Goal: Task Accomplishment & Management: Use online tool/utility

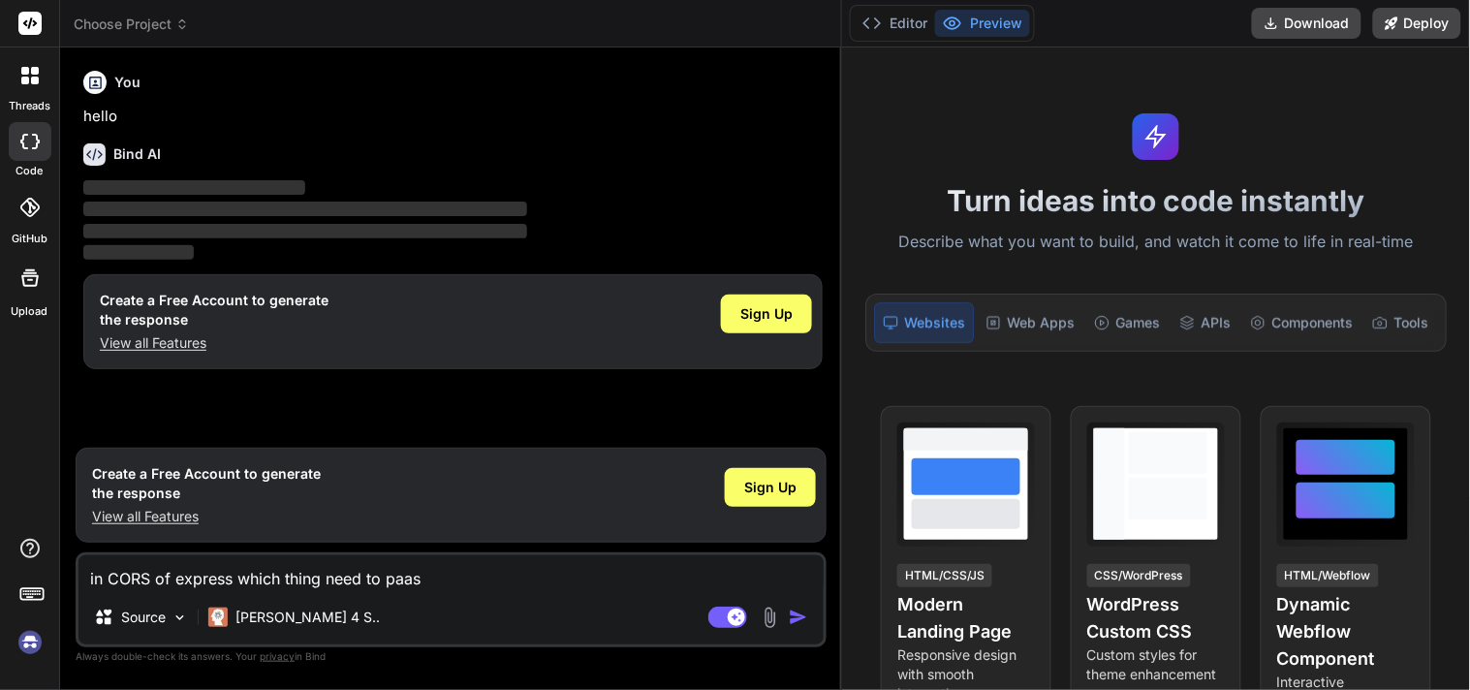
type textarea "x"
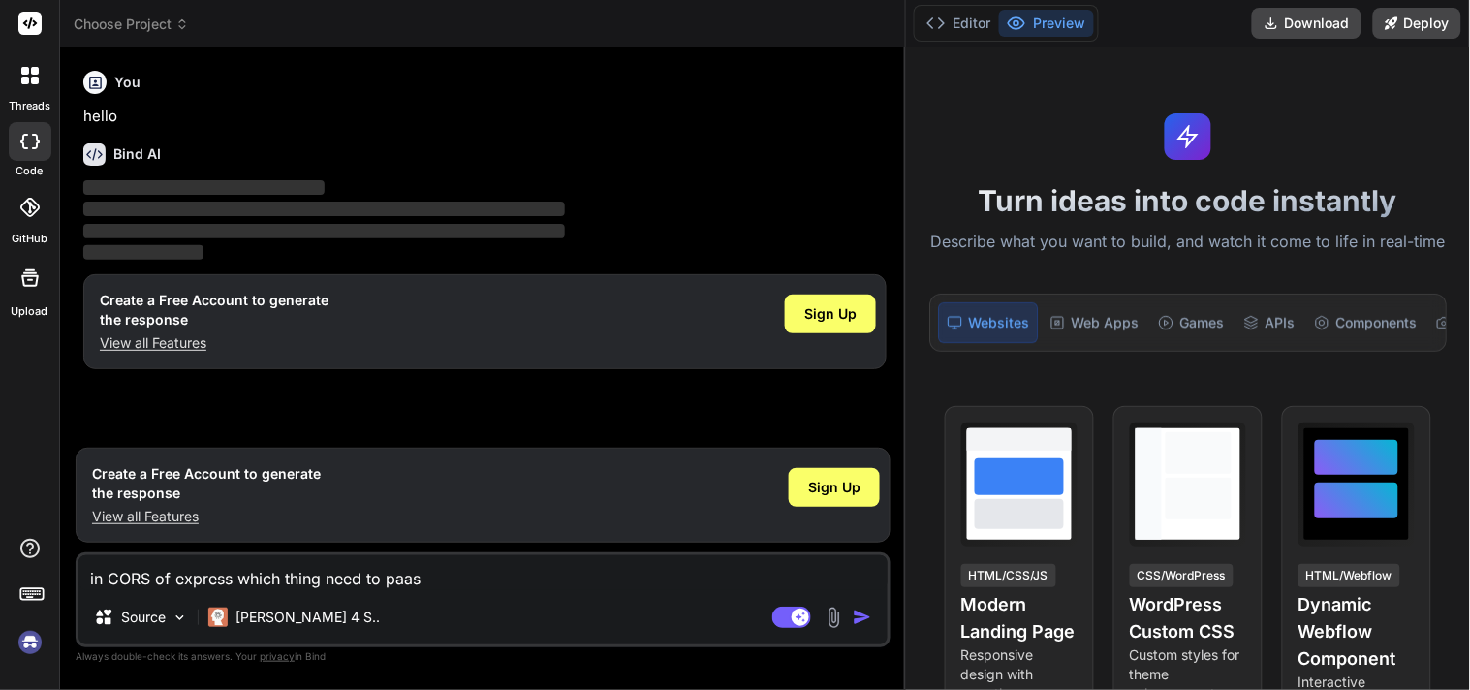
drag, startPoint x: 525, startPoint y: 185, endPoint x: 1382, endPoint y: 155, distance: 857.1
click at [1382, 155] on div "Choose Project Created with Pixso. Bind AI Web Search Created with Pixso. Code …" at bounding box center [765, 345] width 1410 height 690
click at [381, 410] on div "You hello Bind AI ‌ ‌ ‌ ‌ Create a Free Account to generate the response View a…" at bounding box center [484, 250] width 811 height 375
drag, startPoint x: 436, startPoint y: 581, endPoint x: 83, endPoint y: 578, distance: 352.7
click at [83, 578] on textarea "in CORS of express which thing need to paas" at bounding box center [482, 572] width 809 height 35
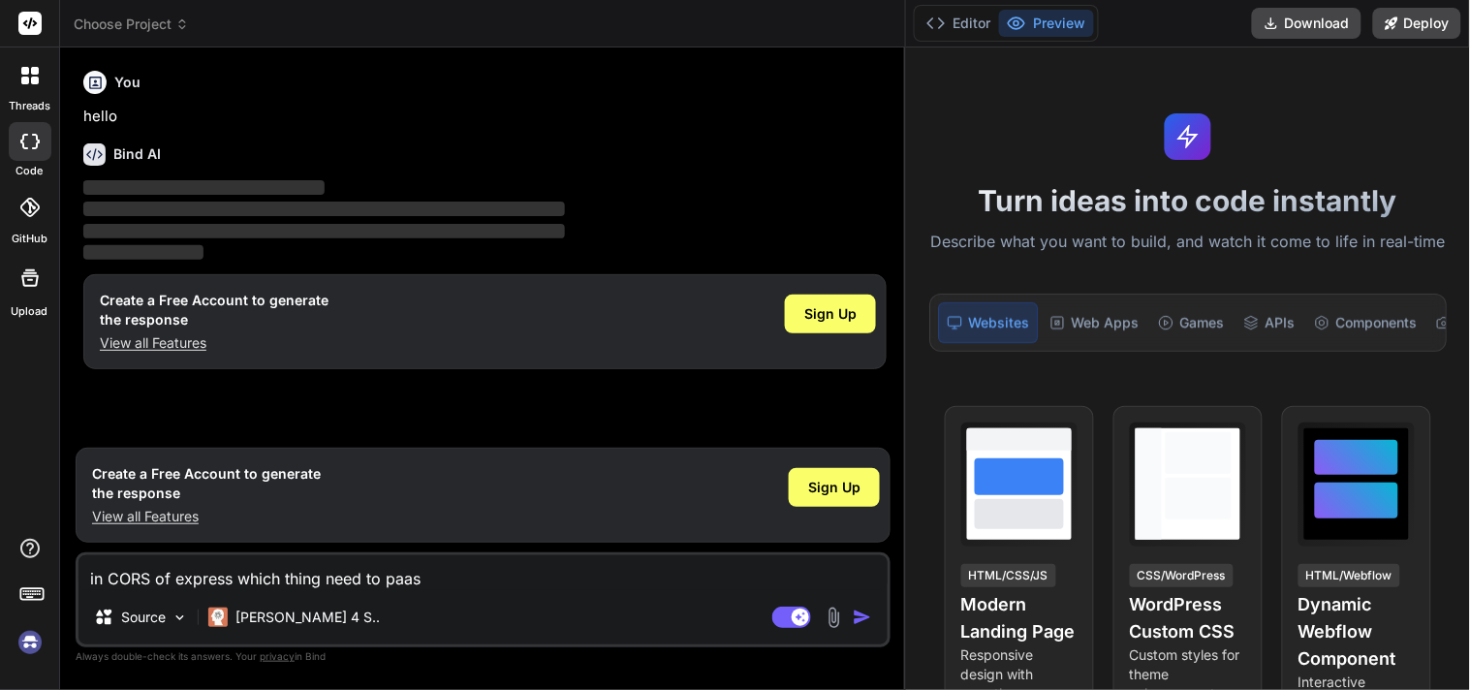
type textarea "x"
click at [359, 423] on div "You hello Bind AI ‌ ‌ ‌ ‌ Create a Free Account to generate the response View a…" at bounding box center [484, 250] width 811 height 375
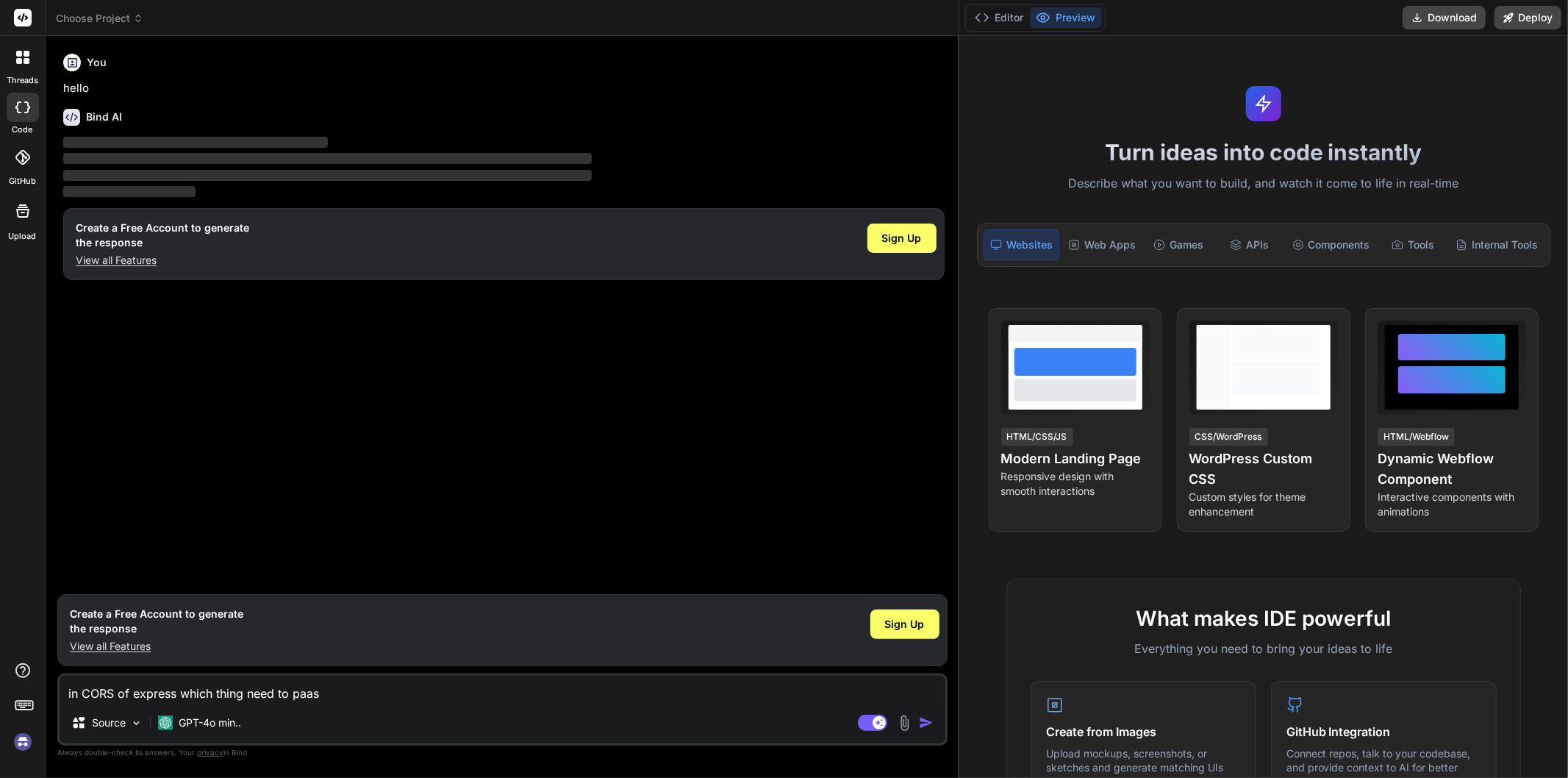
drag, startPoint x: 547, startPoint y: 163, endPoint x: 1497, endPoint y: 148, distance: 950.1
click at [1497, 148] on div "Choose Project Created with Pixso. Bind AI Web Search Created with Pixso. Code …" at bounding box center [806, 389] width 1522 height 778
click at [114, 408] on div "You hello Bind AI ‌ ‌ ‌ ‌ Create a Free Account to generate the response View a…" at bounding box center [504, 317] width 888 height 539
click at [899, 231] on span "Sign Up" at bounding box center [902, 238] width 39 height 14
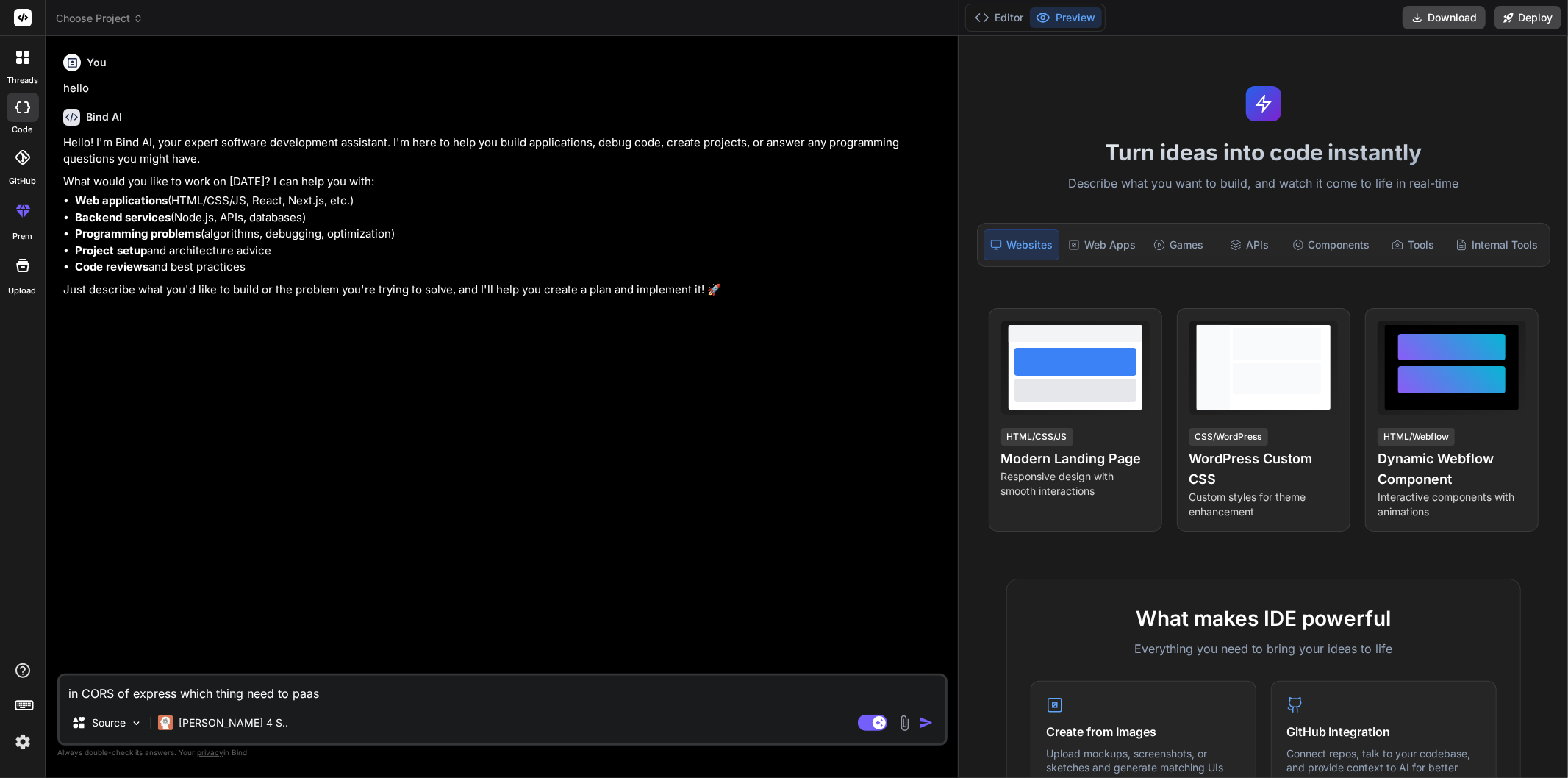
click at [350, 689] on textarea "in CORS of express which thing need to paas" at bounding box center [502, 689] width 886 height 27
type textarea "x"
drag, startPoint x: 350, startPoint y: 689, endPoint x: 26, endPoint y: 692, distance: 324.0
click at [26, 692] on div "threads code GitHub prem Upload Choose Project Created with Pixso. Bind AI Web …" at bounding box center [784, 389] width 1568 height 778
type textarea "x"
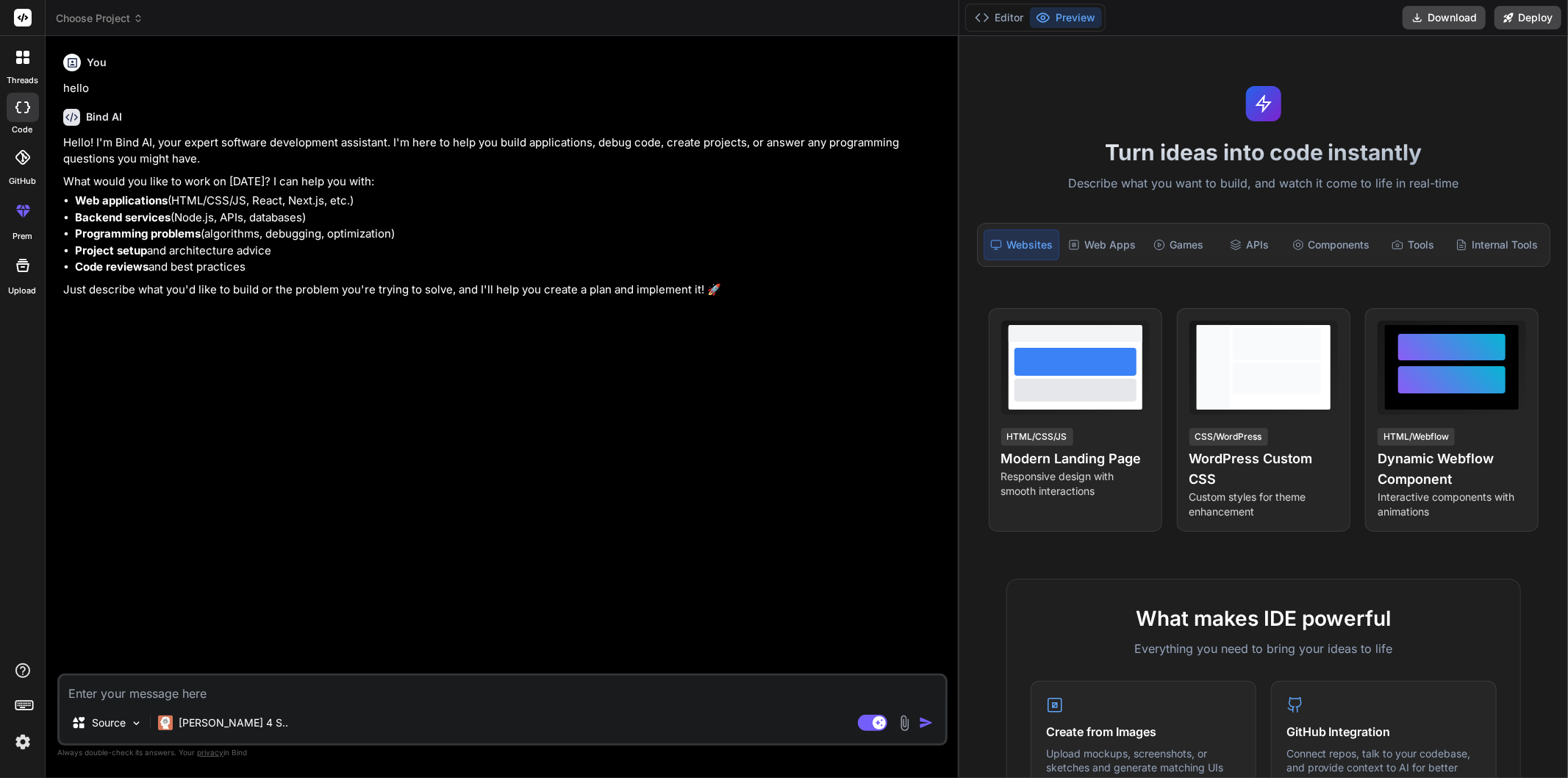
click at [259, 452] on div "You hello Bind AI Hello! I'm Bind AI, your expert software development assistan…" at bounding box center [504, 361] width 888 height 626
click at [193, 686] on textarea at bounding box center [502, 689] width 886 height 27
type textarea "i"
type textarea "x"
type textarea "i"
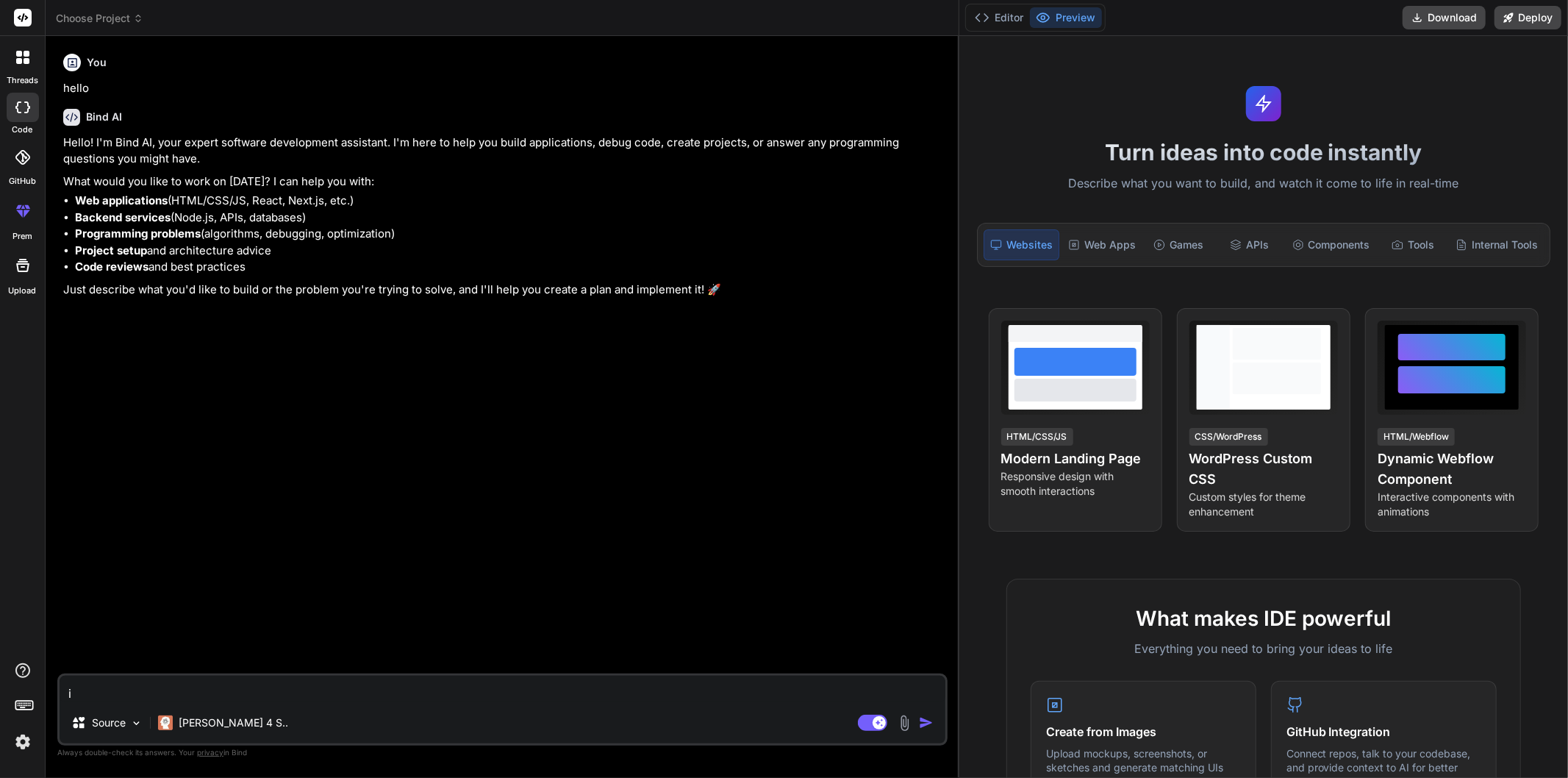
type textarea "x"
type textarea "i w"
type textarea "x"
type textarea "i wa"
type textarea "x"
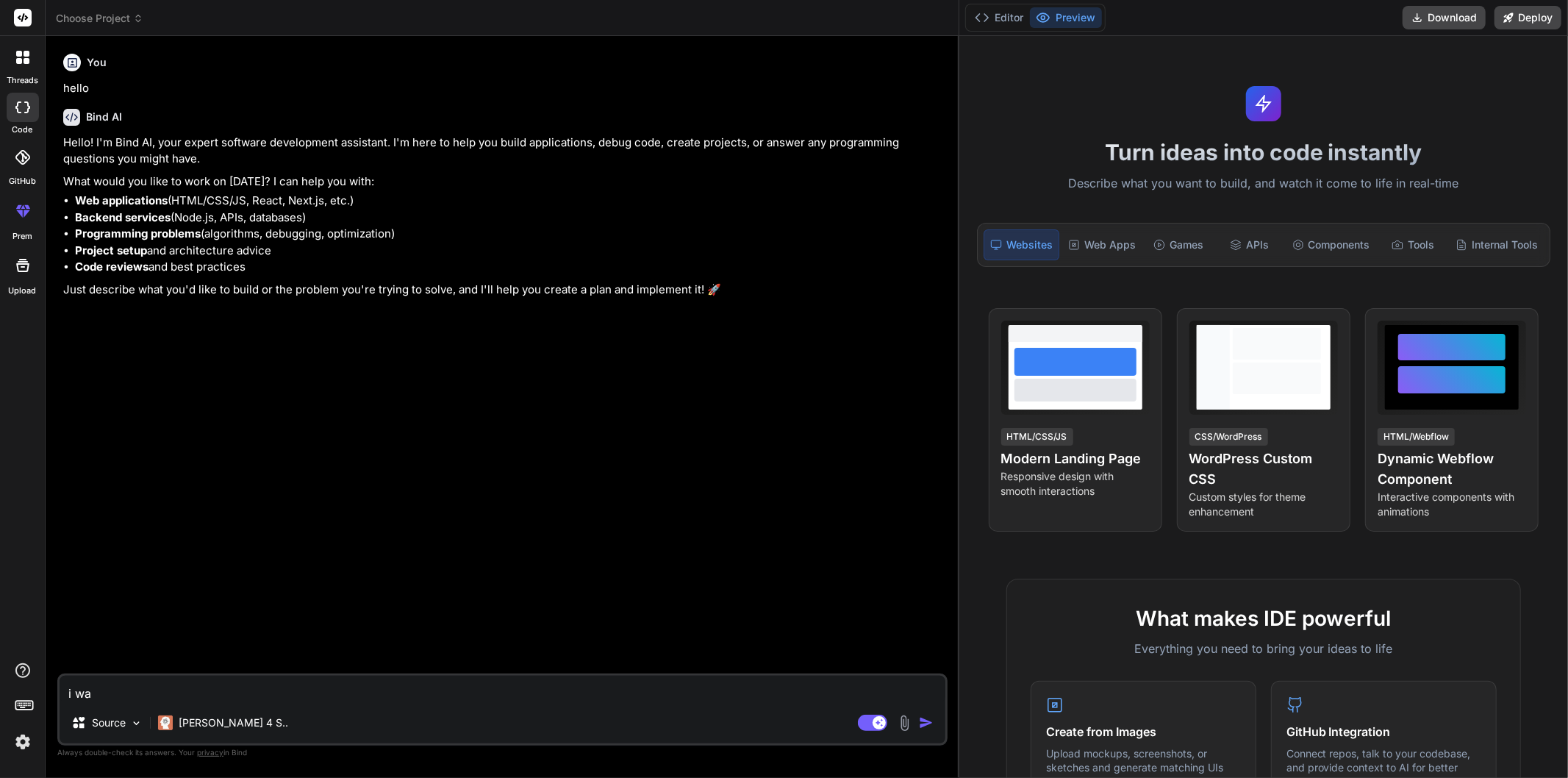
type textarea "i wan"
type textarea "x"
type textarea "i want"
type textarea "x"
type textarea "i want"
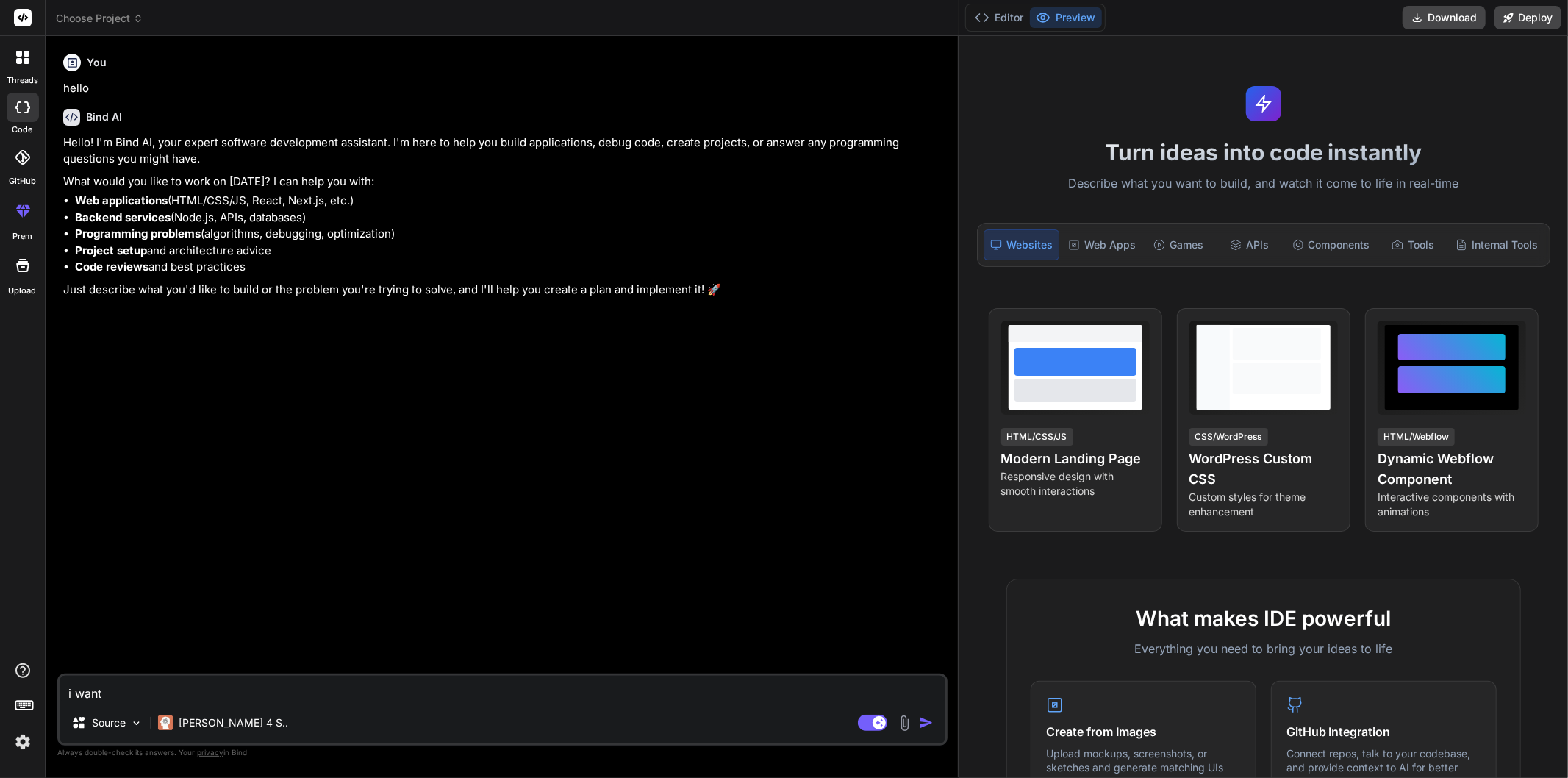
type textarea "x"
type textarea "i want t"
type textarea "x"
type textarea "i want to"
type textarea "x"
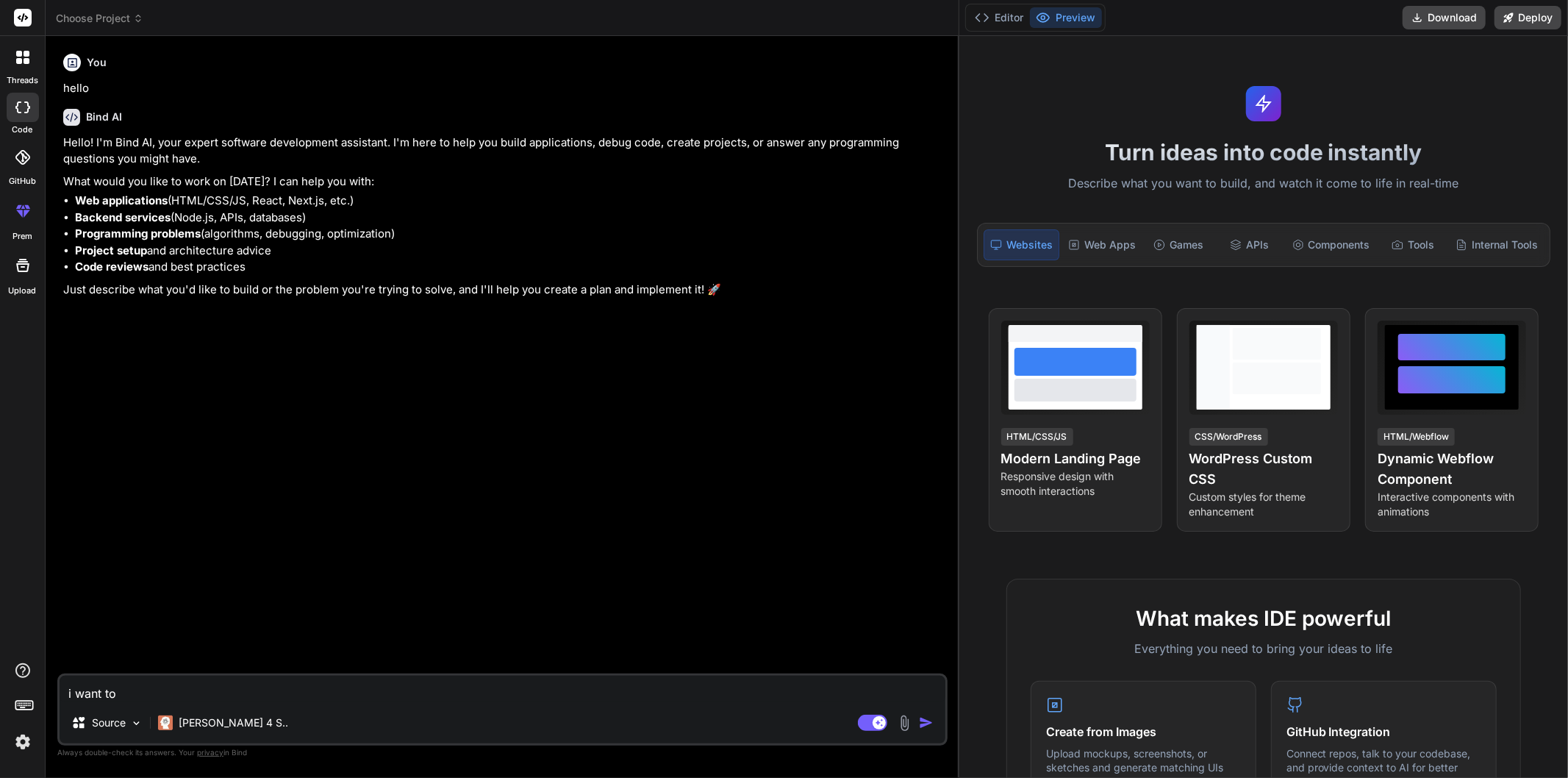
type textarea "i want to"
type textarea "x"
type textarea "i want to v"
type textarea "x"
type textarea "i want to"
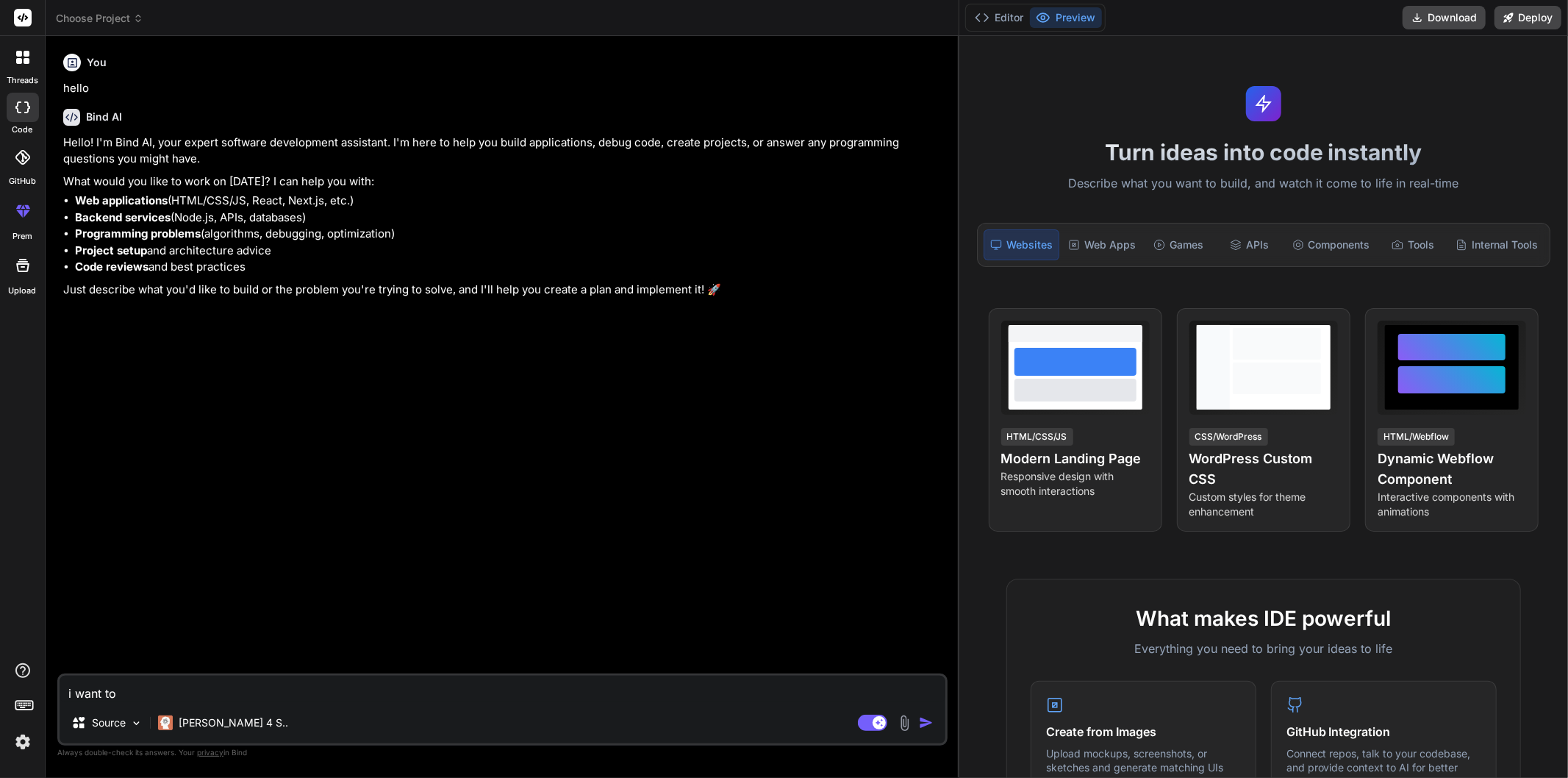
type textarea "x"
type textarea "i want to c"
type textarea "x"
type textarea "i want to cr"
type textarea "x"
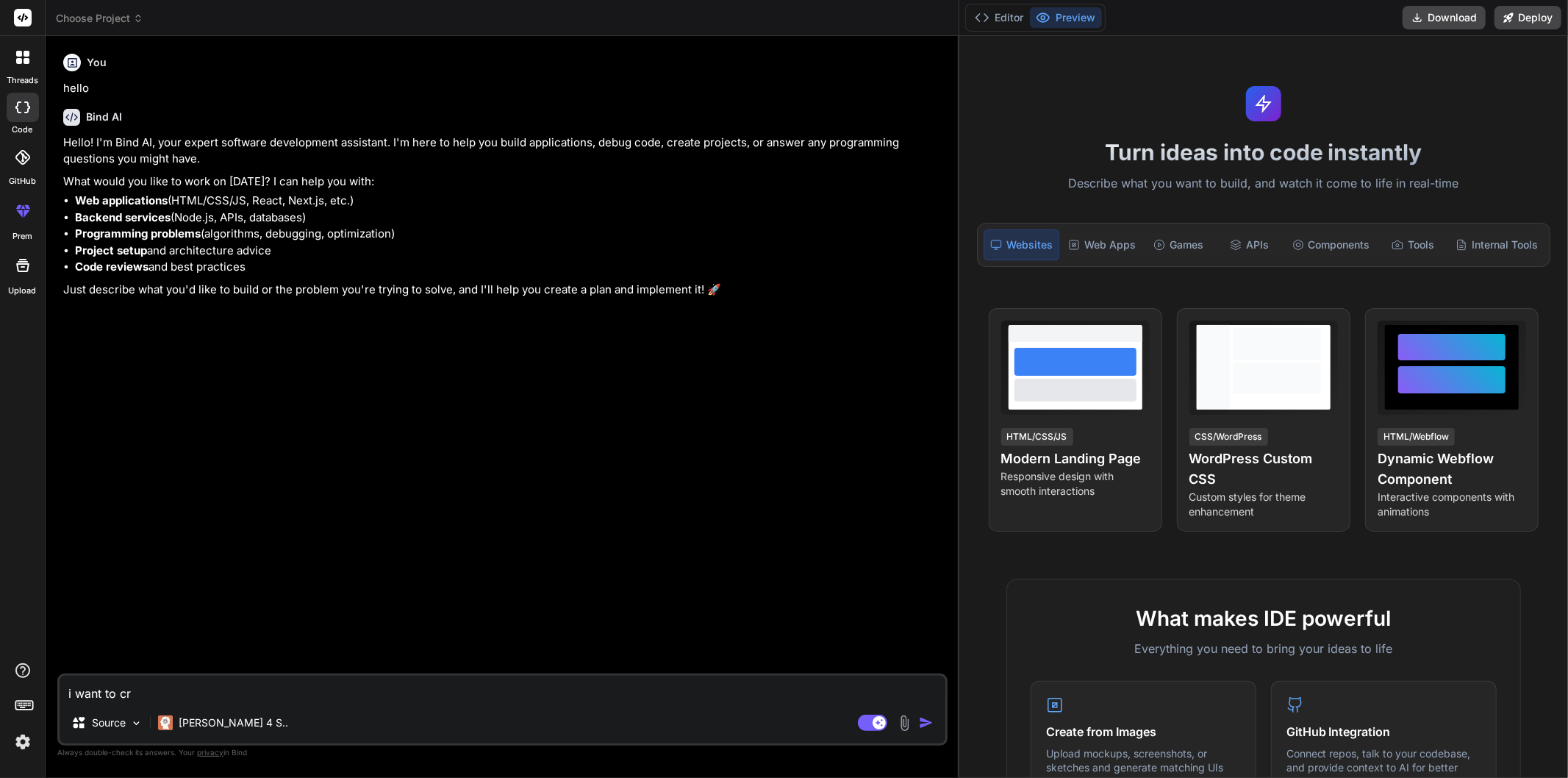
type textarea "i want to cre"
type textarea "x"
type textarea "i want to crea"
type textarea "x"
type textarea "i want to creat"
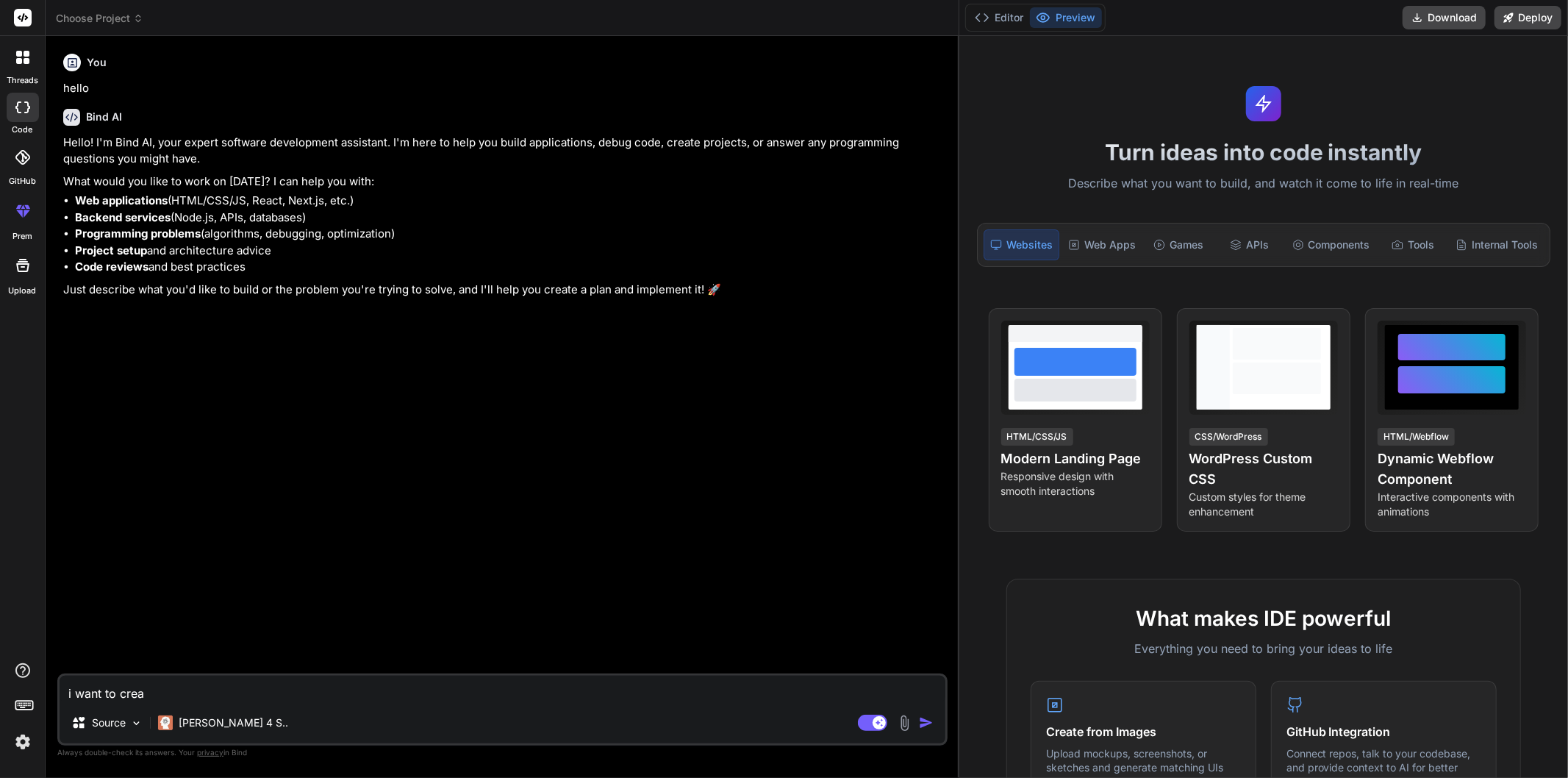
type textarea "x"
type textarea "i want to create"
type textarea "x"
type textarea "i want to create"
type textarea "x"
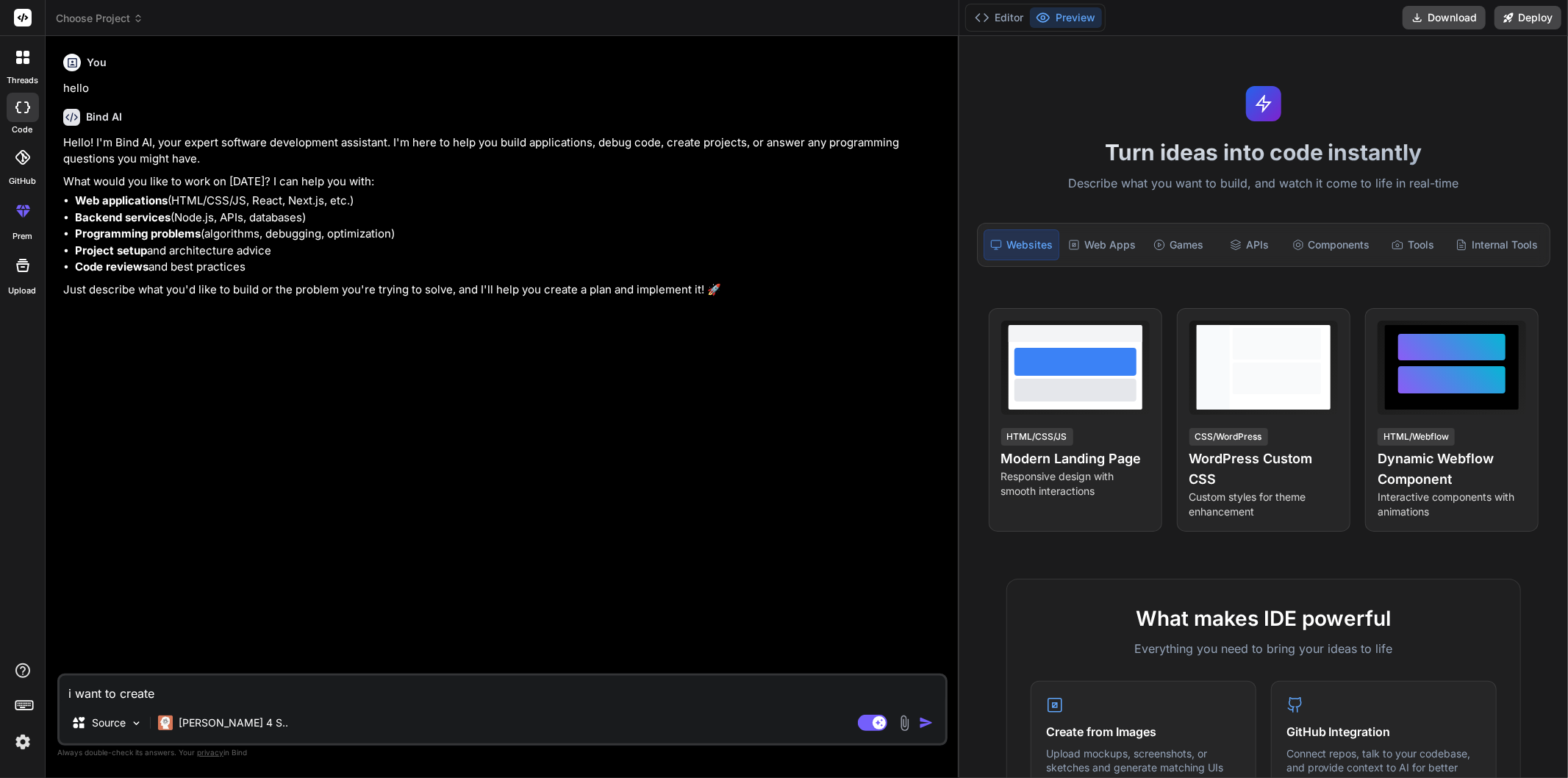
type textarea "i want to create a"
type textarea "x"
type textarea "i want to create a"
type textarea "x"
type textarea "i want to create a P"
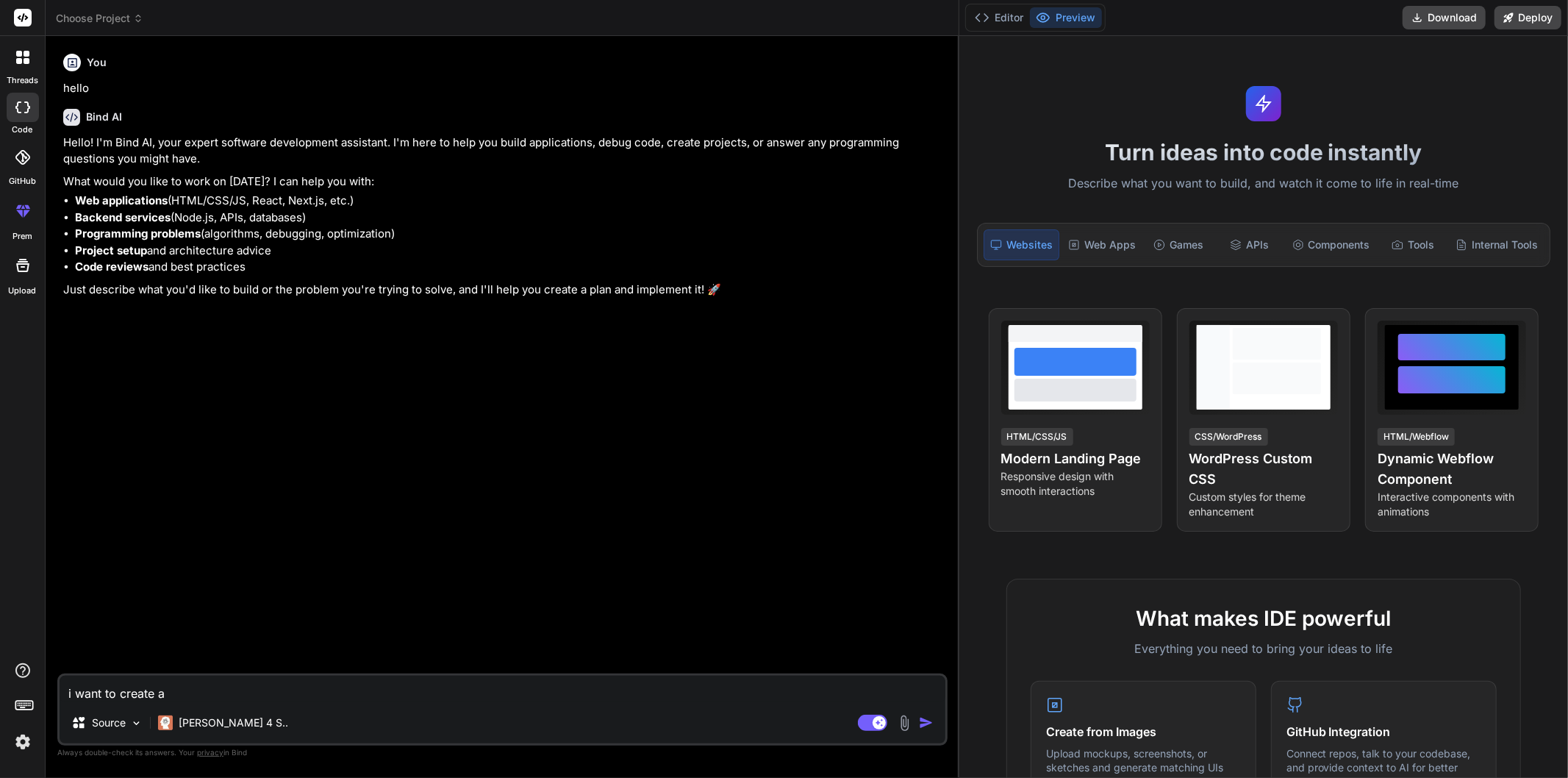
type textarea "x"
type textarea "i want to create a Pr"
type textarea "x"
type textarea "i want to create a Pro"
type textarea "x"
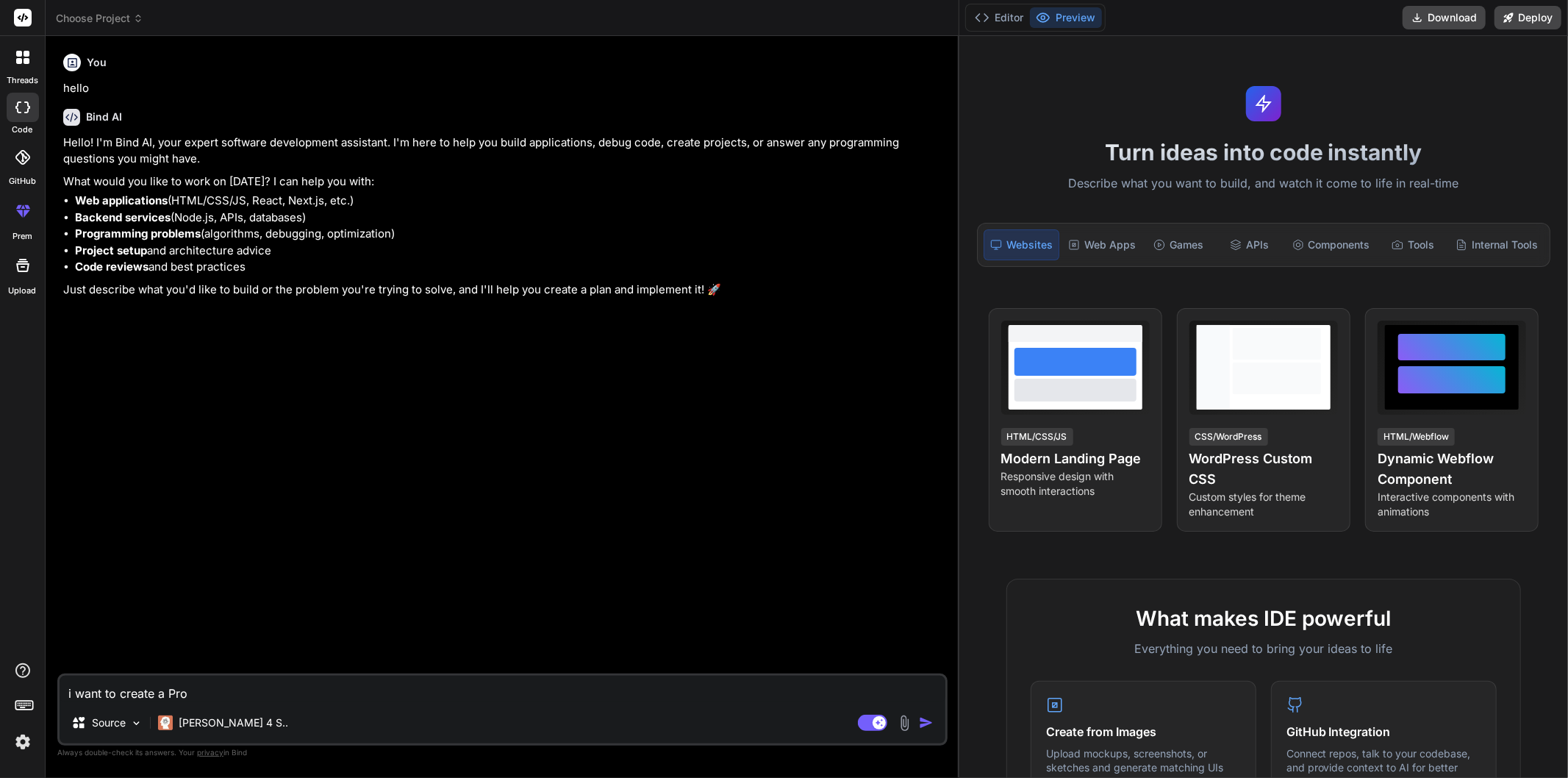
type textarea "i want to create a Proj"
type textarea "x"
type textarea "i want to create a Proje"
type textarea "x"
type textarea "i want to create a Projec"
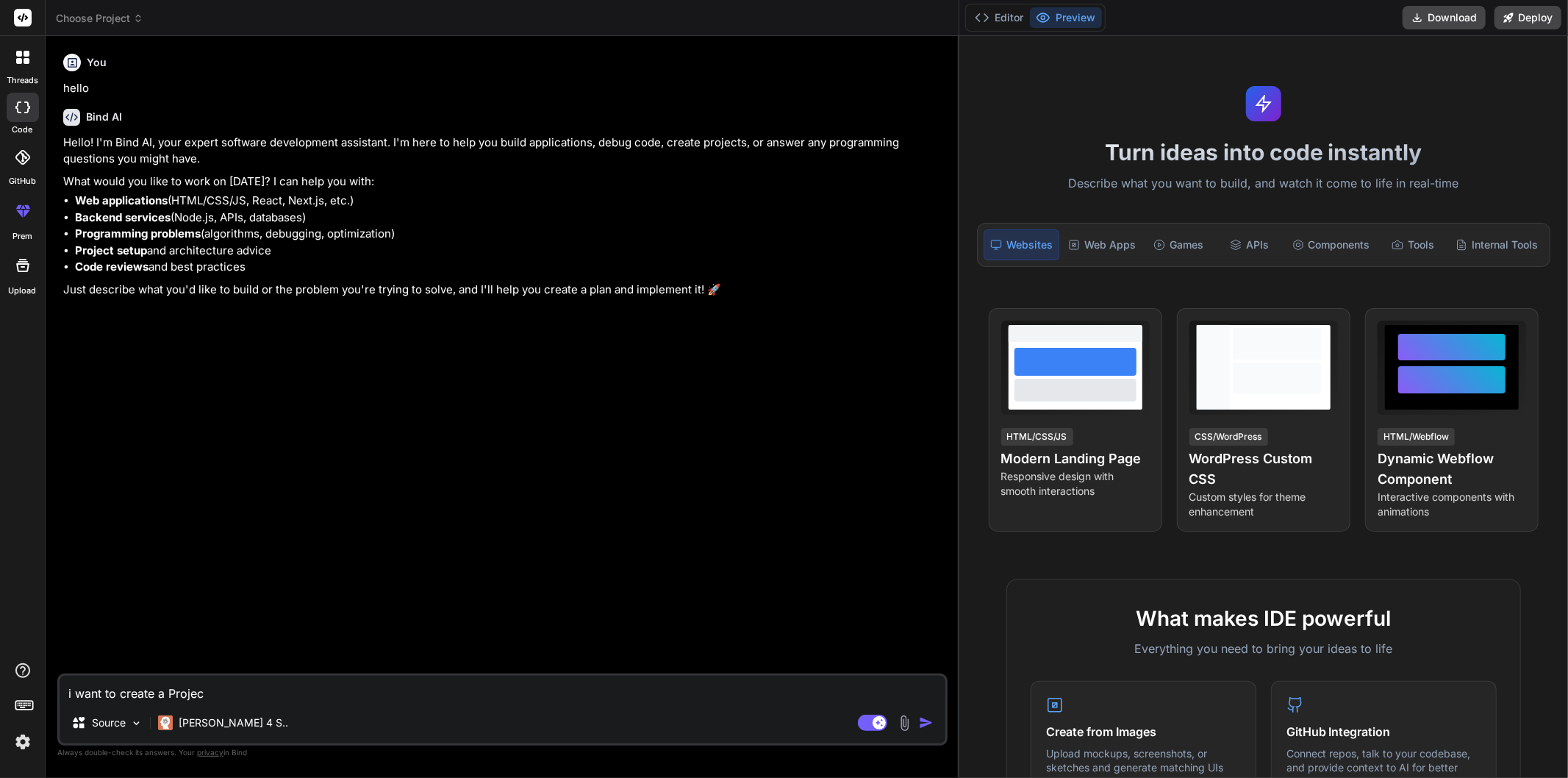
type textarea "x"
type textarea "i want to create a Project"
type textarea "x"
type textarea "i want to create a Project"
type textarea "x"
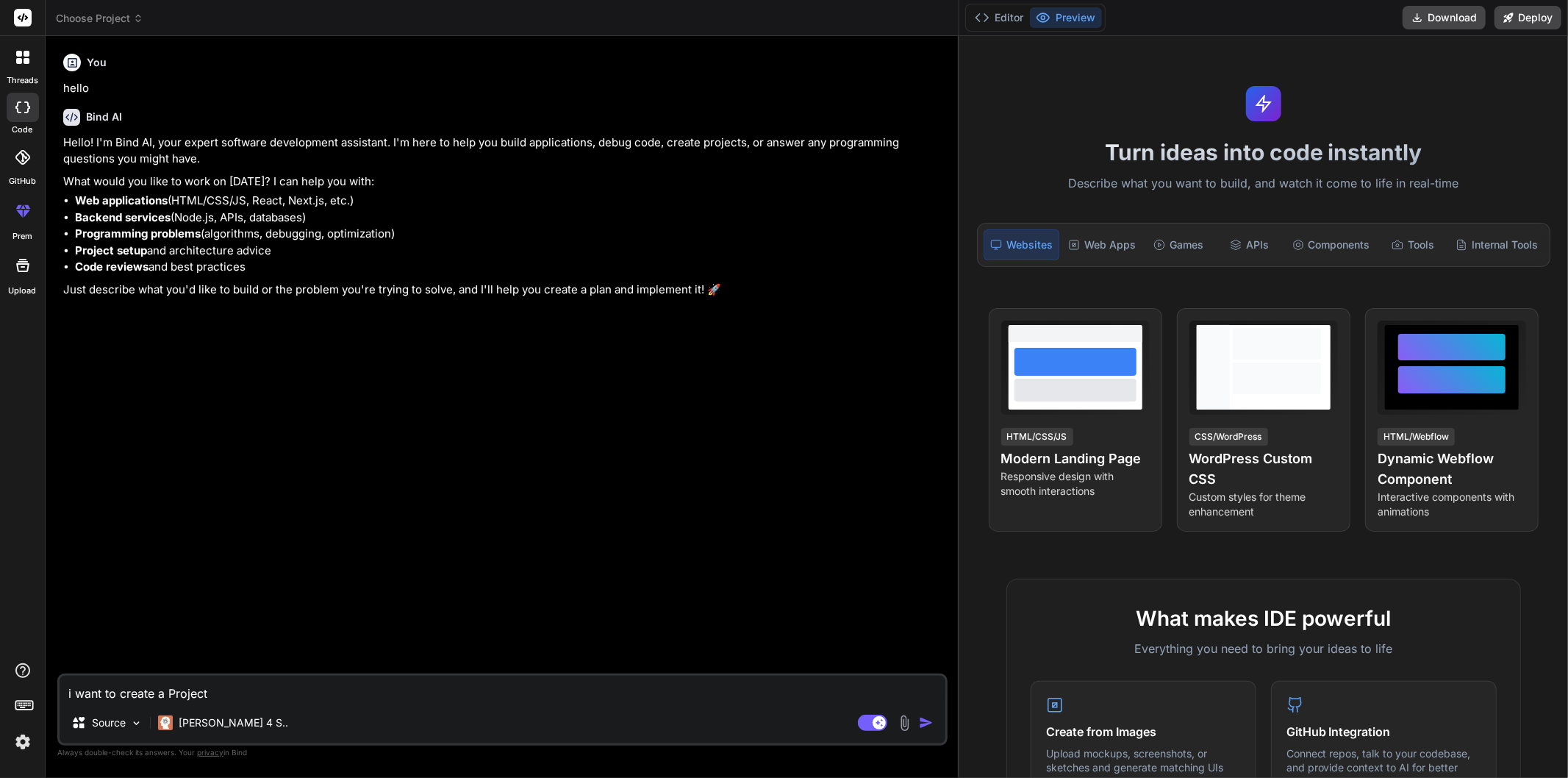
type textarea "i want to create a Project b"
type textarea "x"
type textarea "i want to create a Project ba"
type textarea "x"
type textarea "i want to create a Project bas"
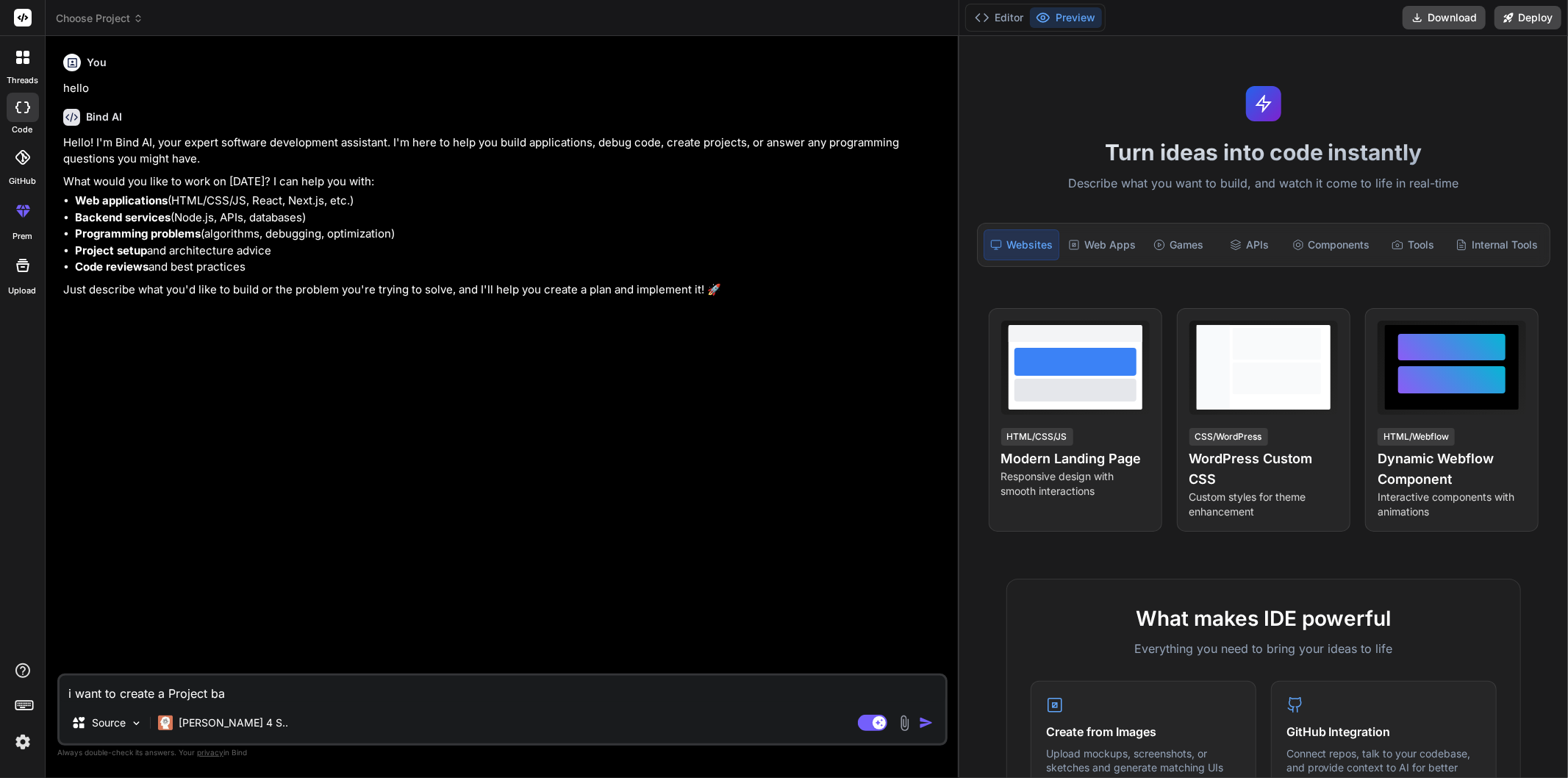
type textarea "x"
type textarea "i want to create a Project base"
type textarea "x"
type textarea "i want to create a Project based"
type textarea "x"
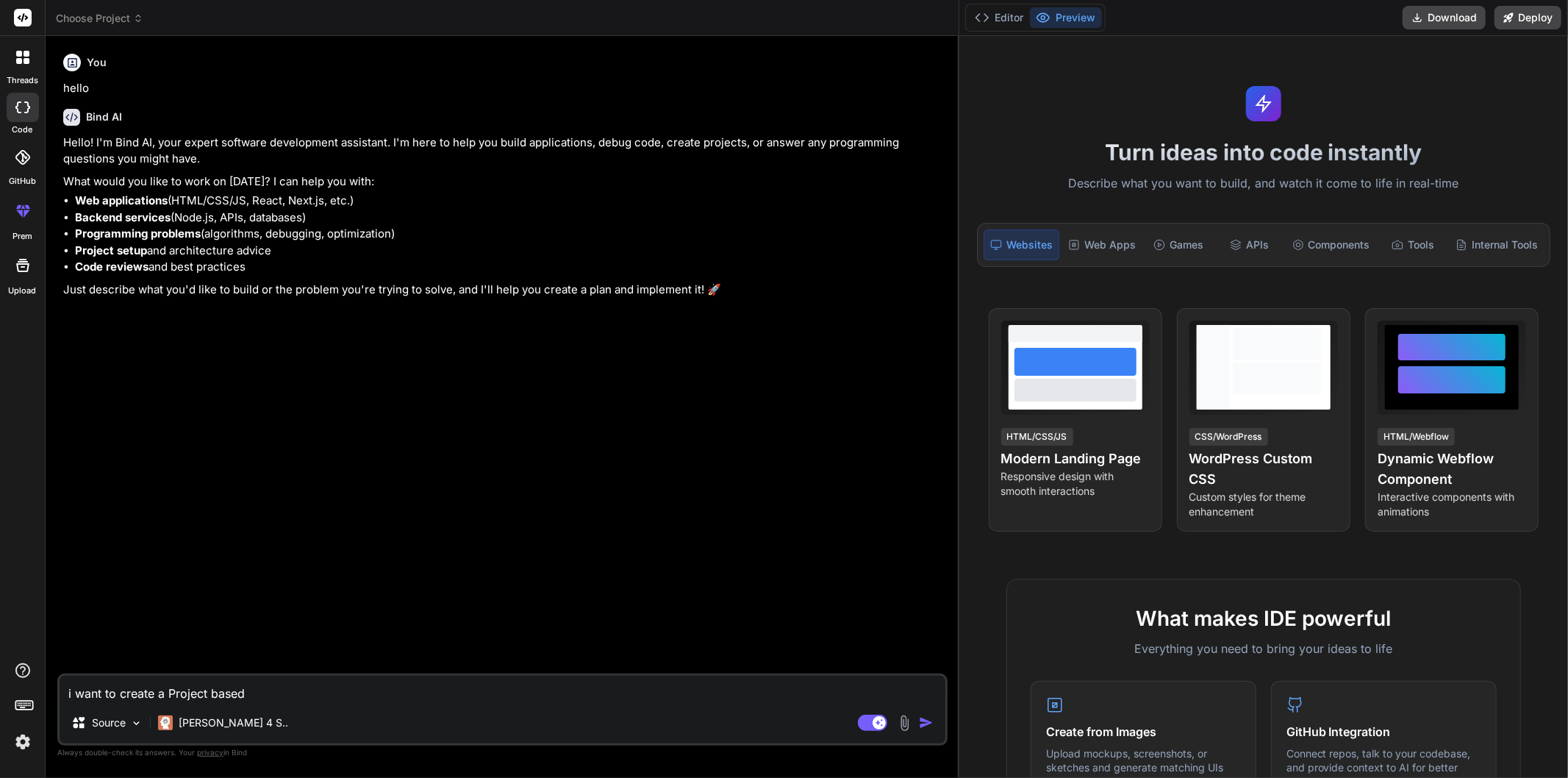
type textarea "i want to create a Project based"
type textarea "x"
type textarea "i want to create a Project based o"
type textarea "x"
type textarea "i want to create a Project based on"
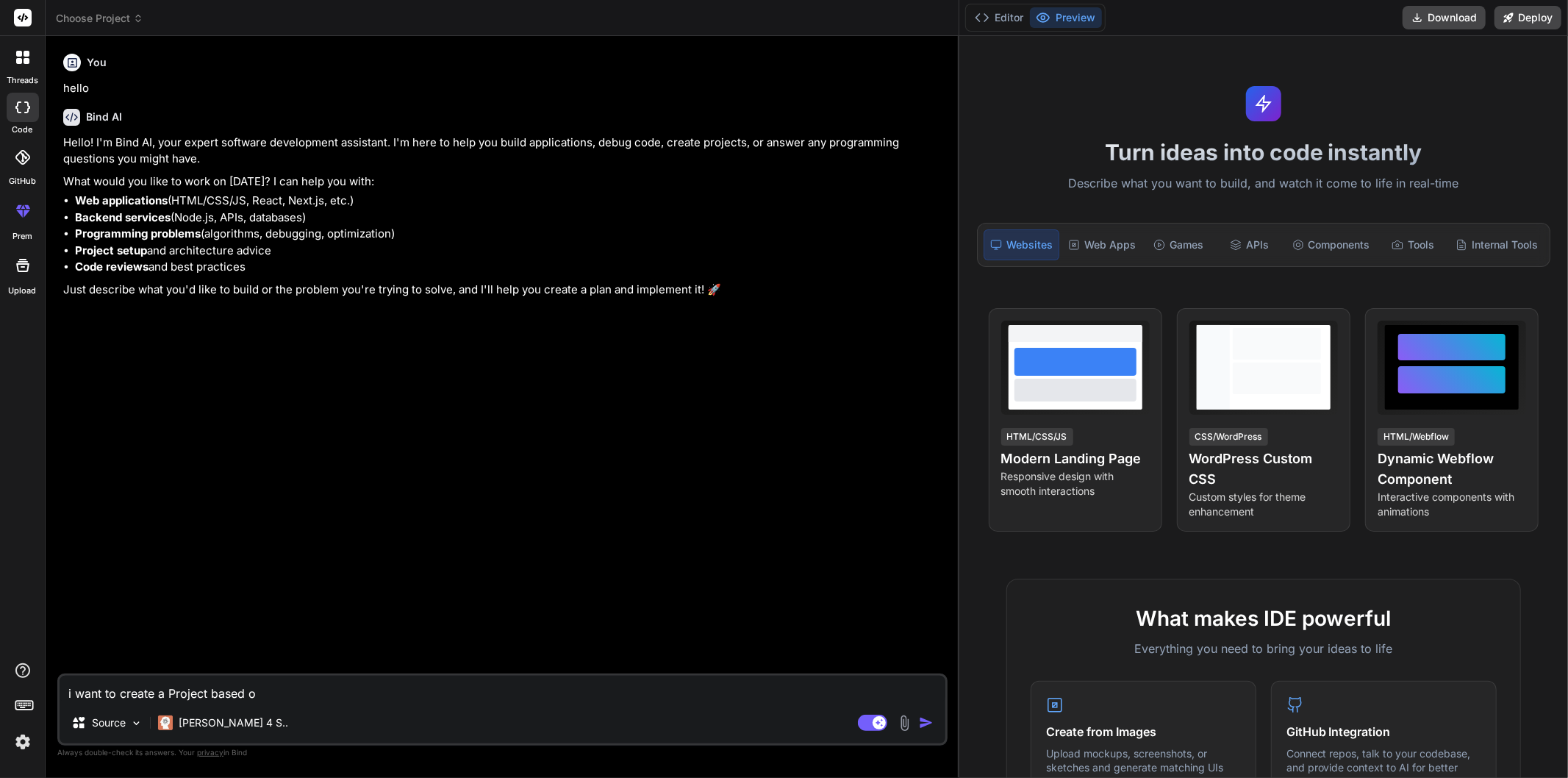
type textarea "x"
type textarea "i want to create a Project based on"
type textarea "x"
type textarea "i want to create a Project based on N"
type textarea "x"
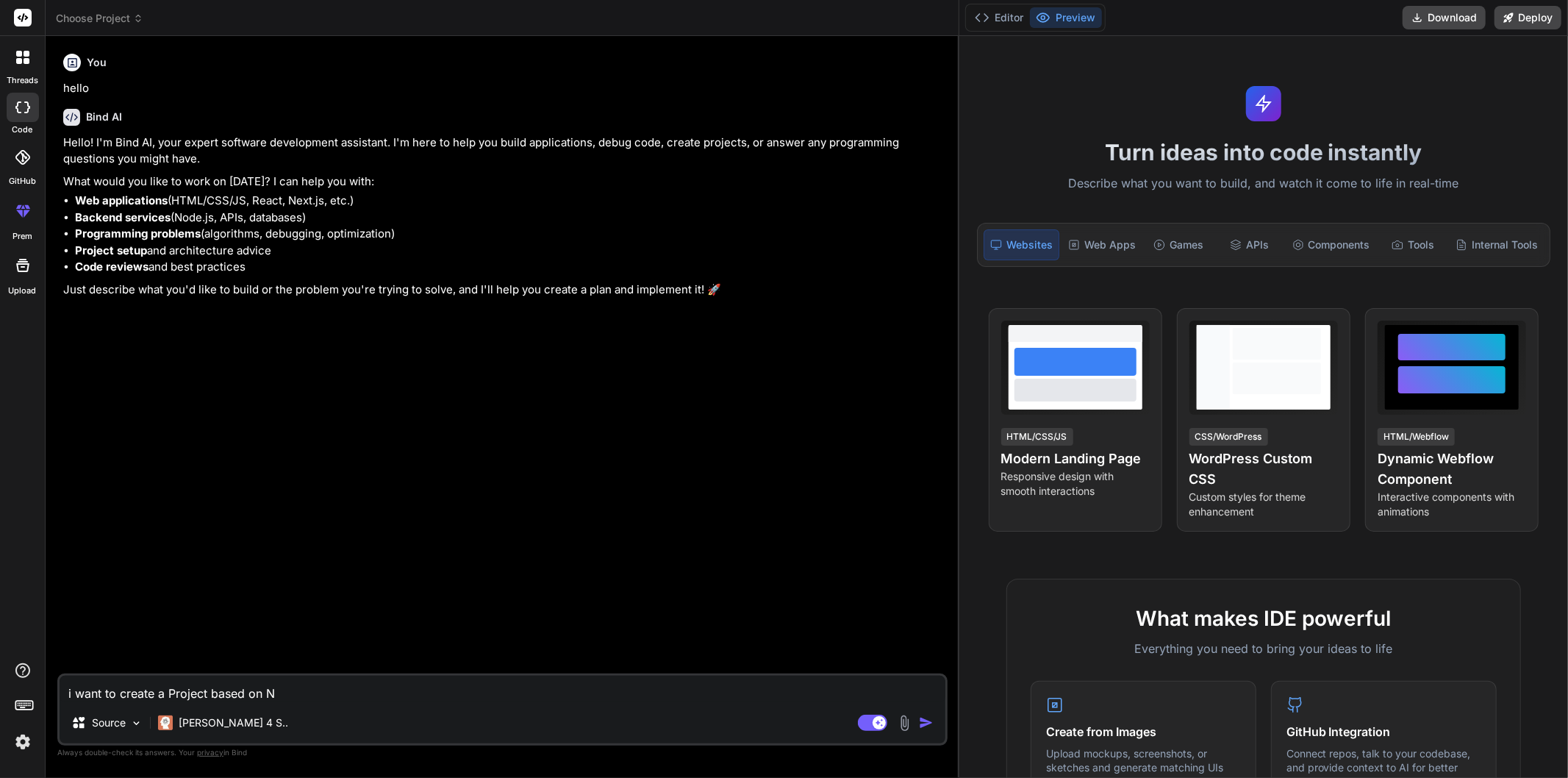
type textarea "i want to create a Project based on No"
type textarea "x"
type textarea "i want to create a Project based on Nod"
type textarea "x"
type textarea "i want to create a Project based on Node"
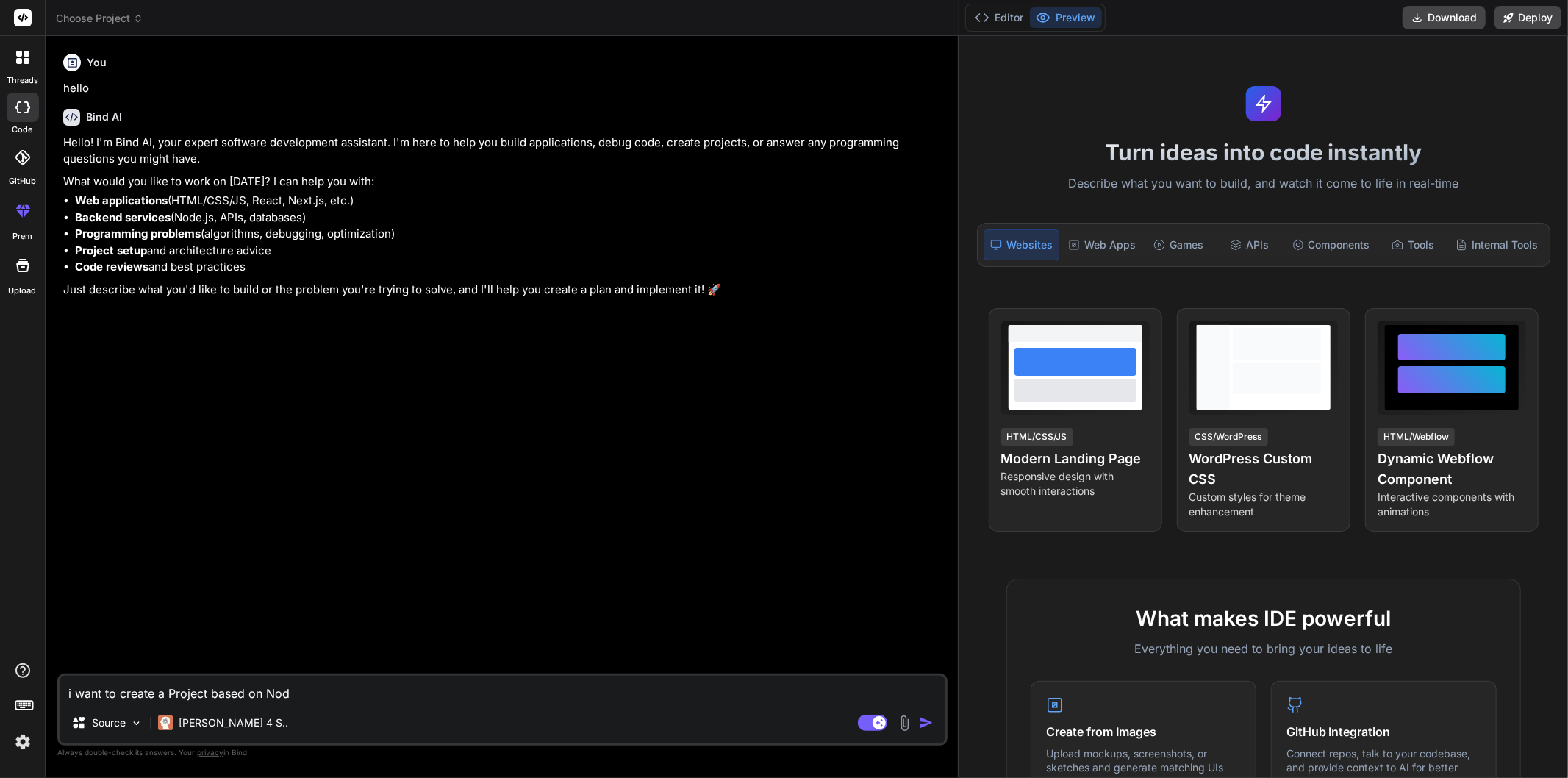
type textarea "x"
type textarea "i want to create a Project based on NodeJ"
type textarea "x"
type textarea "i want to create a Project based on NodeJs"
type textarea "x"
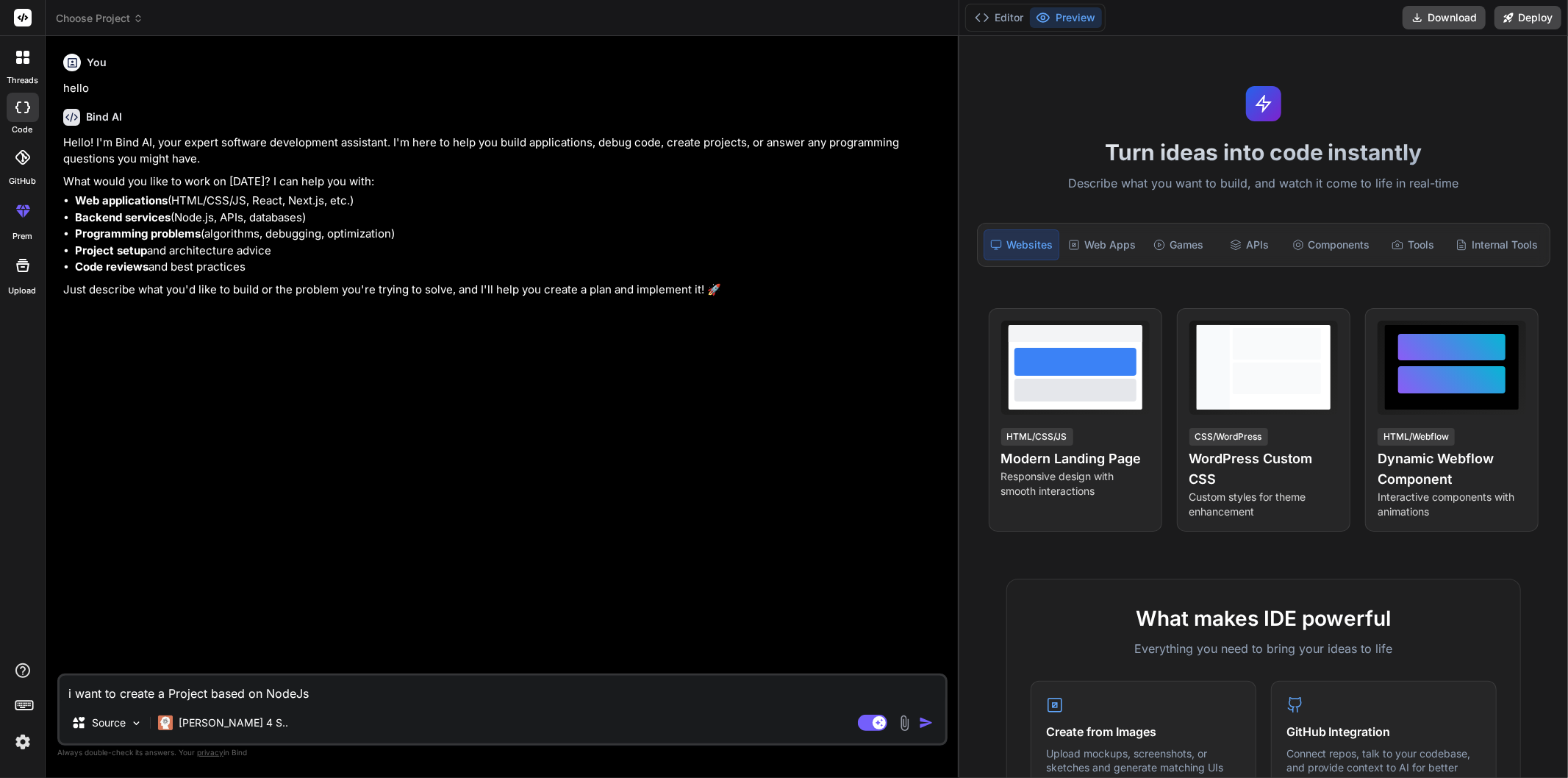
type textarea "i want to create a Project based on NodeJs"
type textarea "x"
type textarea "i want to create a Project based on NodeJs c"
type textarea "x"
type textarea "i want to create a Project based on NodeJs ca"
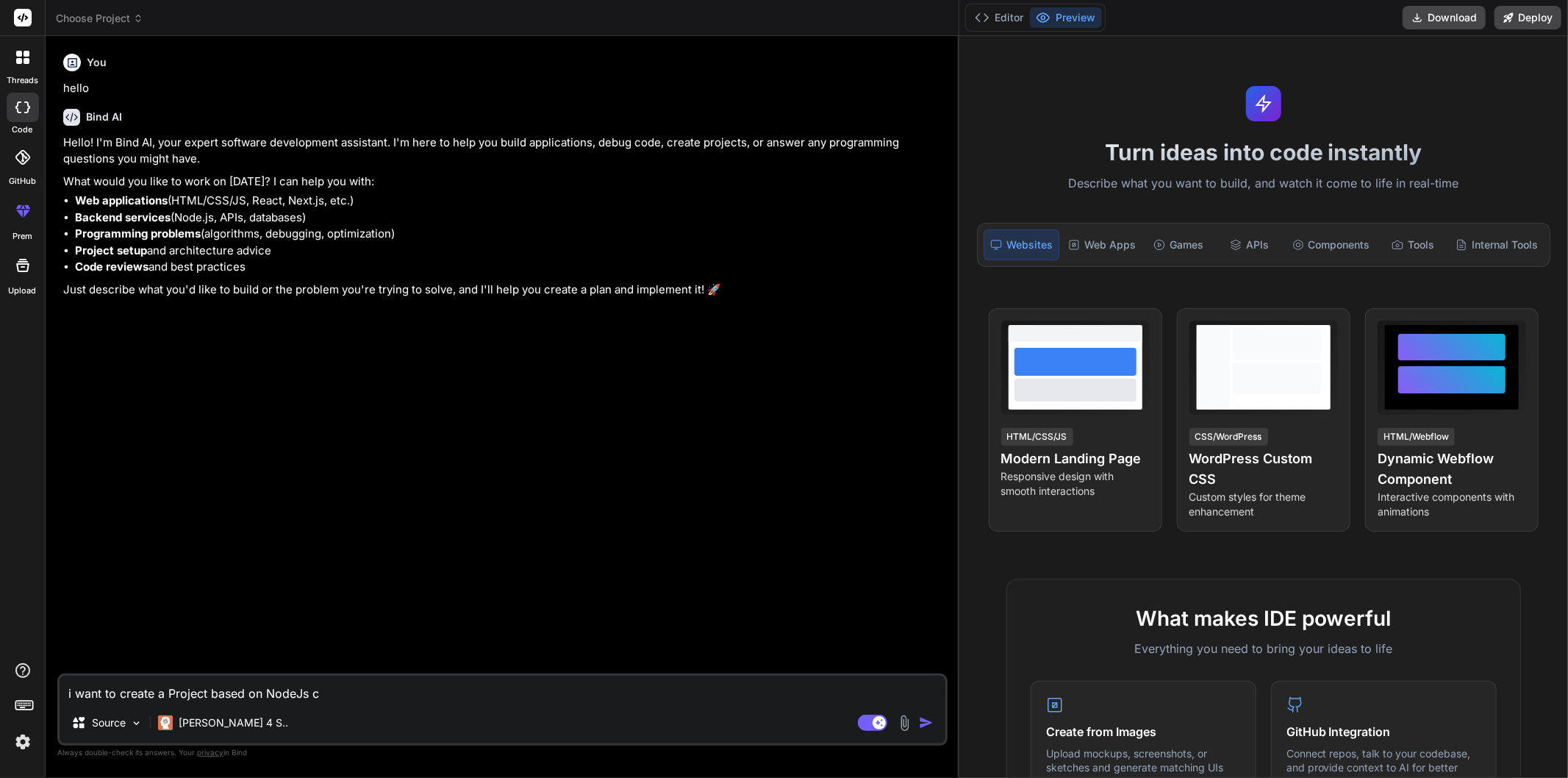
type textarea "x"
type textarea "i want to create a Project based on NodeJs can"
type textarea "x"
type textarea "i want to create a Project based on NodeJs can"
type textarea "x"
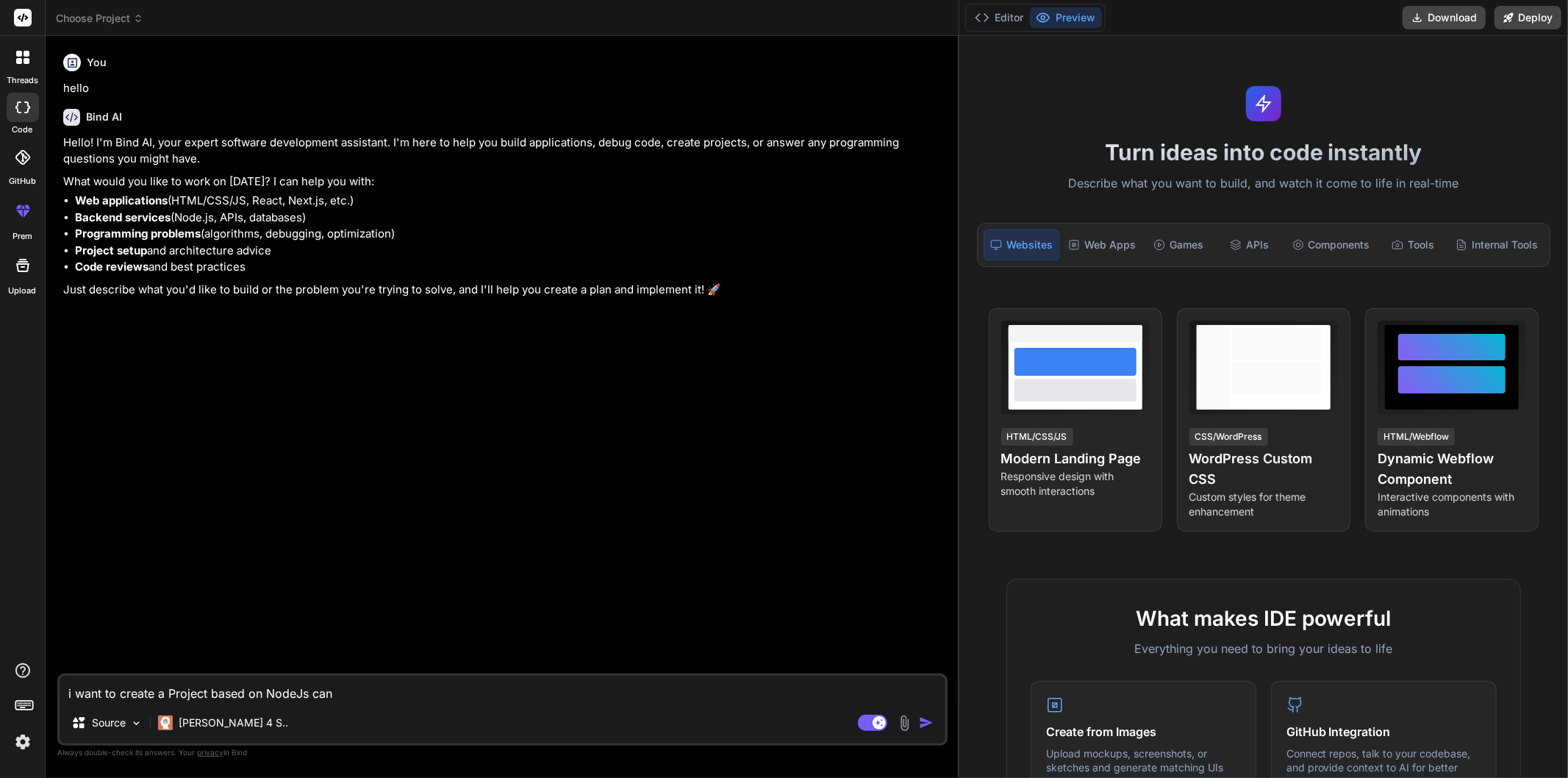
type textarea "i want to create a Project based on NodeJs can u"
type textarea "x"
type textarea "i want to create a Project based on NodeJs can u"
type textarea "x"
type textarea "i want to create a Project based on NodeJs can u t"
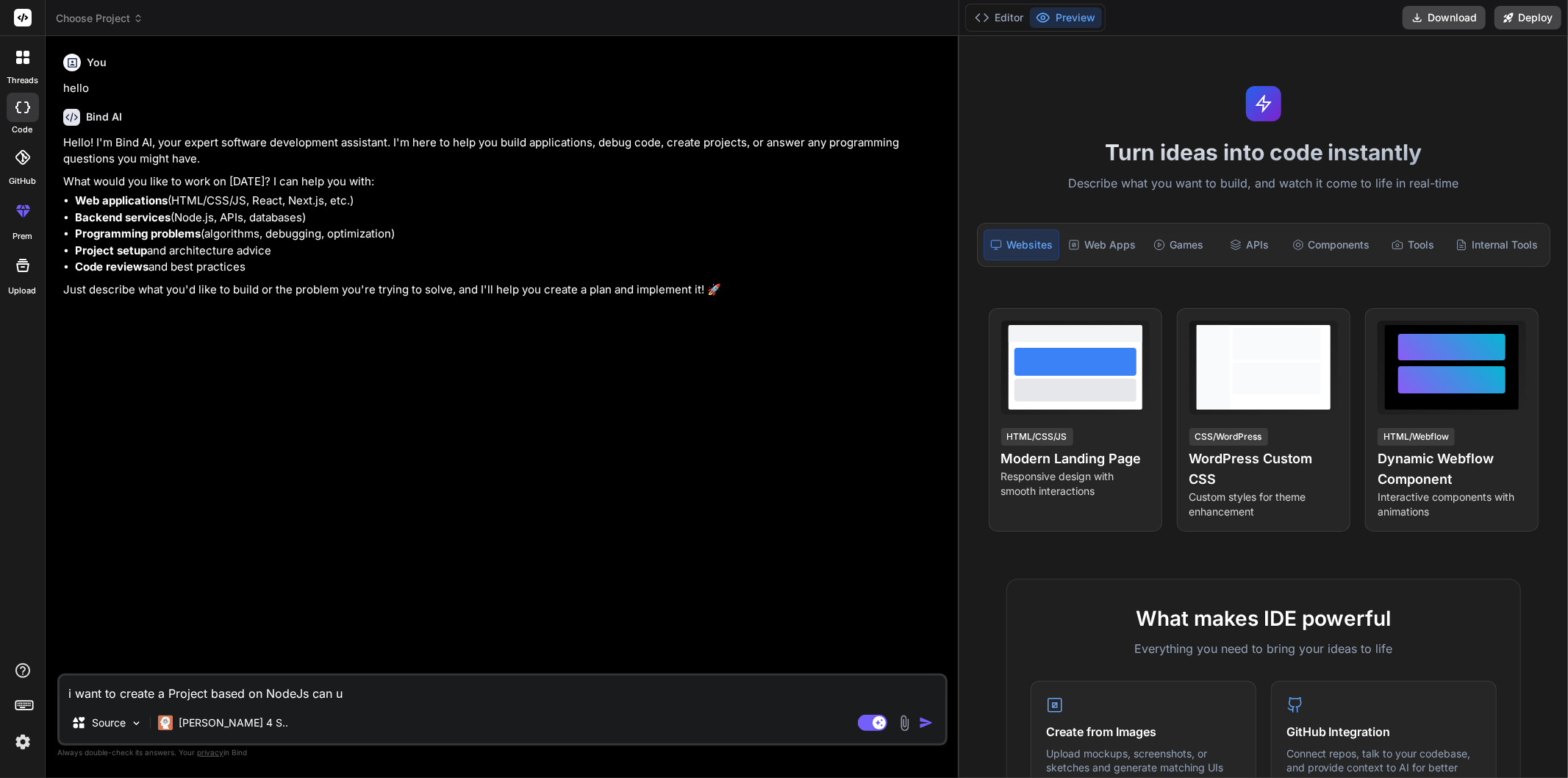
type textarea "x"
type textarea "i want to create a Project based on NodeJs can u te"
type textarea "x"
type textarea "i want to create a Project based on NodeJs can u tel"
type textarea "x"
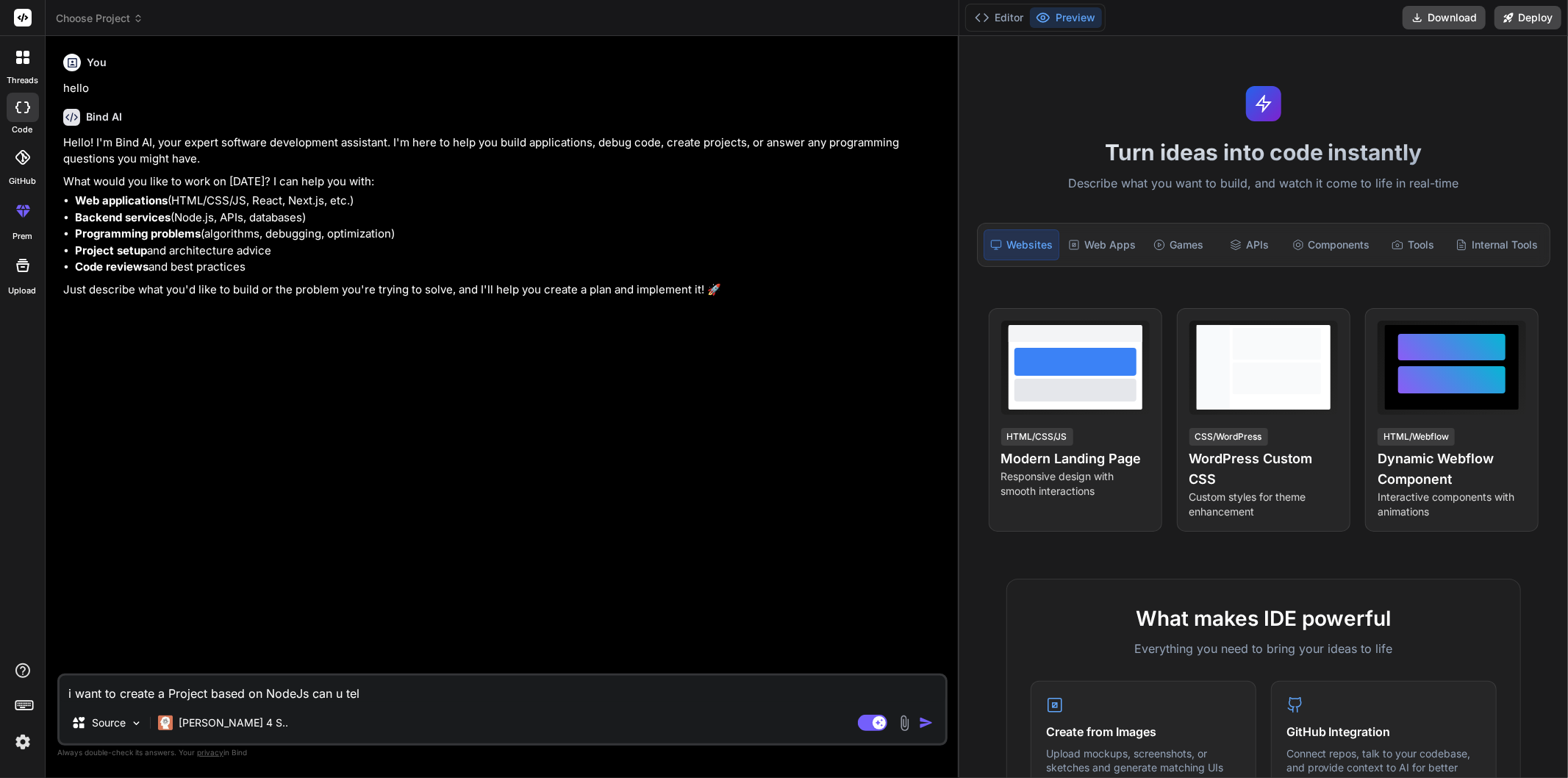
type textarea "i want to create a Project based on NodeJs can u tell"
type textarea "x"
type textarea "i want to create a Project based on NodeJs can u tell"
type textarea "x"
type textarea "i want to create a Project based on NodeJs can u tell m"
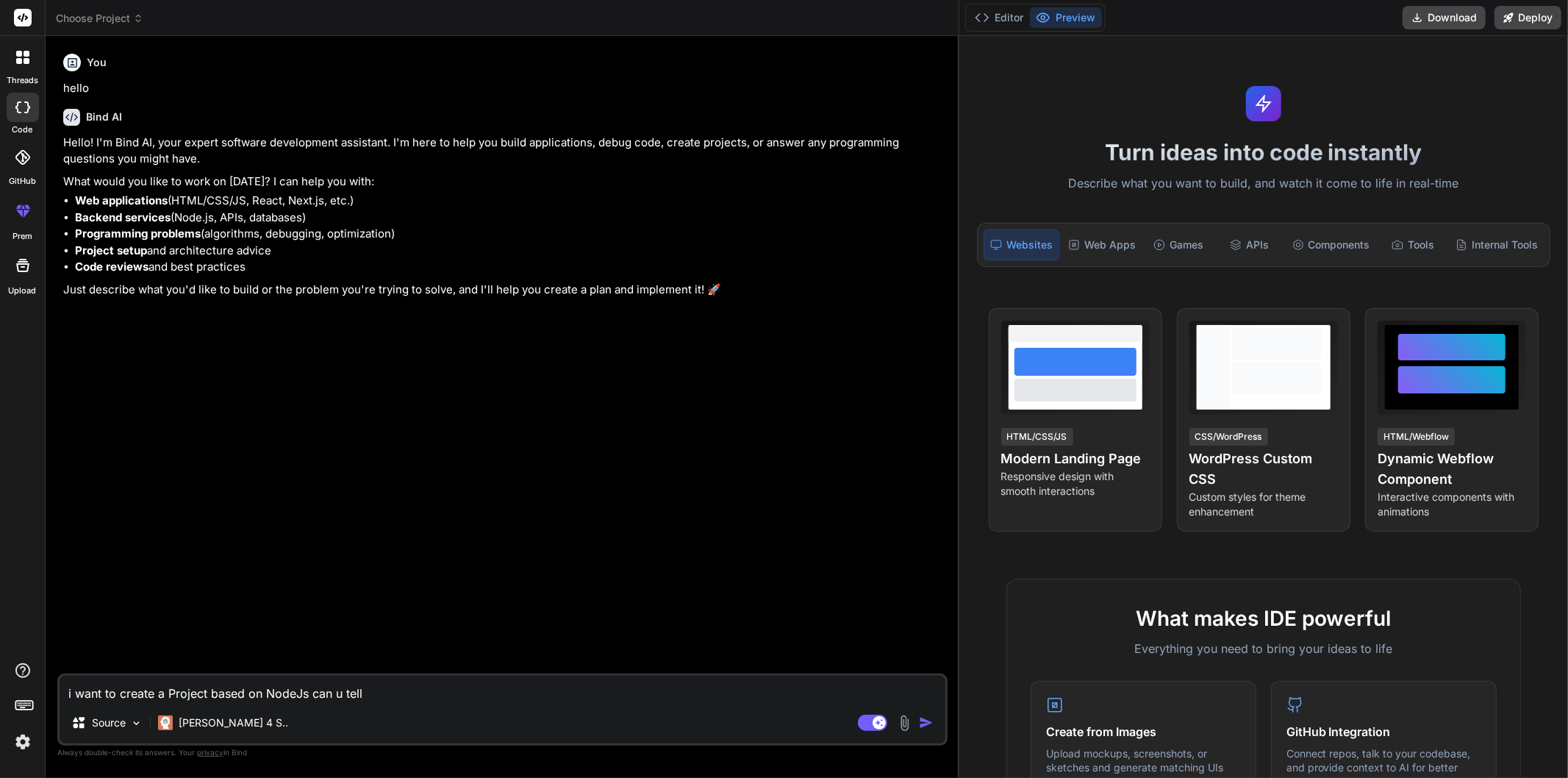
type textarea "x"
type textarea "i want to create a Project based on NodeJs can u tell me"
type textarea "x"
type textarea "i want to create a Project based on NodeJs can u tell me"
type textarea "x"
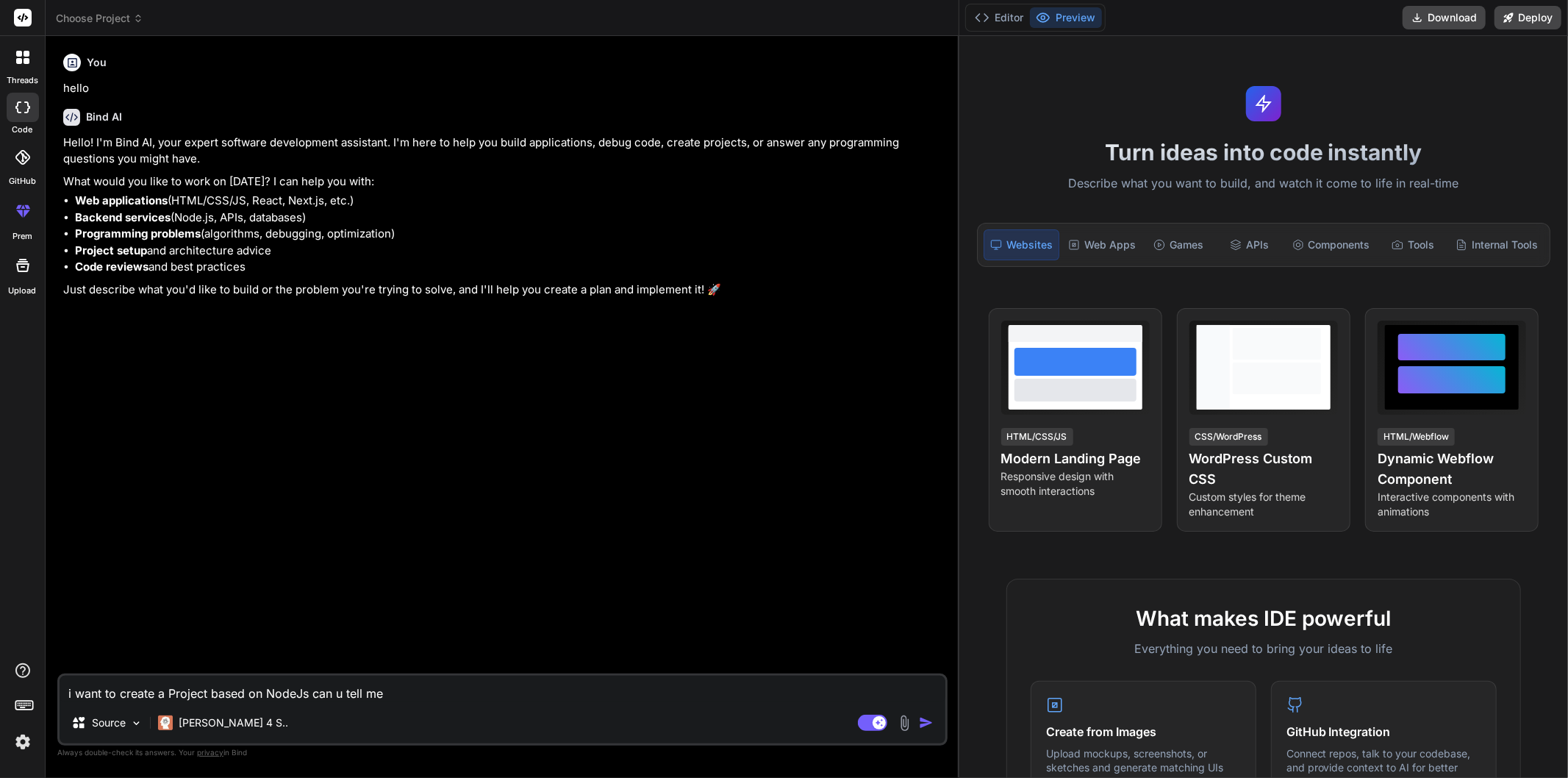
type textarea "i want to create a Project based on NodeJs can u tell me t"
type textarea "x"
type textarea "i want to create a Project based on NodeJs can u tell me th"
type textarea "x"
type textarea "i want to create a Project based on NodeJs can u tell me the"
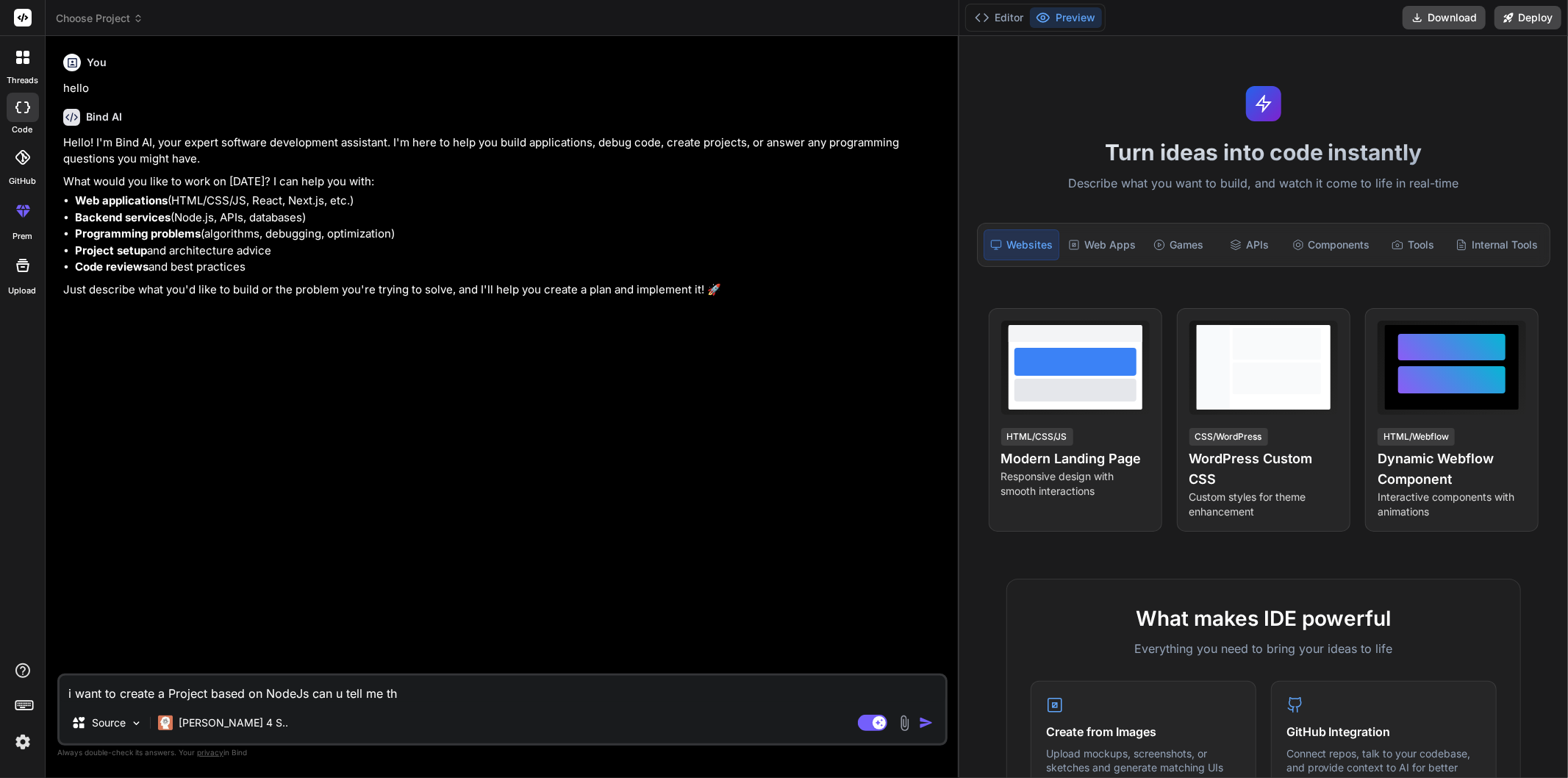
type textarea "x"
type textarea "i want to create a Project based on NodeJs can u tell me the"
type textarea "x"
type textarea "i want to create a Project based on NodeJs can u tell me the t"
type textarea "x"
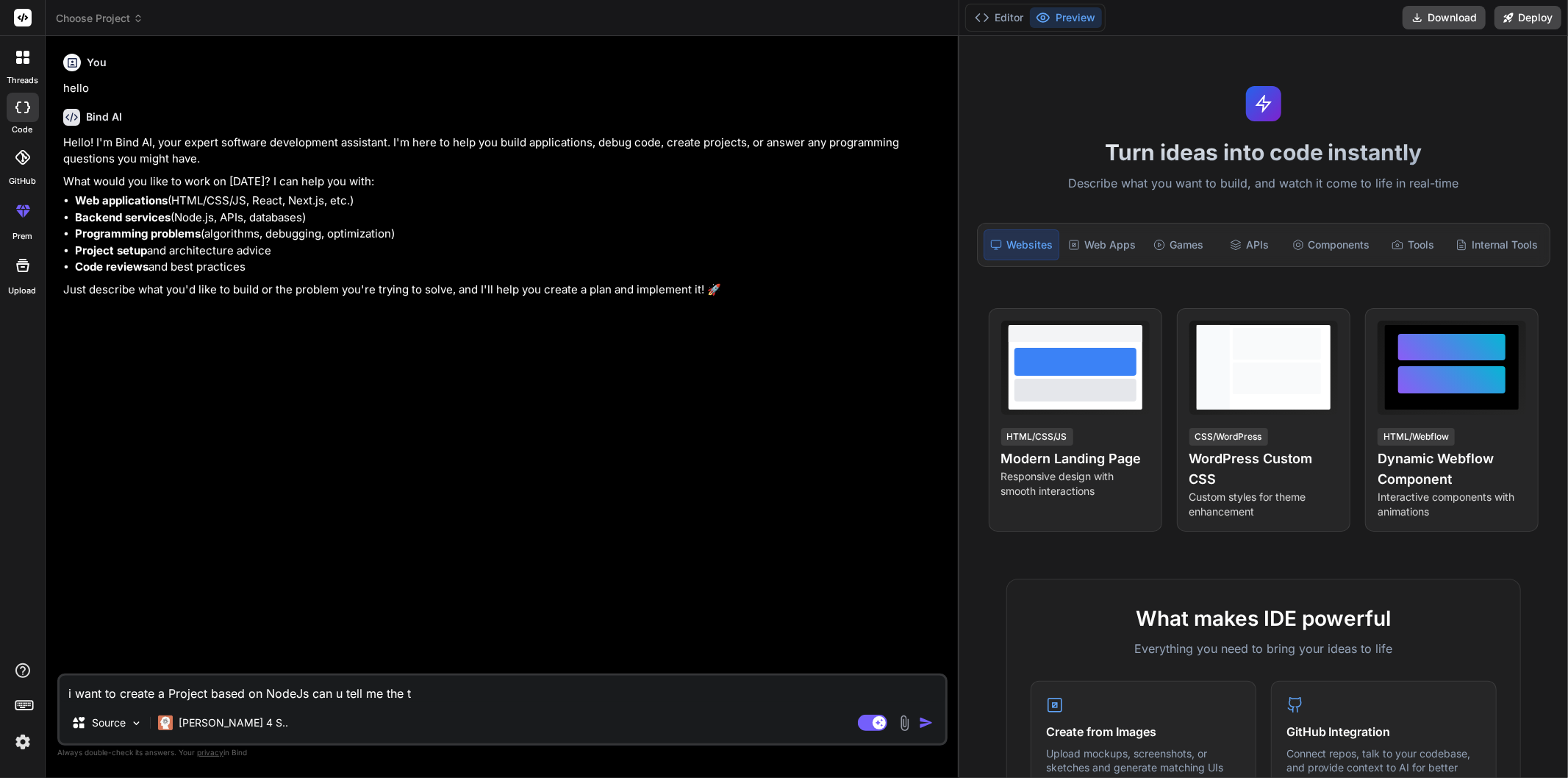
type textarea "i want to create a Project based on NodeJs can u tell me the te"
type textarea "x"
type textarea "i want to create a Project based on NodeJs can u tell me the tec"
type textarea "x"
type textarea "i want to create a Project based on NodeJs can u tell me the tech"
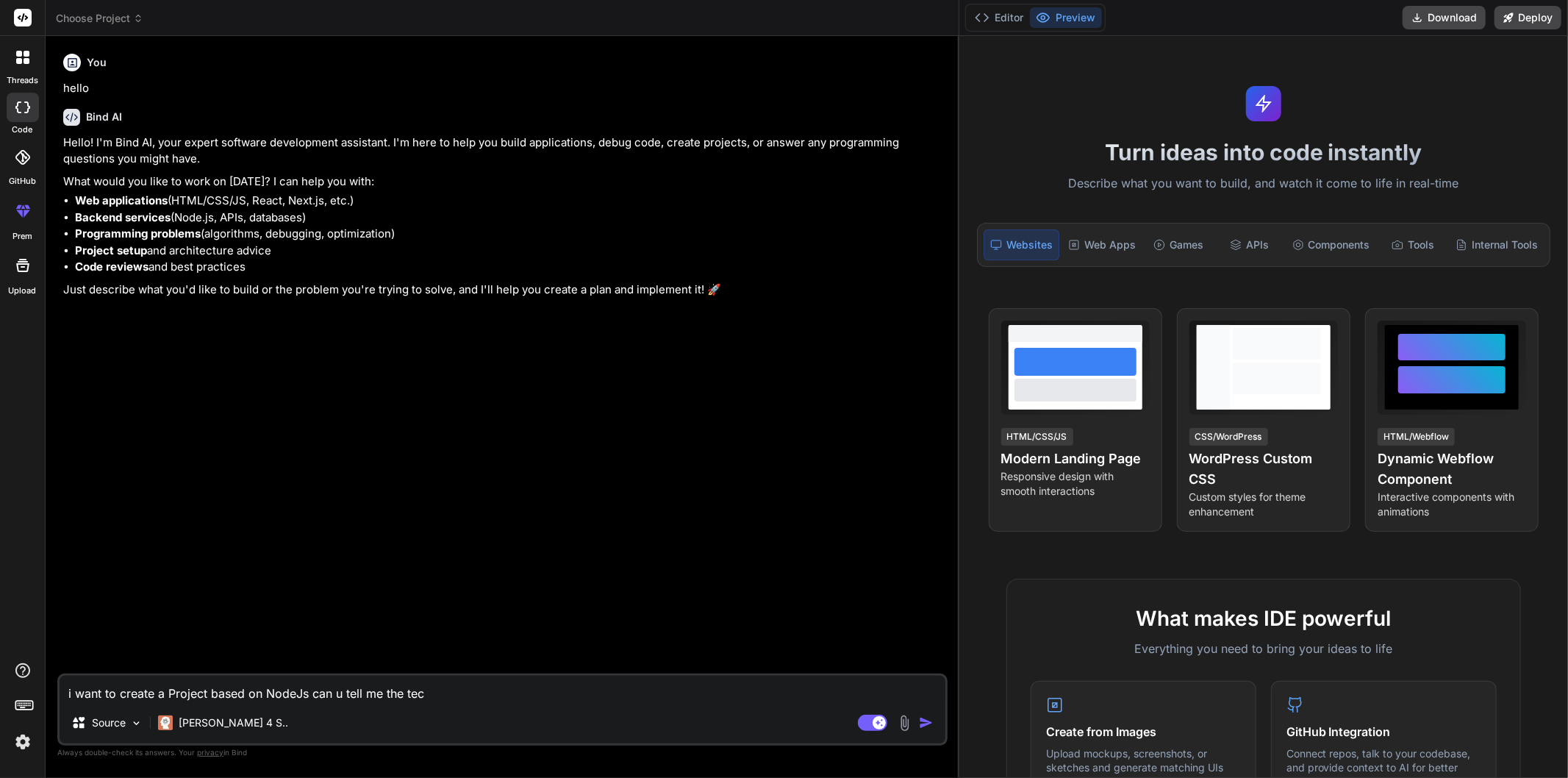
type textarea "x"
type textarea "i want to create a Project based on NodeJs can u tell me the techn"
type textarea "x"
type textarea "i want to create a Project based on NodeJs can u tell me the techno"
type textarea "x"
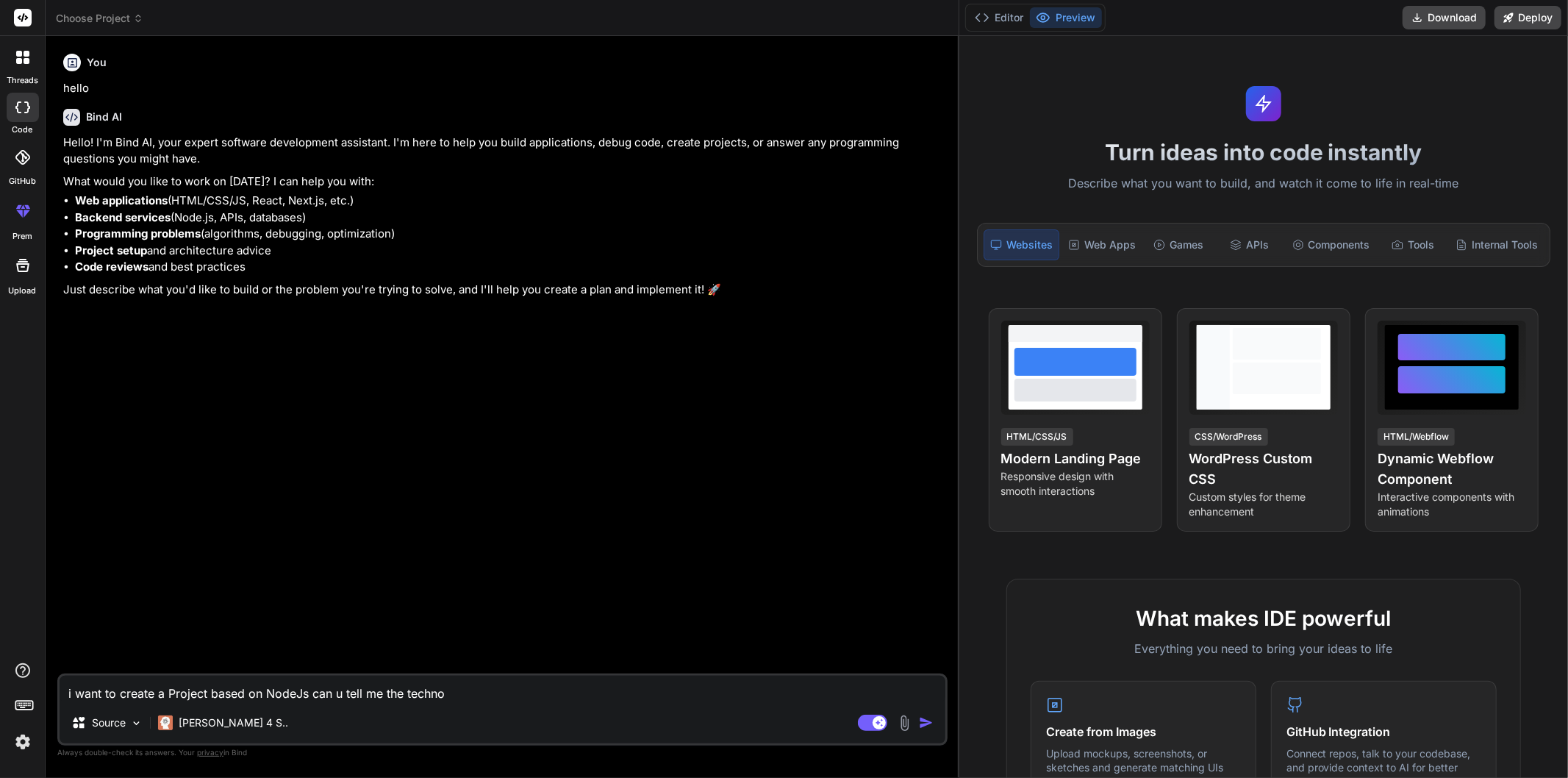
type textarea "i want to create a Project based on NodeJs can u tell me the technol"
type textarea "x"
type textarea "i want to create a Project based on NodeJs can u tell me the technolo"
type textarea "x"
type textarea "i want to create a Project based on NodeJs can u tell me the technolog"
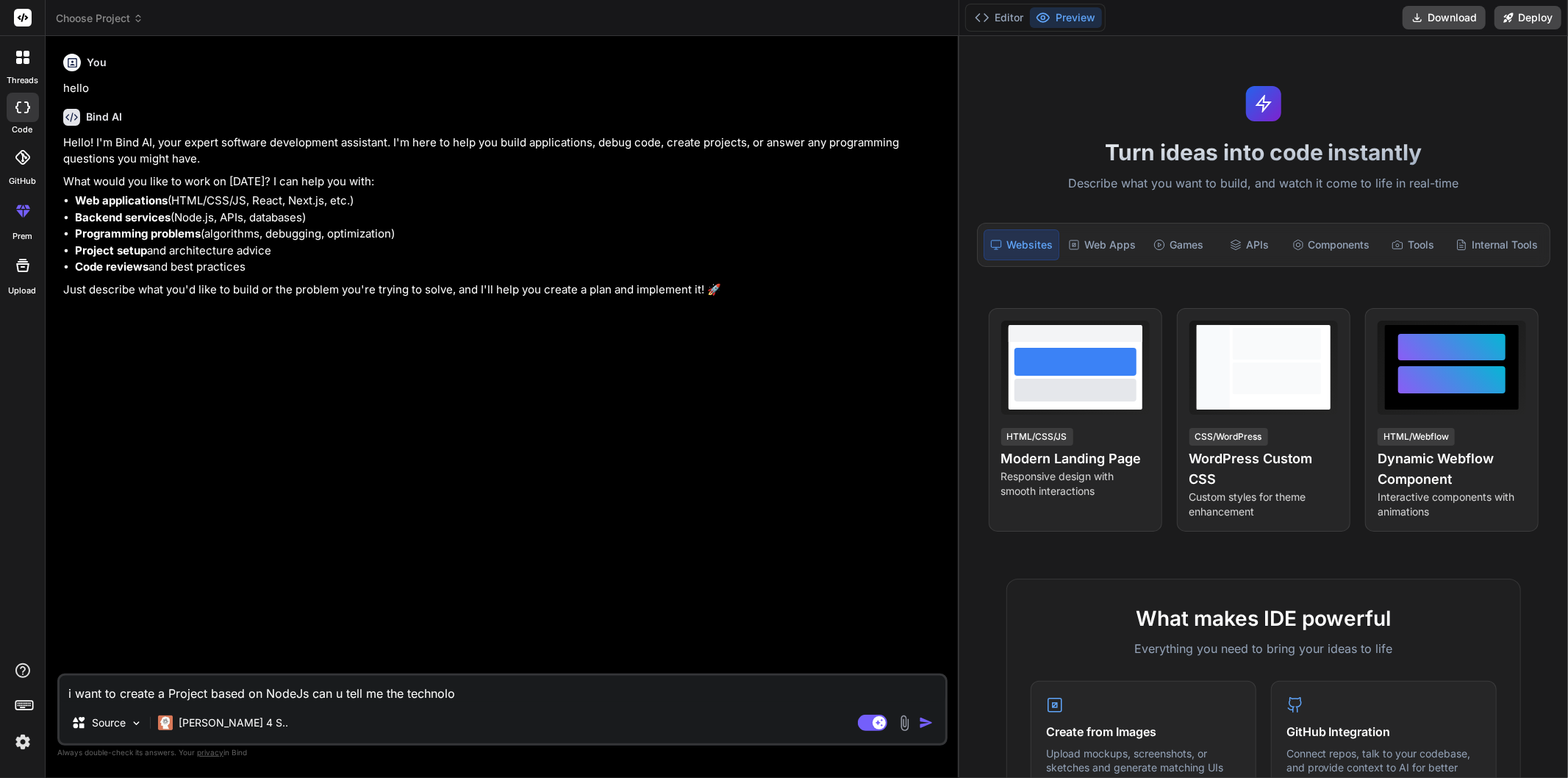
type textarea "x"
type textarea "i want to create a Project based on NodeJs can u tell me the technologi"
type textarea "x"
type textarea "i want to create a Project based on NodeJs can u tell me the technologie"
type textarea "x"
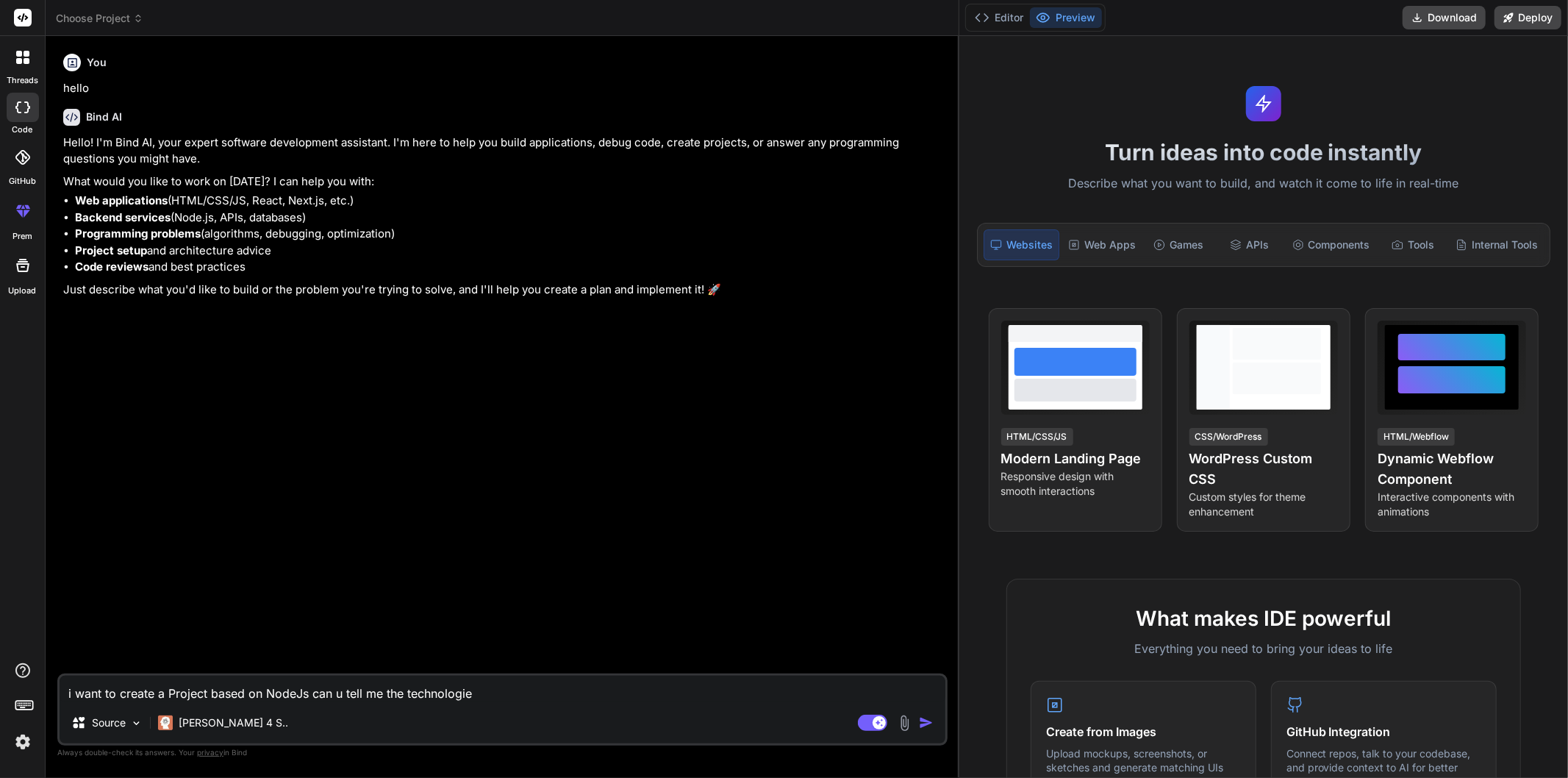
type textarea "i want to create a Project based on NodeJs can u tell me the technologies"
type textarea "x"
type textarea "i want to create a Project based on NodeJs can u tell me the technologies"
type textarea "x"
type textarea "i want to create a Project based on NodeJs can u tell me the technologies i"
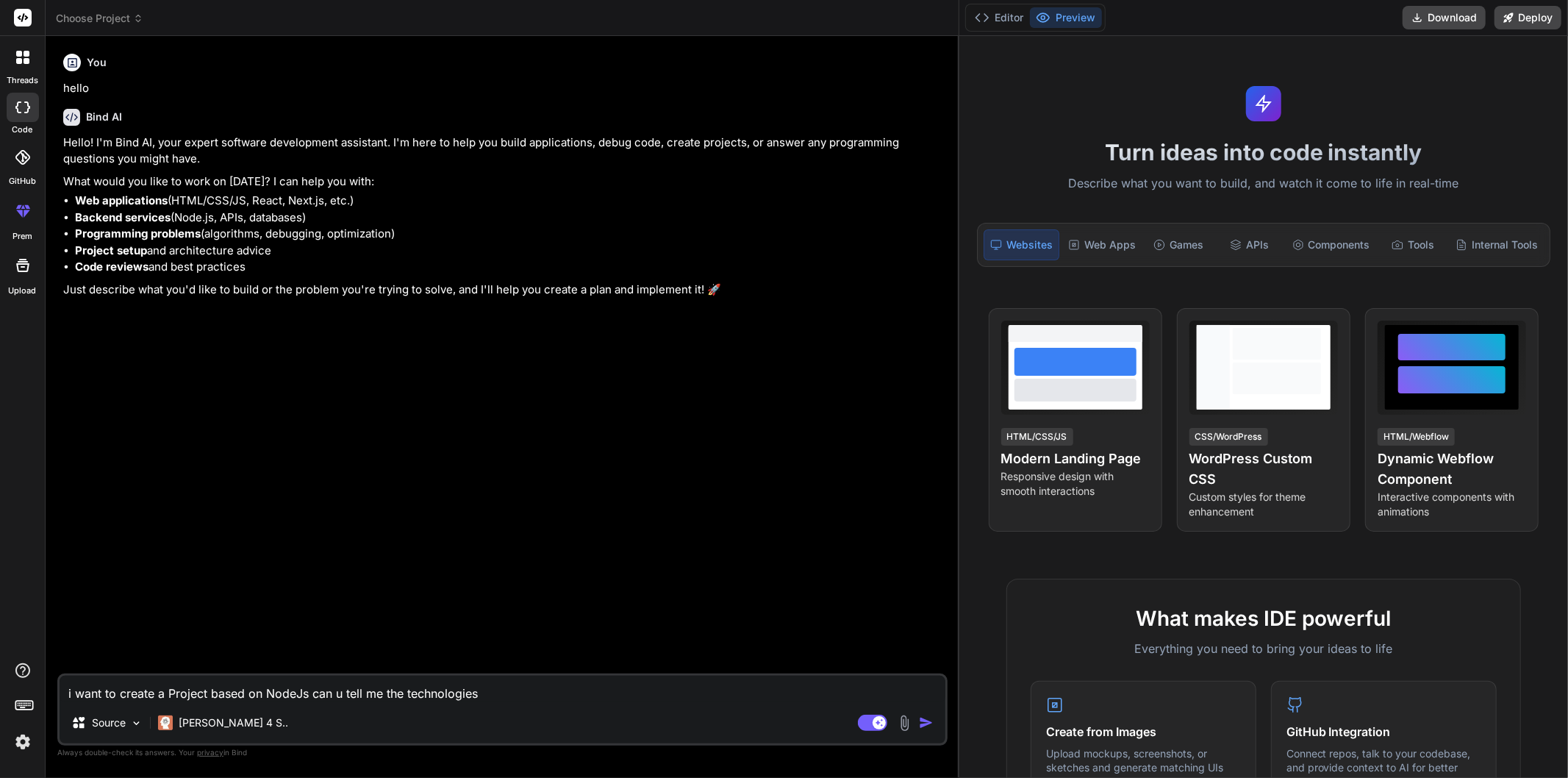
type textarea "x"
type textarea "i want to create a Project based on NodeJs can u tell me the technologies i"
type textarea "x"
type textarea "i want to create a Project based on NodeJs can u tell me the technologies i n"
type textarea "x"
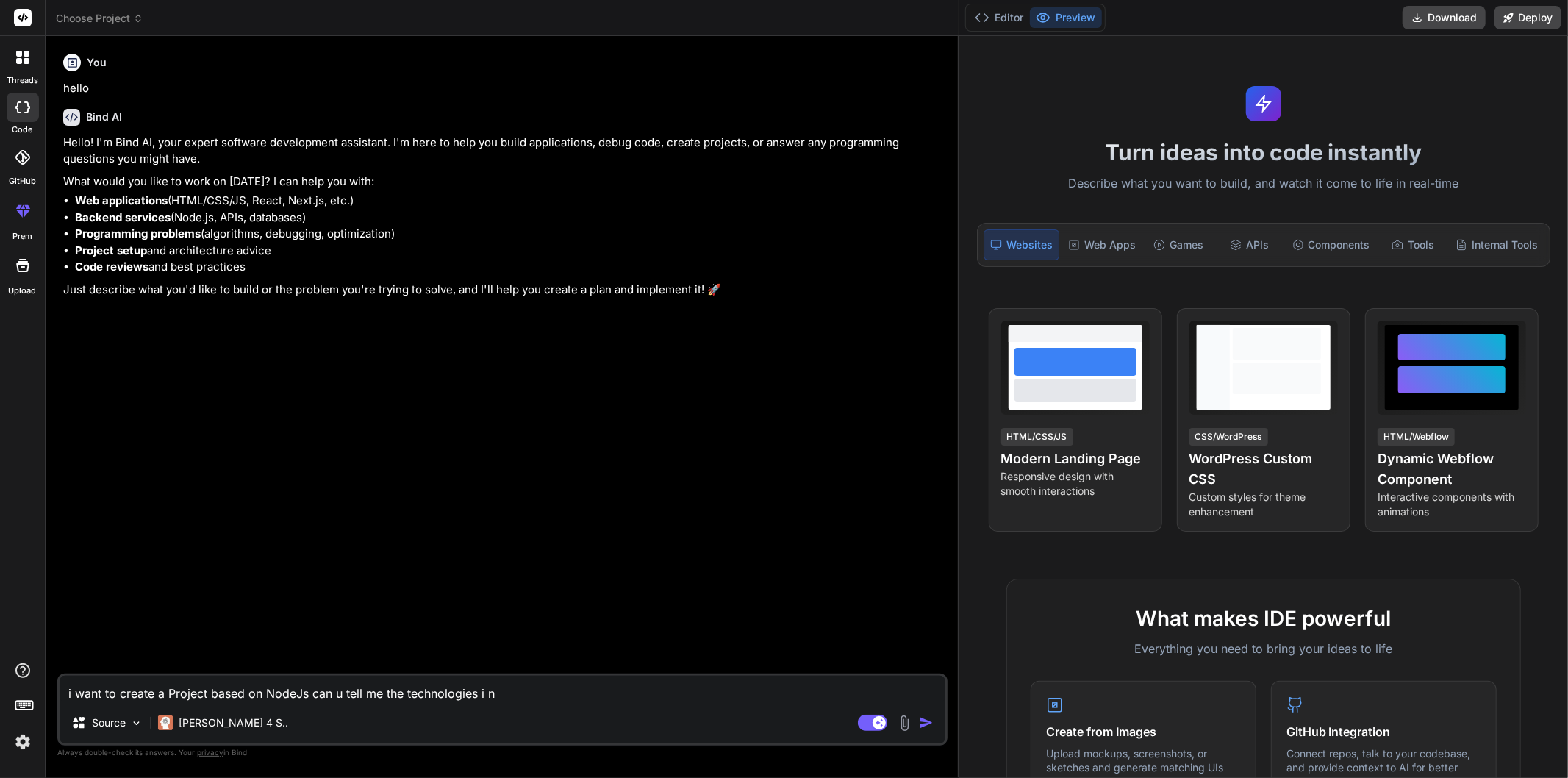
type textarea "i want to create a Project based on NodeJs can u tell me the technologies i ne"
type textarea "x"
type textarea "i want to create a Project based on NodeJs can u tell me the technologies i nee"
type textarea "x"
type textarea "i want to create a Project based on NodeJs can u tell me the technologies i need"
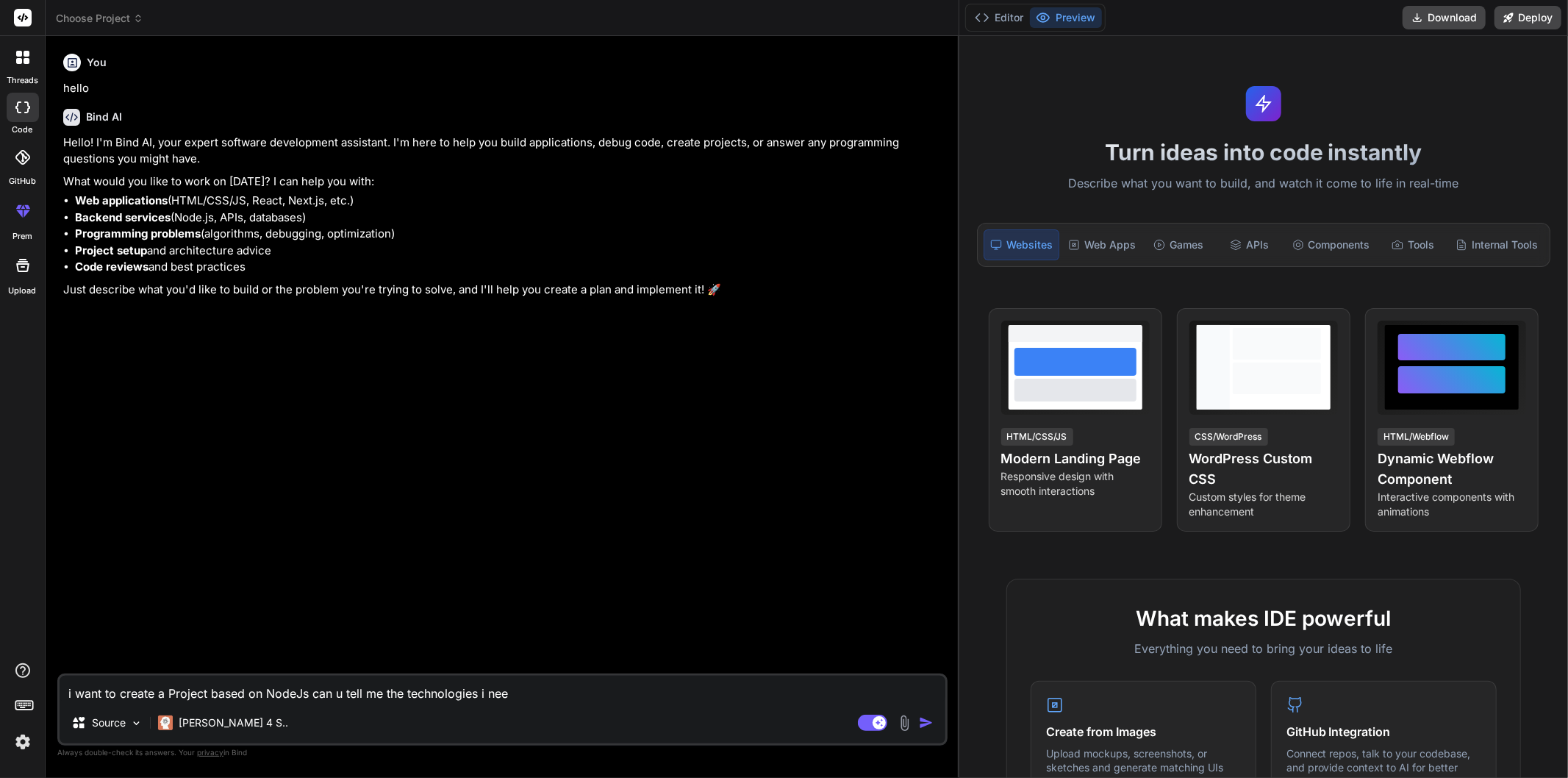
type textarea "x"
type textarea "i want to create a Project based on NodeJs can u tell me the technologies i need"
type textarea "x"
type textarea "i want to create a Project based on NodeJs can u tell me the technologies i nee…"
type textarea "x"
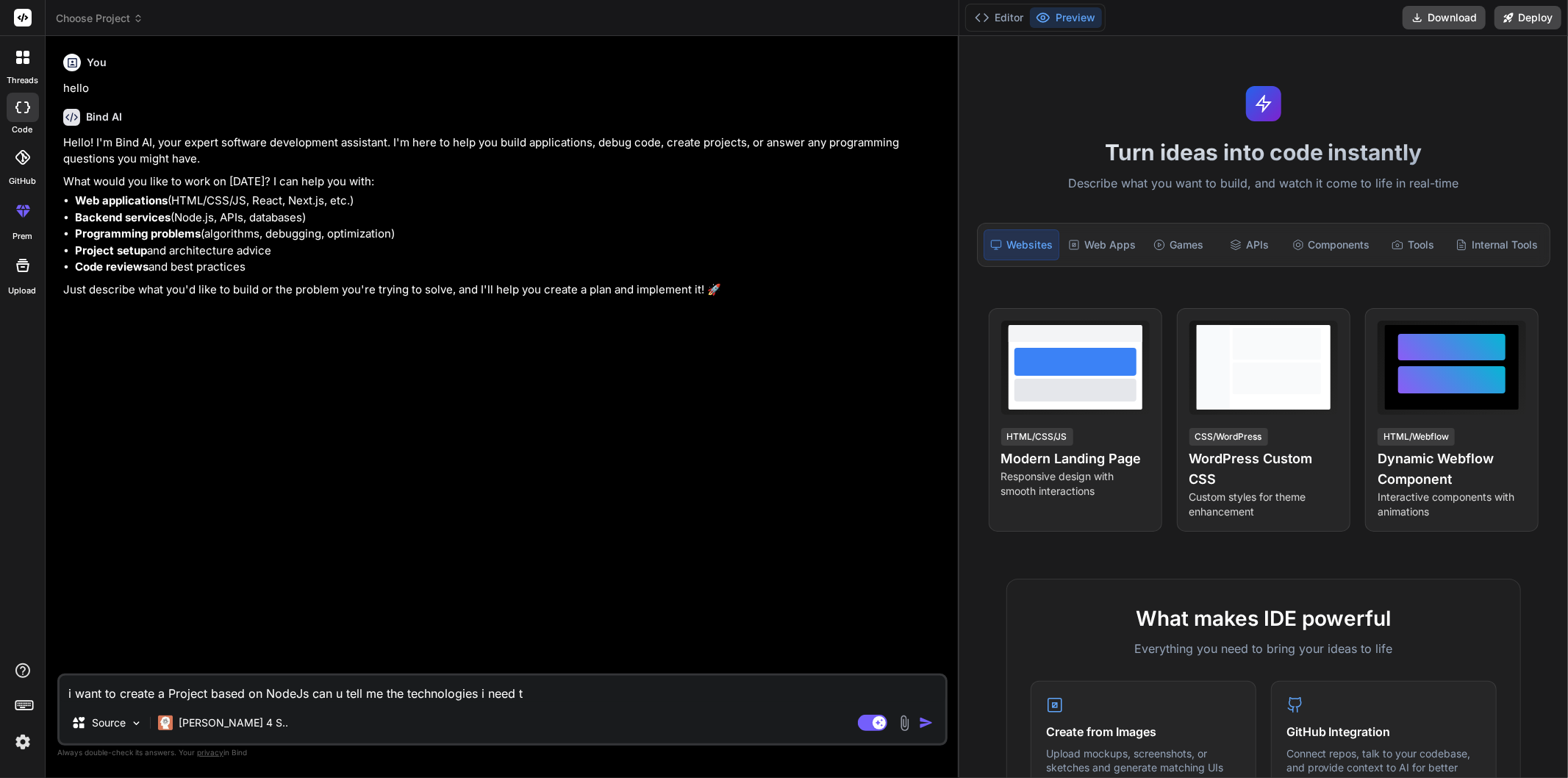
type textarea "i want to create a Project based on NodeJs can u tell me the technologies i nee…"
type textarea "x"
type textarea "i want to create a Project based on NodeJs can u tell me the technologies i nee…"
type textarea "x"
type textarea "i want to create a Project based on NodeJs can u tell me the technologies i nee…"
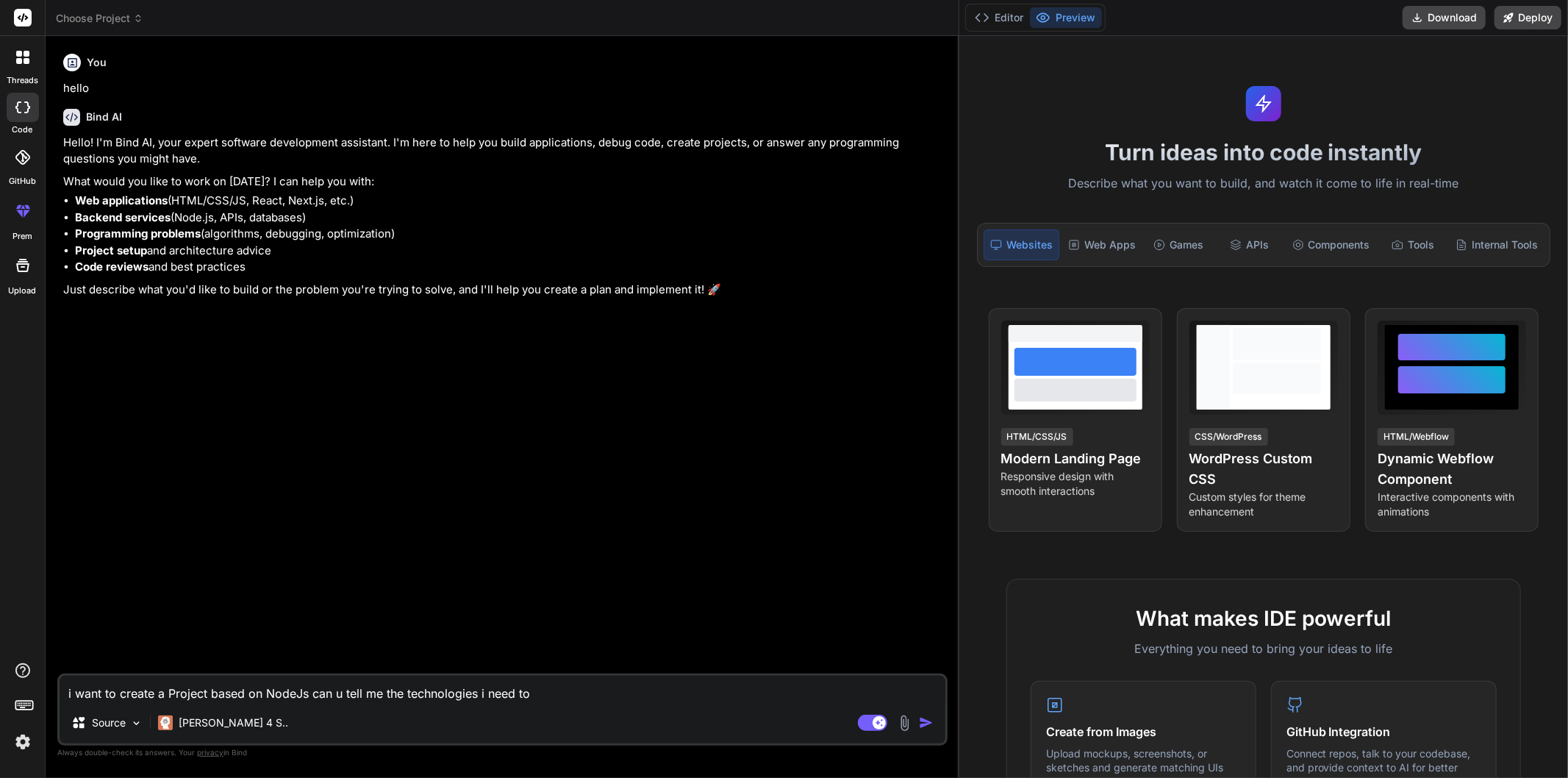
type textarea "x"
type textarea "i want to create a Project based on NodeJs can u tell me the technologies i nee…"
type textarea "x"
type textarea "i want to create a Project based on NodeJs can u tell me the technologies i nee…"
type textarea "x"
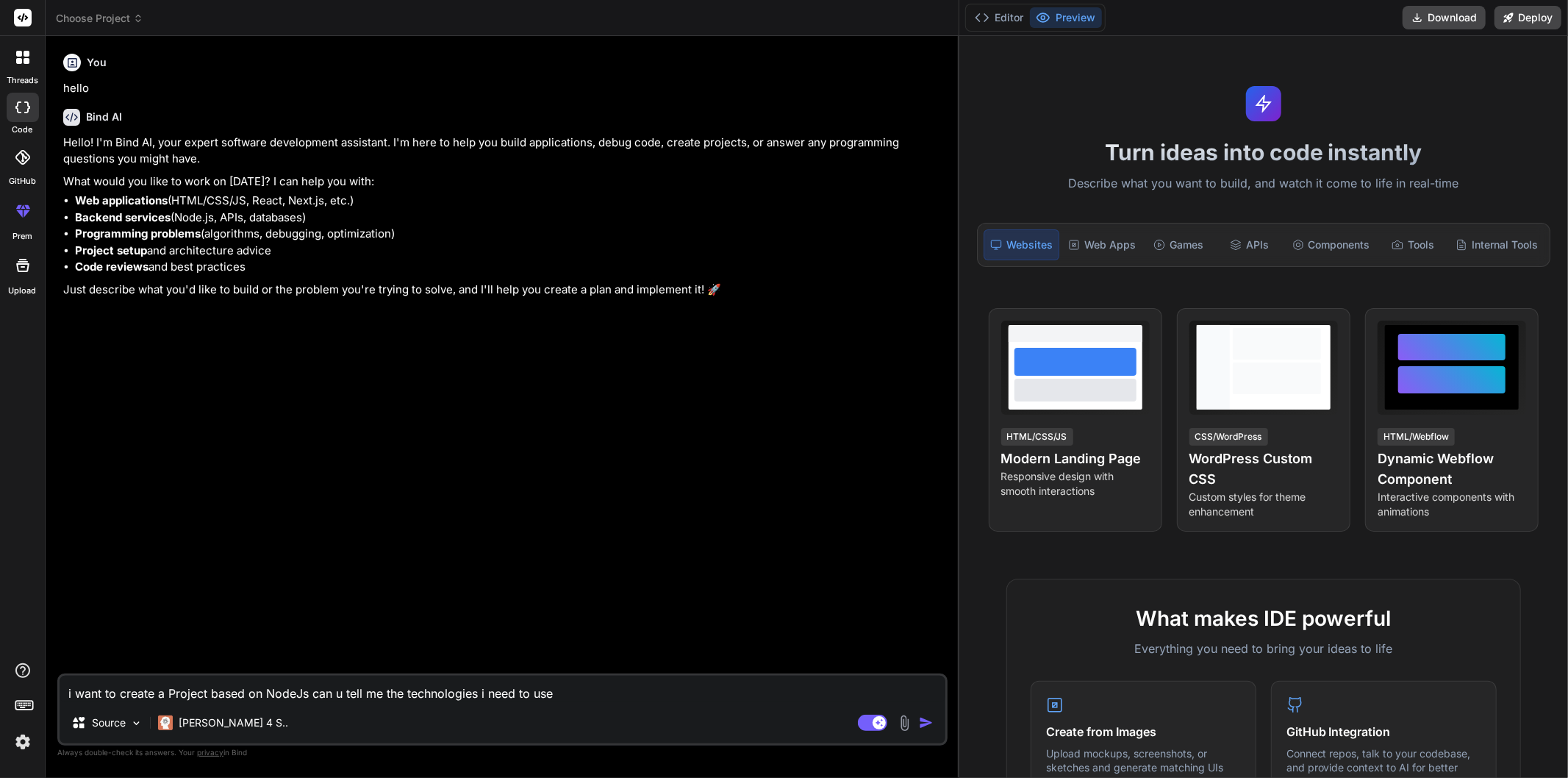
type textarea "i want to create a Project based on NodeJs can u tell me the technologies i nee…"
type textarea "x"
type textarea "h"
type textarea "x"
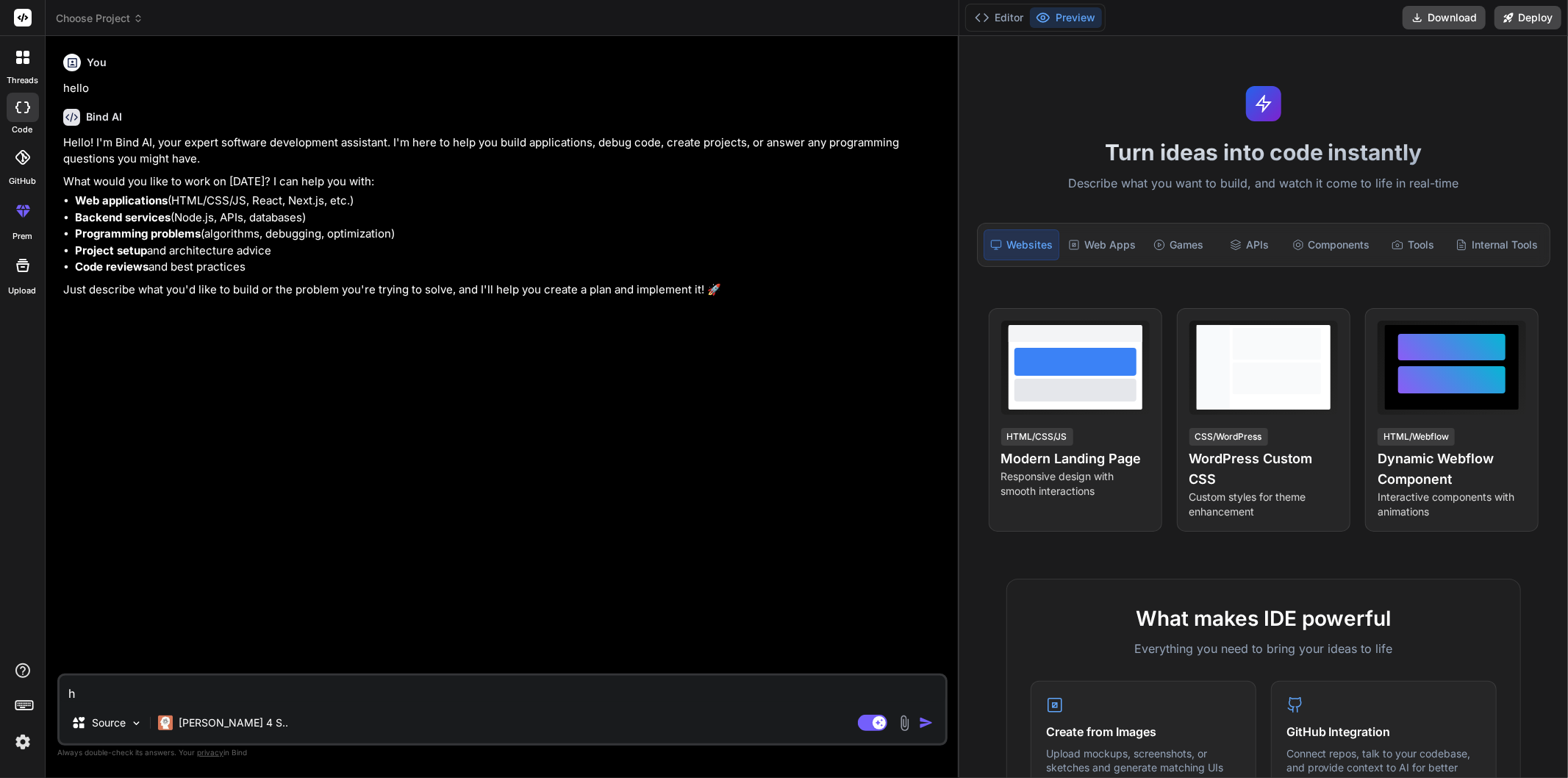
type textarea "ho"
type textarea "x"
type textarea "how"
type textarea "x"
type textarea "how"
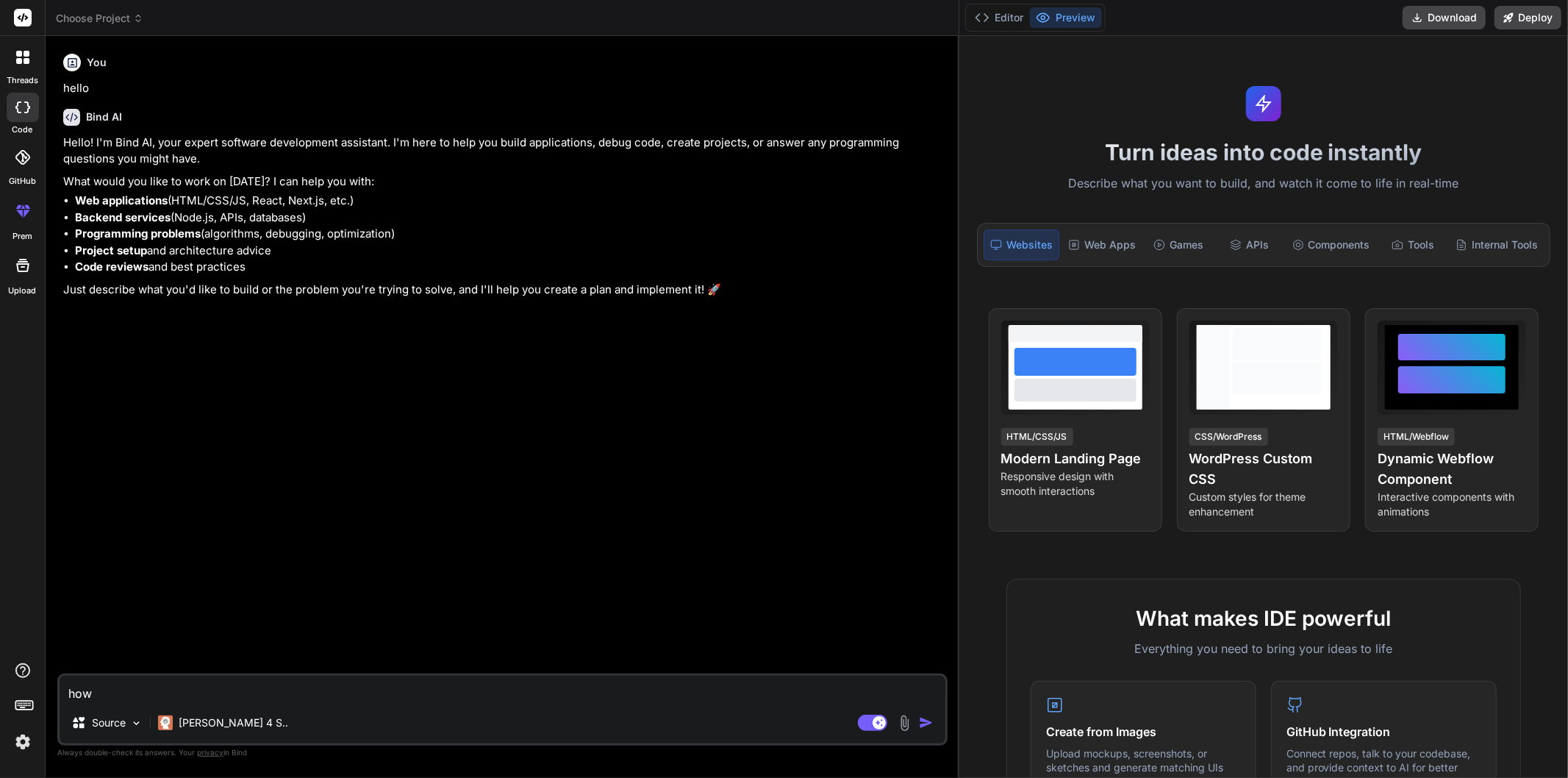
type textarea "x"
type textarea "how d"
type textarea "x"
type textarea "how do"
type textarea "x"
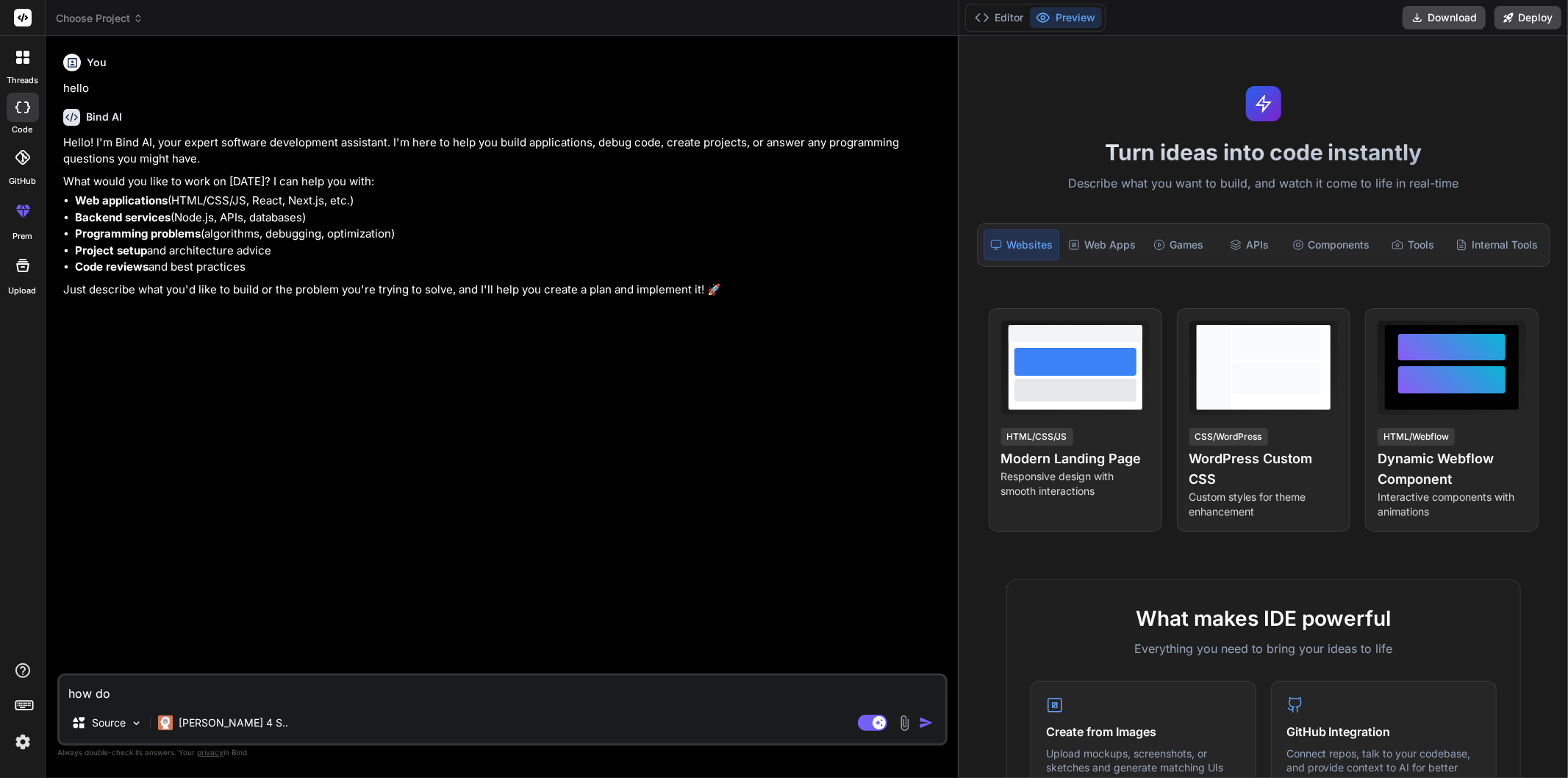
type textarea "how doe"
type textarea "x"
type textarea "how does"
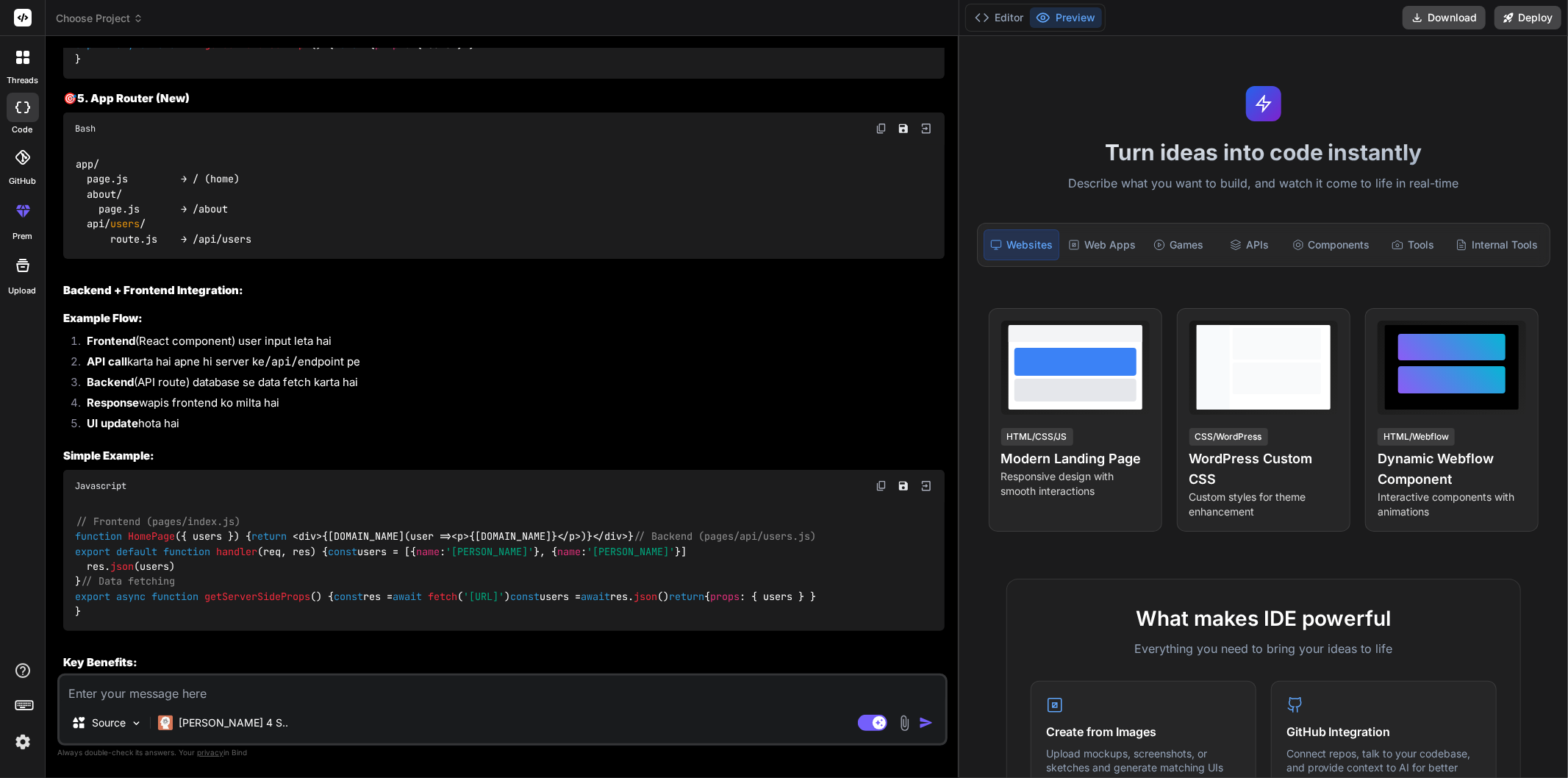
scroll to position [1225, 0]
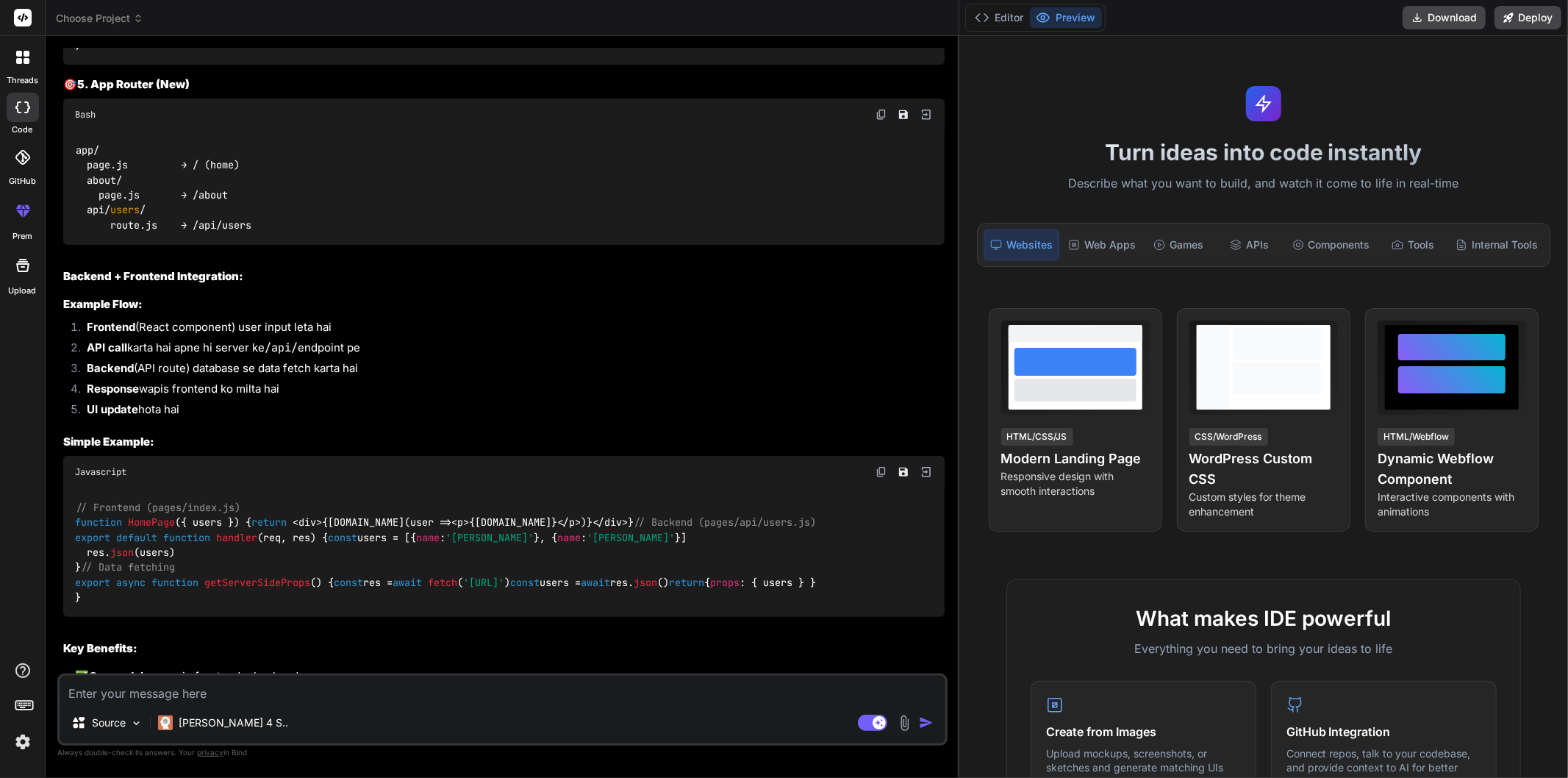
click at [423, 285] on h2 "Backend + Frontend Integration:" at bounding box center [504, 277] width 881 height 17
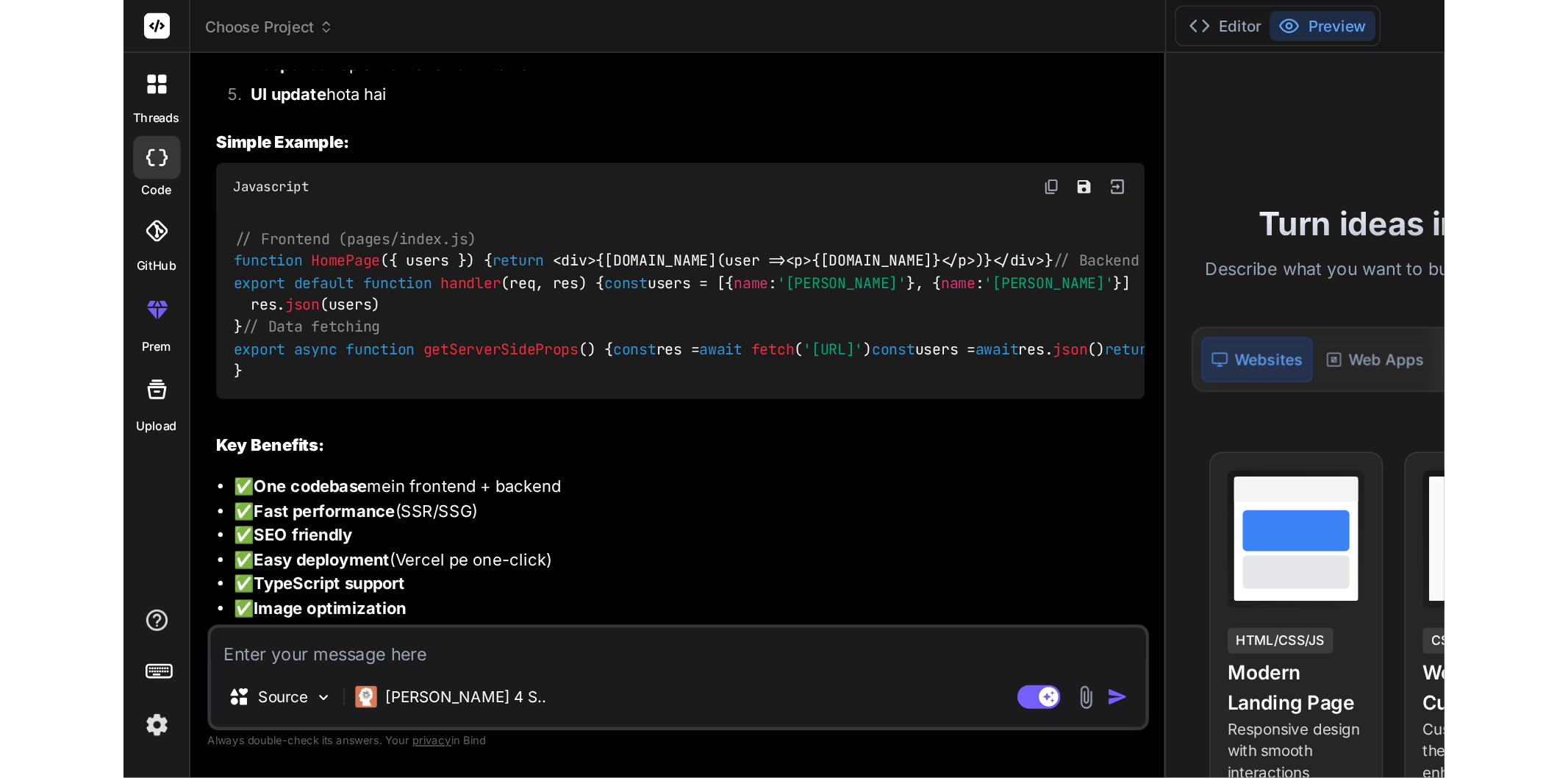
scroll to position [1537, 0]
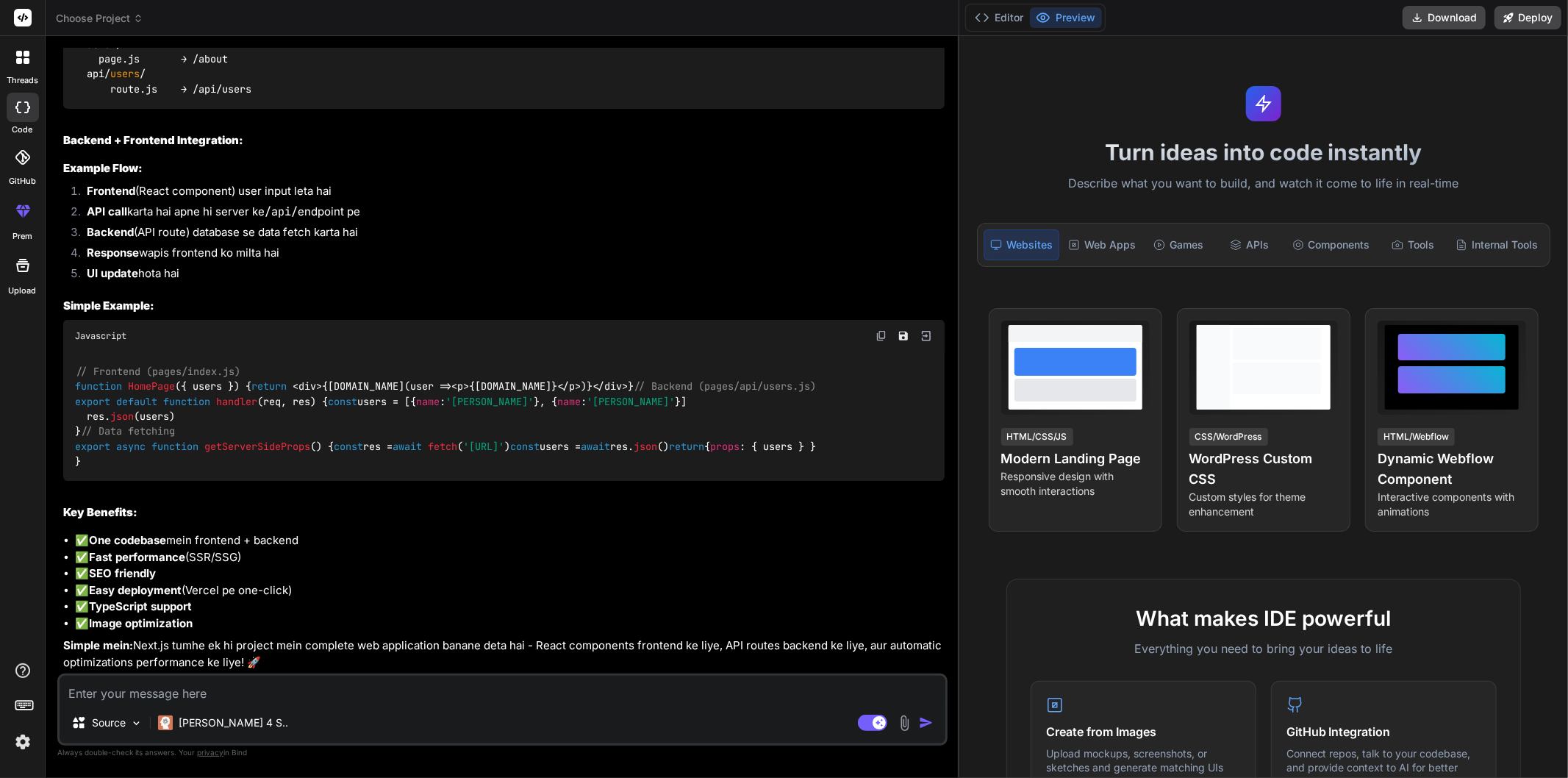
click at [520, 352] on div "// Frontend (pages/index.js) function HomePage ( { users } ) { return < div > {…" at bounding box center [504, 417] width 881 height 129
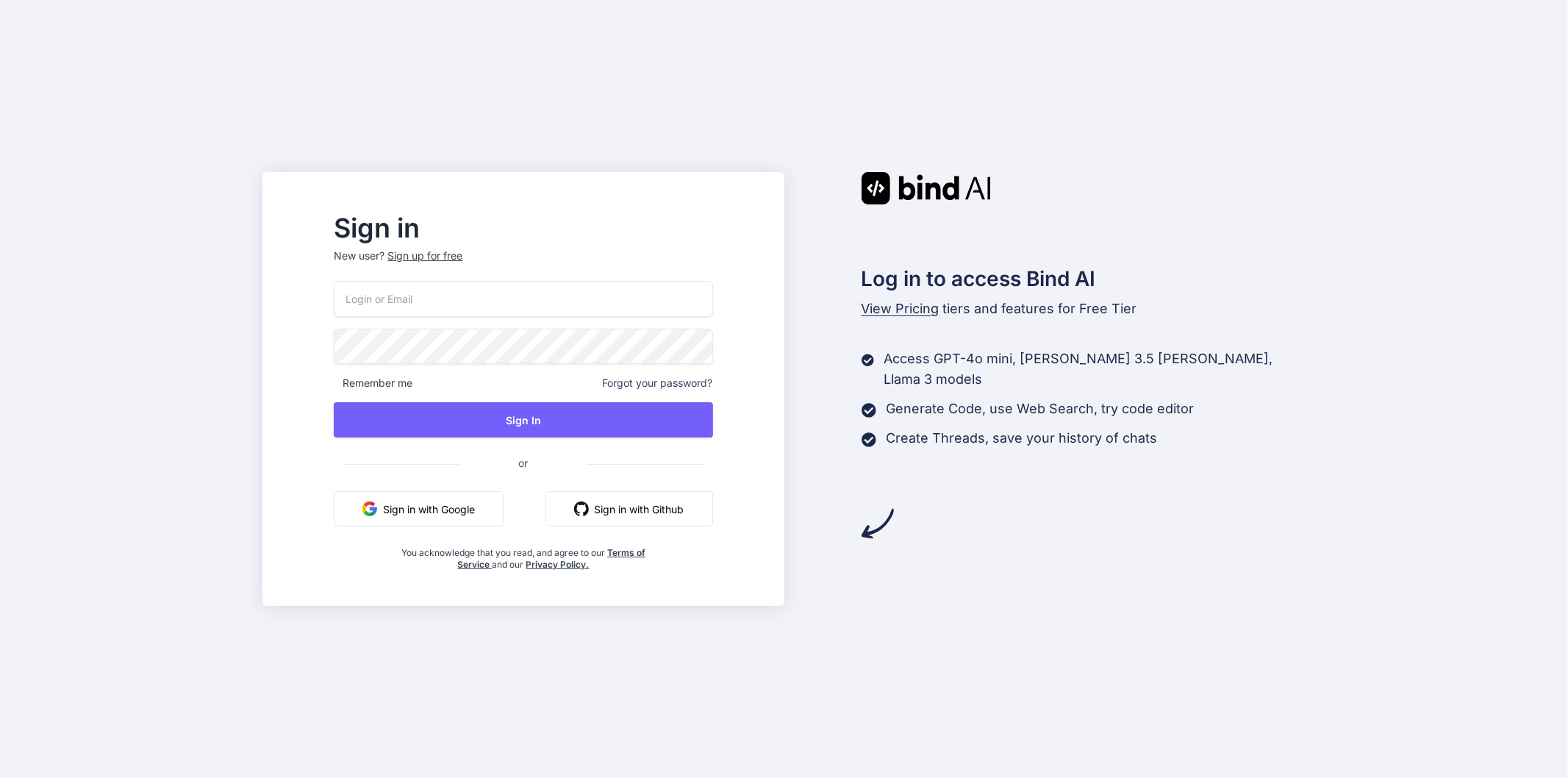
click at [427, 293] on input "email" at bounding box center [523, 298] width 379 height 36
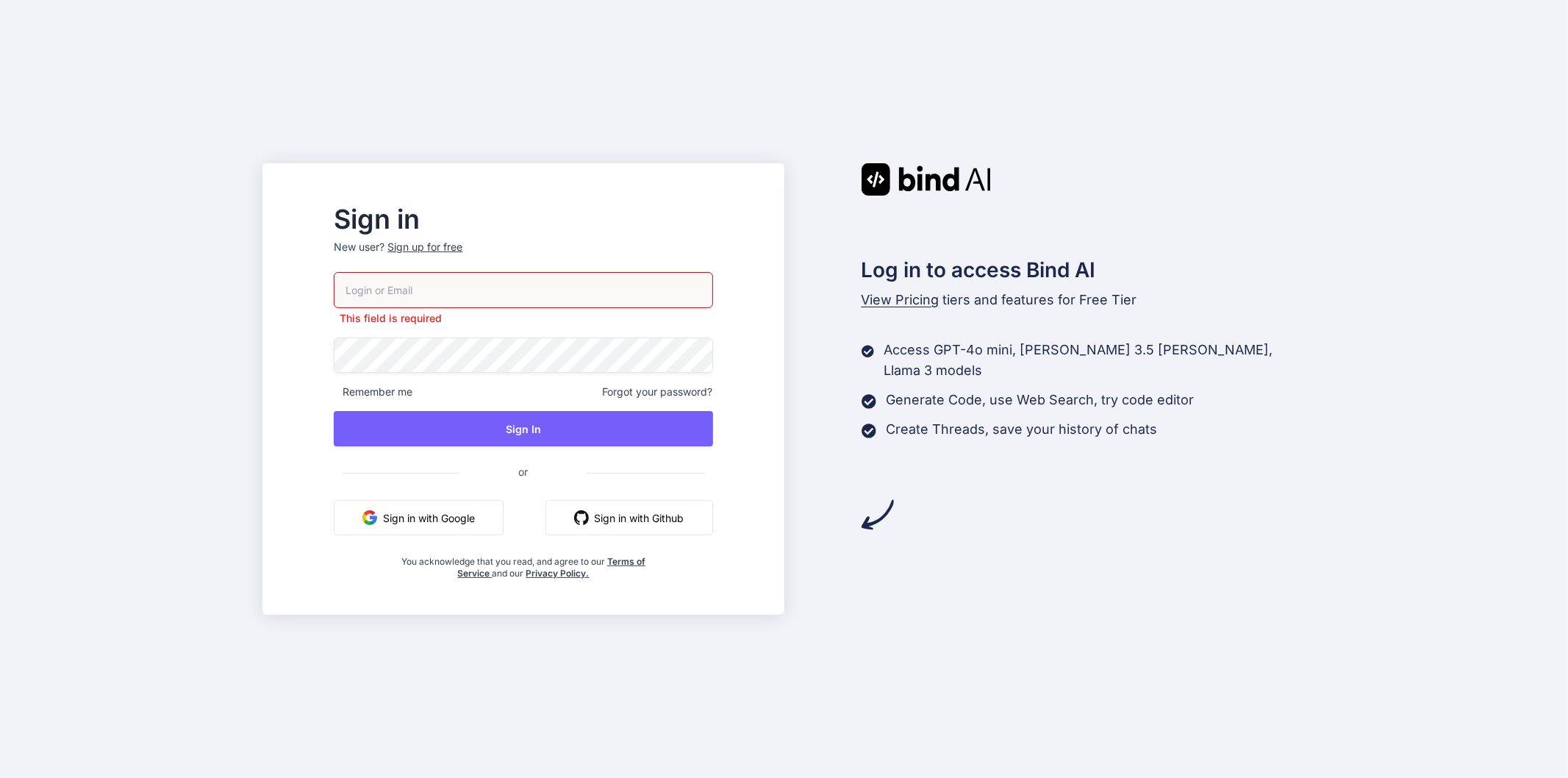
click at [626, 219] on h2 "Sign in" at bounding box center [523, 219] width 379 height 24
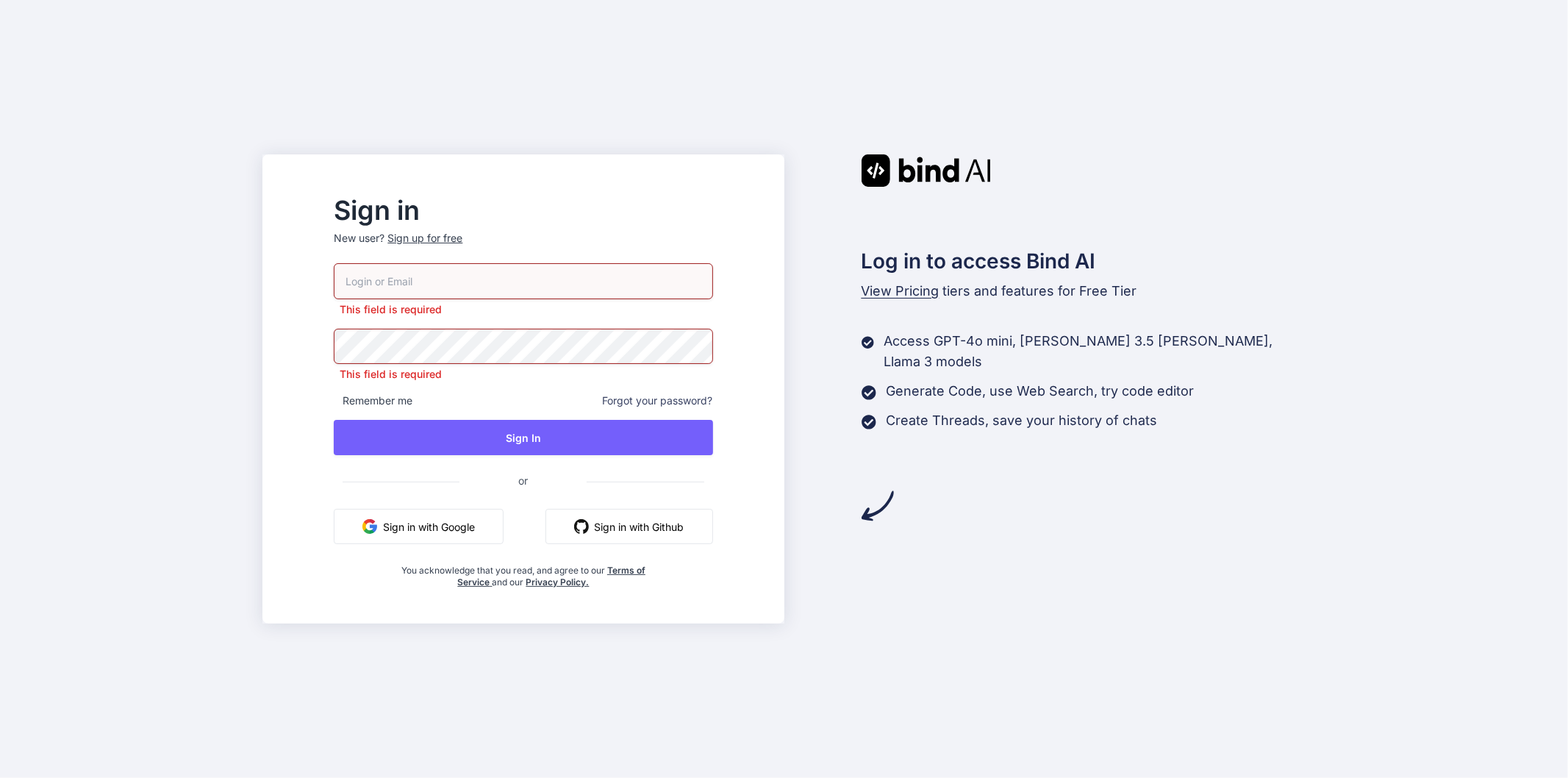
click at [555, 274] on input "email" at bounding box center [523, 281] width 379 height 36
click at [500, 288] on input "email" at bounding box center [523, 281] width 379 height 36
type input "J"
type input "[EMAIL_ADDRESS][DOMAIN_NAME]"
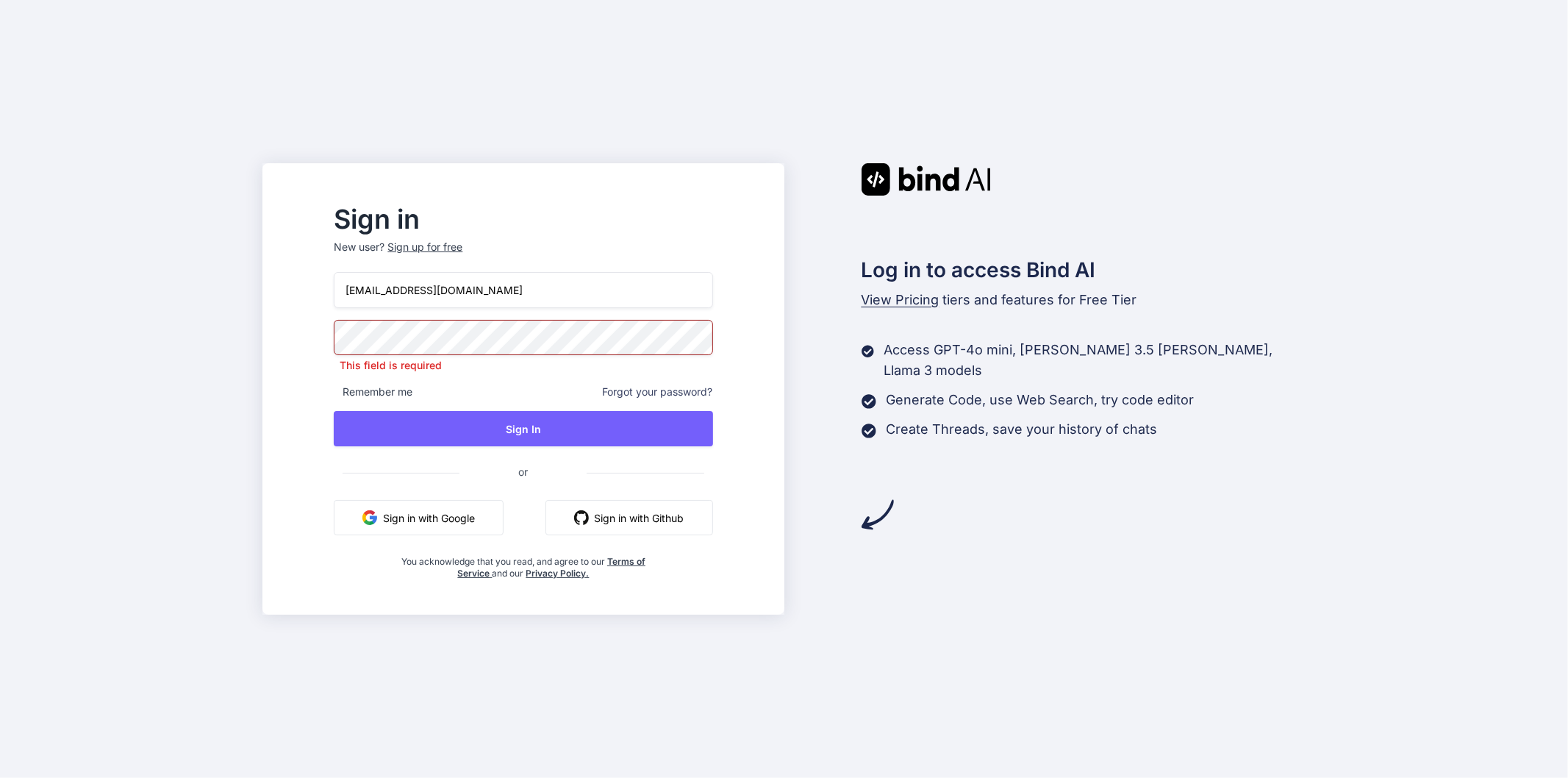
drag, startPoint x: 531, startPoint y: 297, endPoint x: 375, endPoint y: 298, distance: 156.0
click at [375, 298] on input "[EMAIL_ADDRESS][DOMAIN_NAME]" at bounding box center [523, 290] width 379 height 36
click at [463, 246] on div "Sign up for free" at bounding box center [425, 247] width 75 height 14
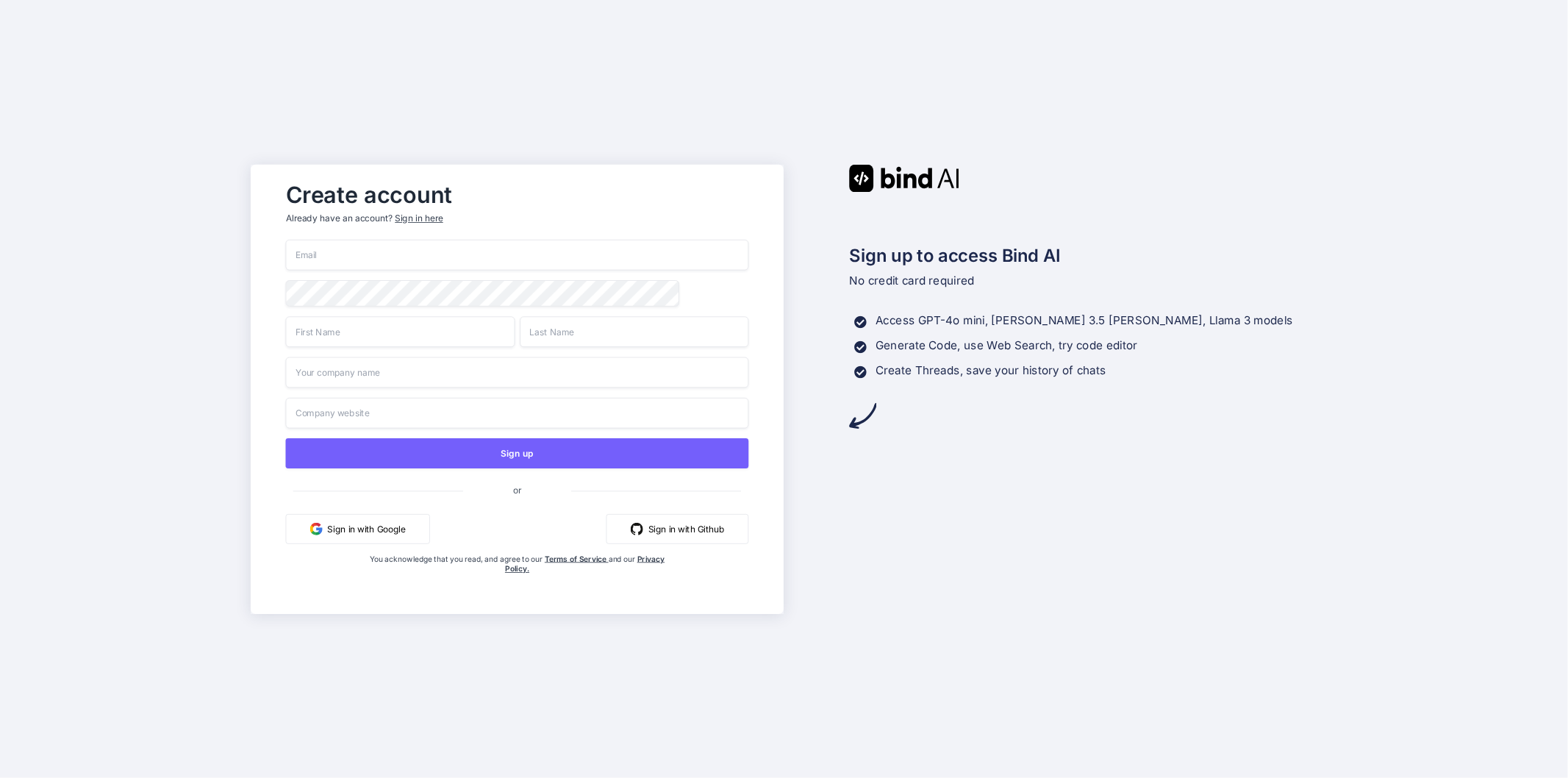
click at [449, 254] on input "email" at bounding box center [517, 255] width 463 height 31
paste input "[EMAIL_ADDRESS][DOMAIN_NAME]"
type input "[EMAIL_ADDRESS][DOMAIN_NAME]"
click at [397, 332] on input "text" at bounding box center [401, 332] width 229 height 31
type input "js"
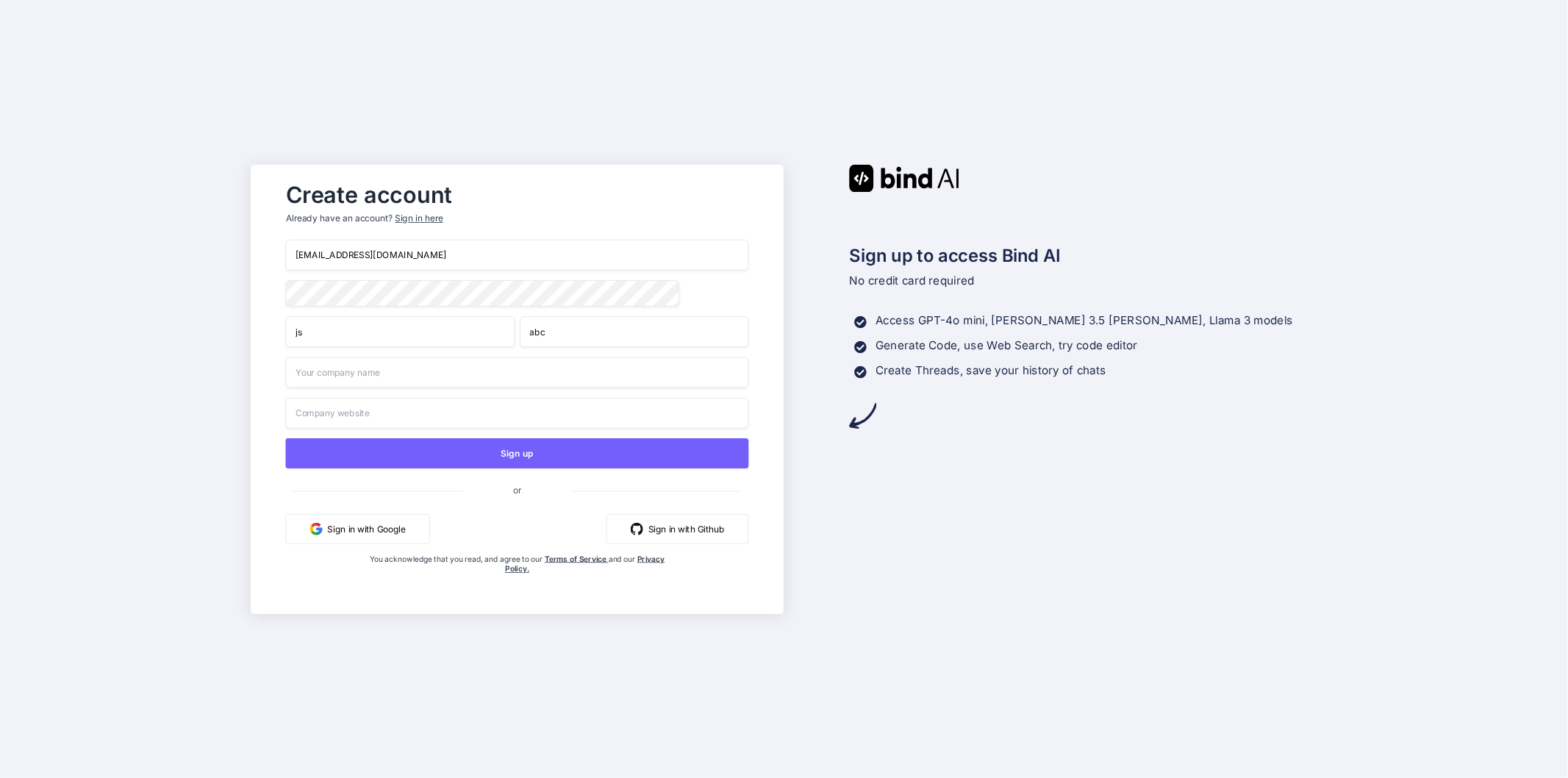
type input "abc"
click at [388, 373] on input "text" at bounding box center [517, 372] width 463 height 31
type input "abc"
click at [363, 412] on input "text" at bounding box center [517, 412] width 463 height 31
type input "a"
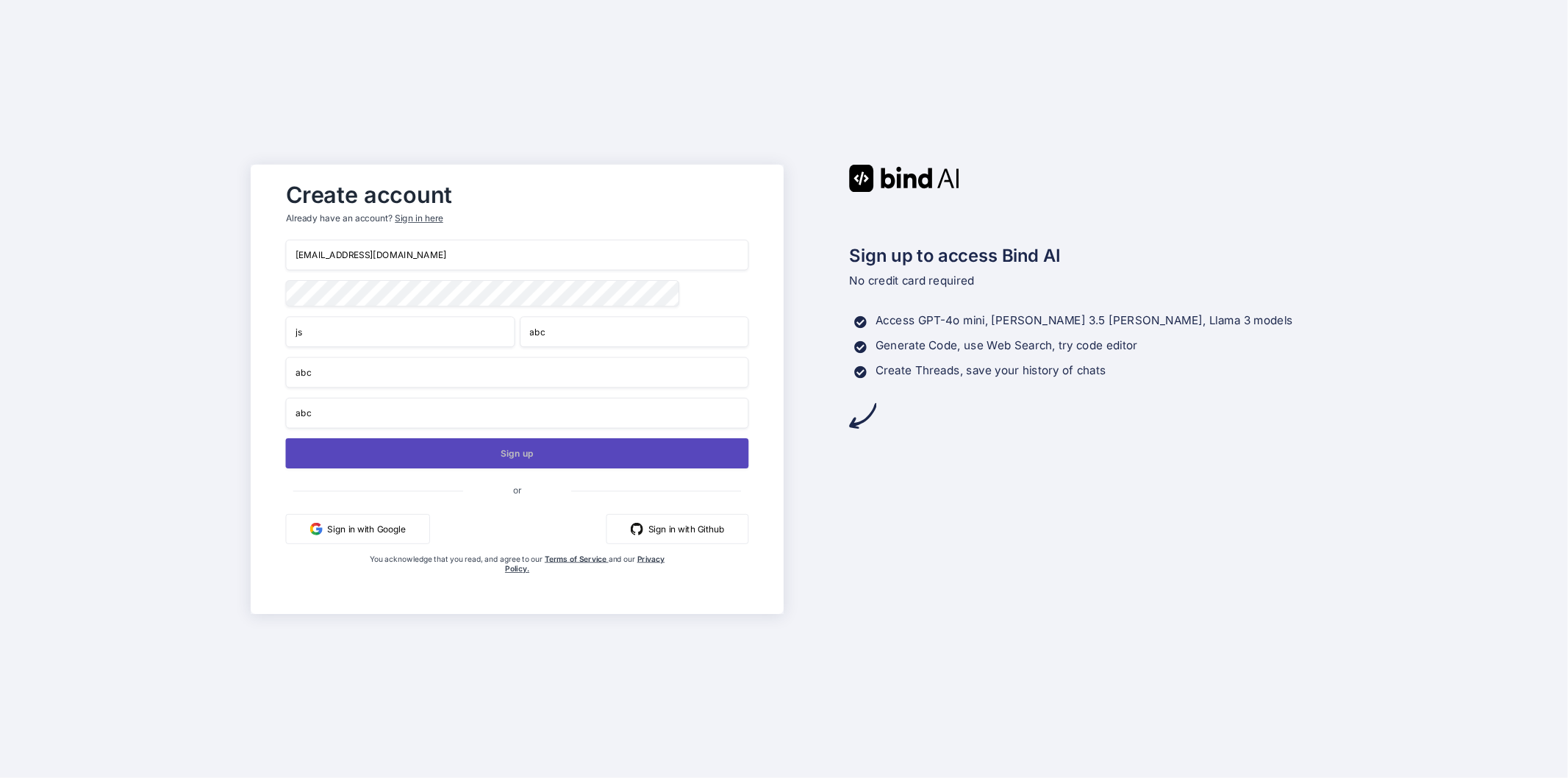
type input "abc"
click at [443, 457] on button "Sign up" at bounding box center [517, 454] width 463 height 30
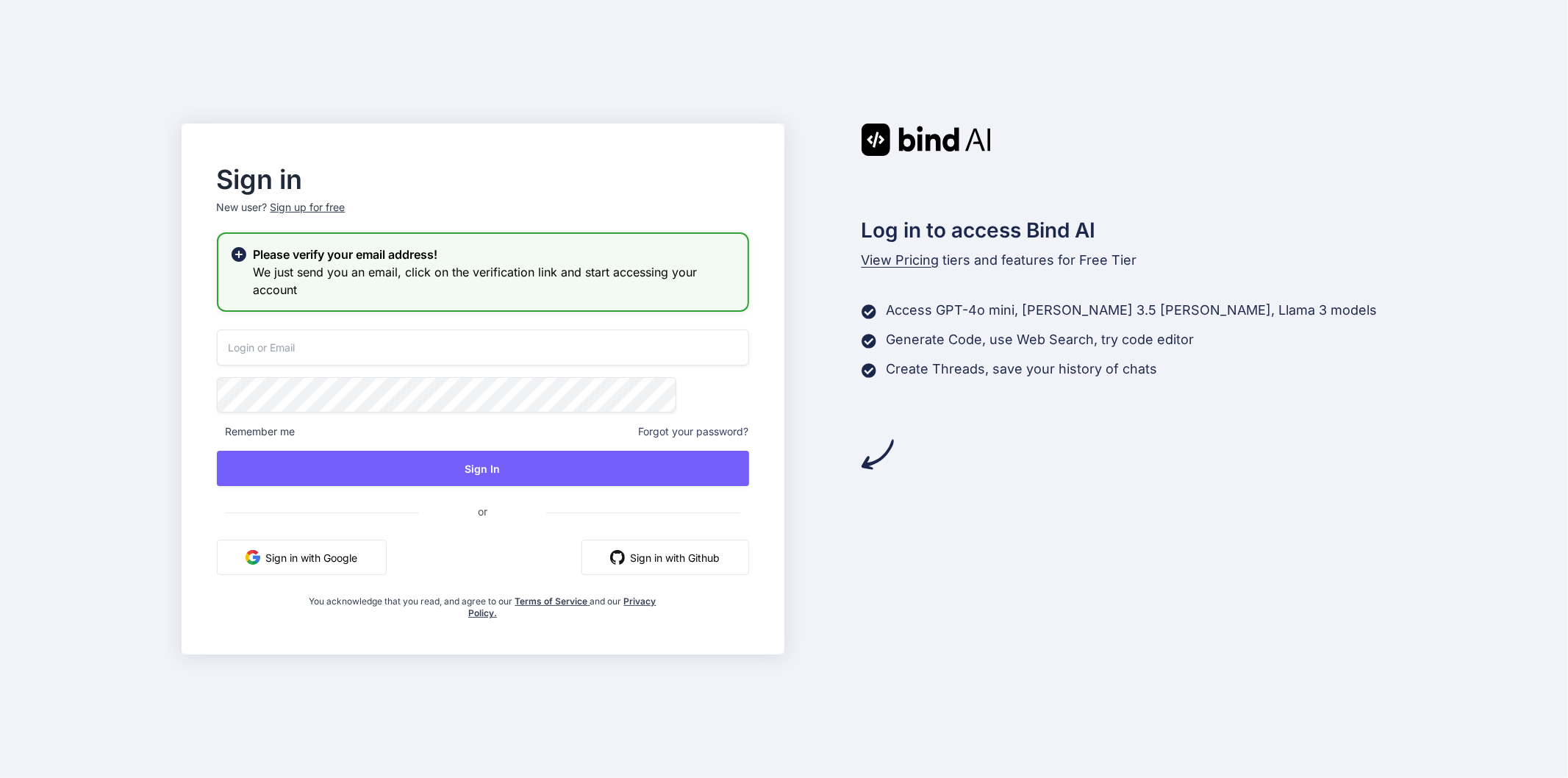
click at [454, 344] on input "email" at bounding box center [483, 347] width 533 height 36
paste input "[EMAIL_ADDRESS][DOMAIN_NAME]"
type input "[EMAIL_ADDRESS][DOMAIN_NAME]"
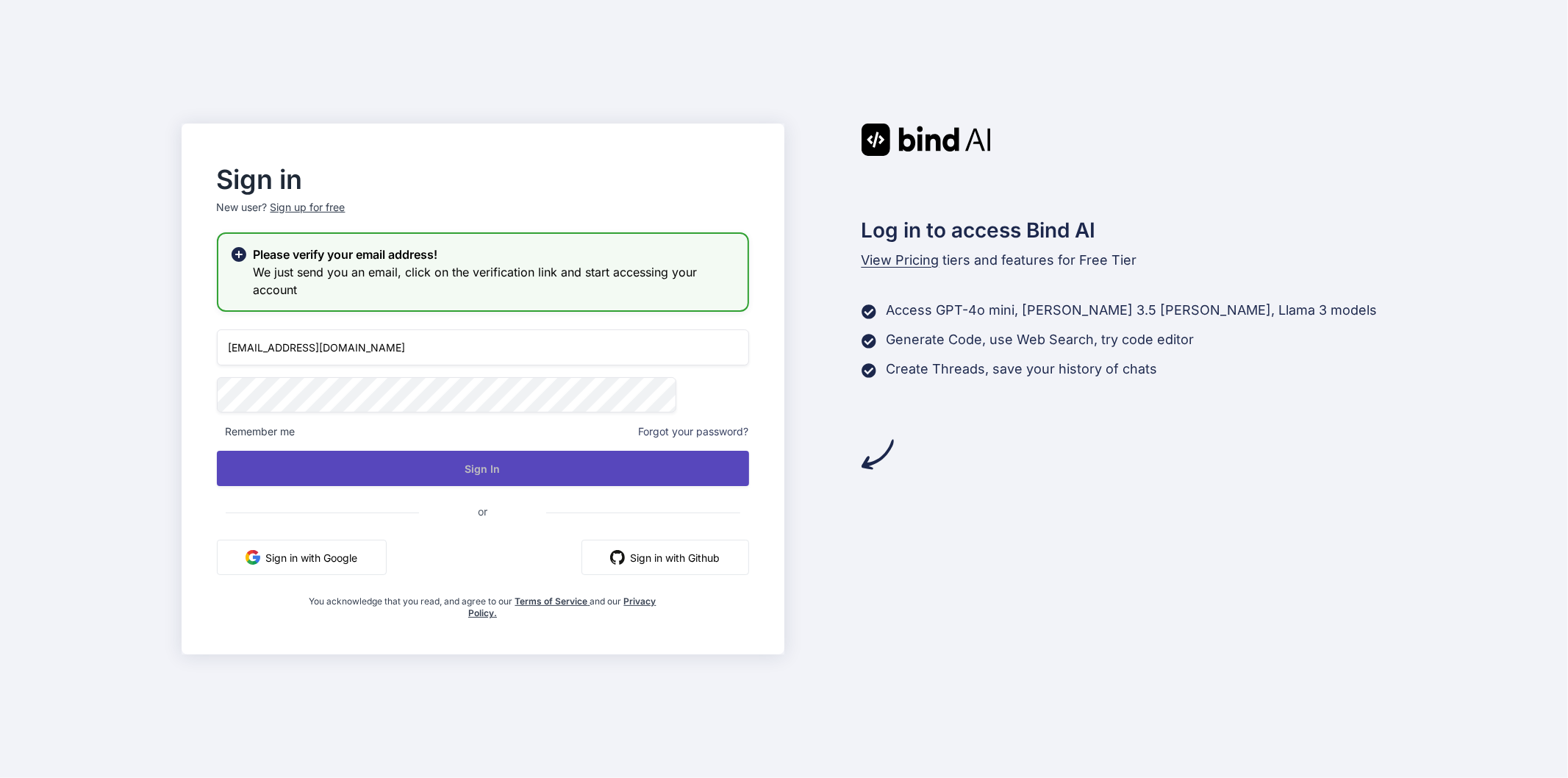
click at [512, 474] on button "Sign In" at bounding box center [483, 468] width 533 height 36
